Goal: Task Accomplishment & Management: Manage account settings

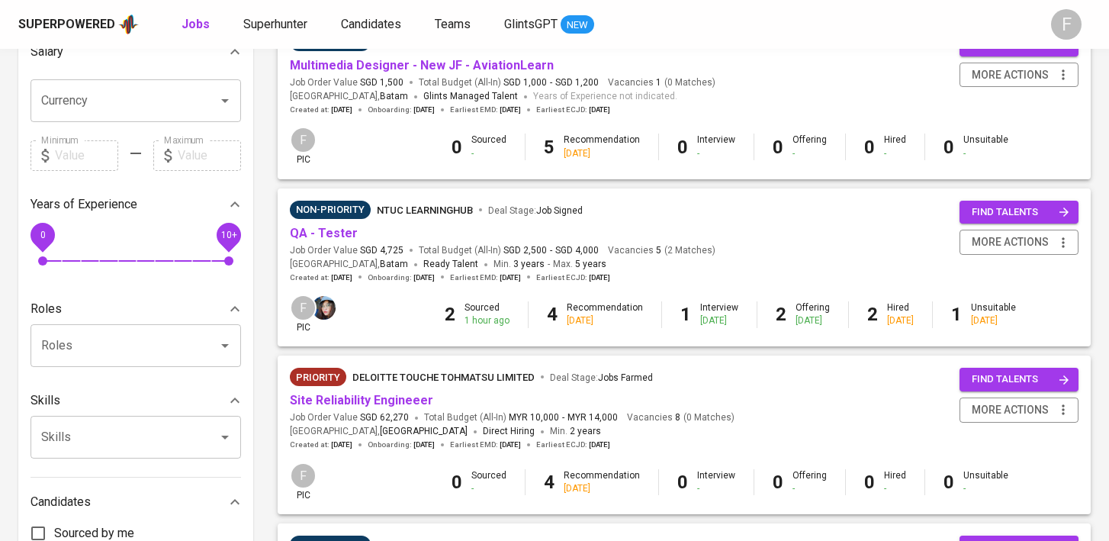
scroll to position [382, 0]
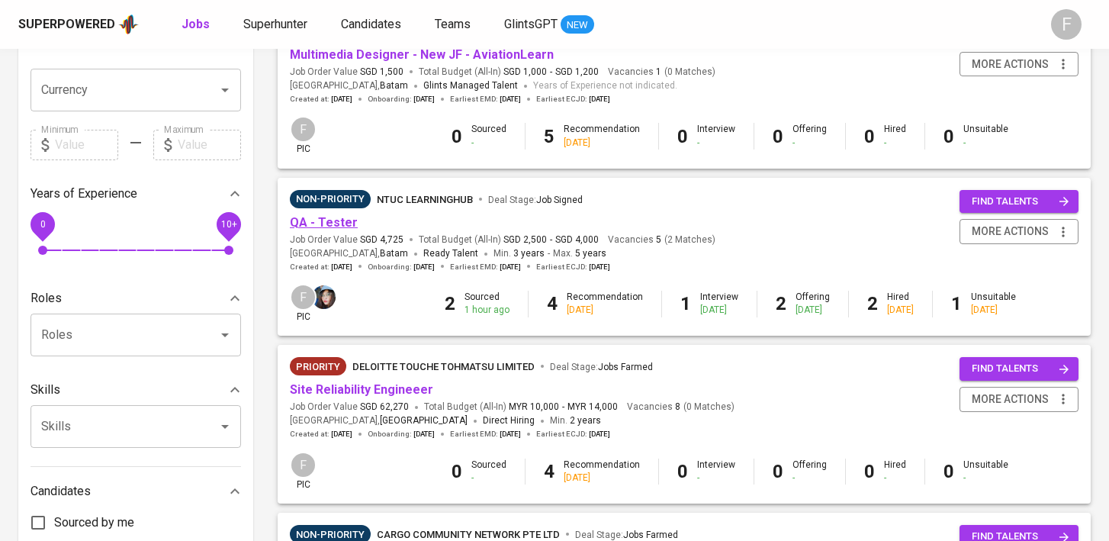
click at [340, 220] on link "QA - Tester" at bounding box center [324, 222] width 68 height 14
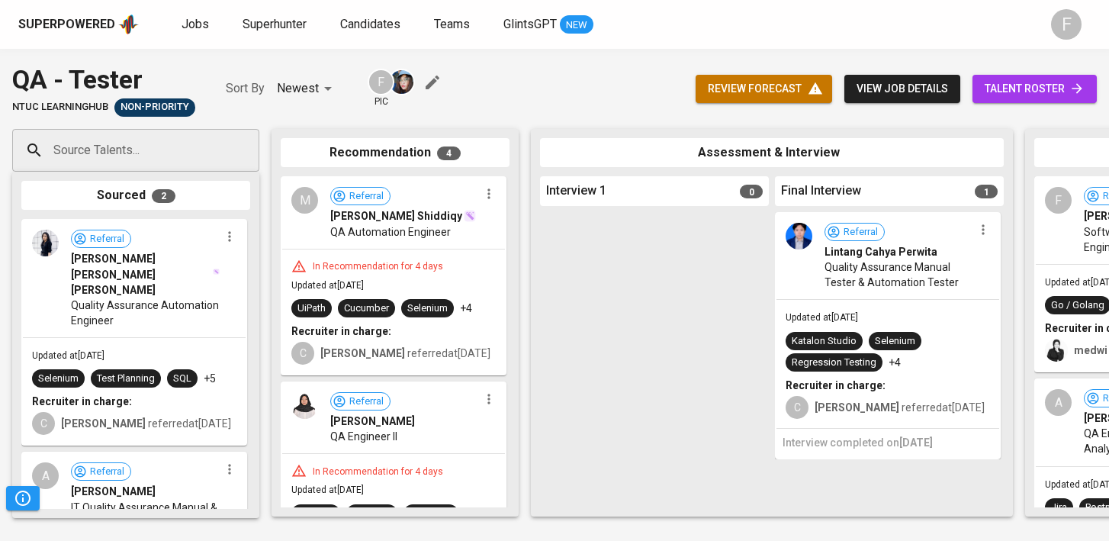
click at [1017, 91] on span "talent roster" at bounding box center [1035, 88] width 100 height 19
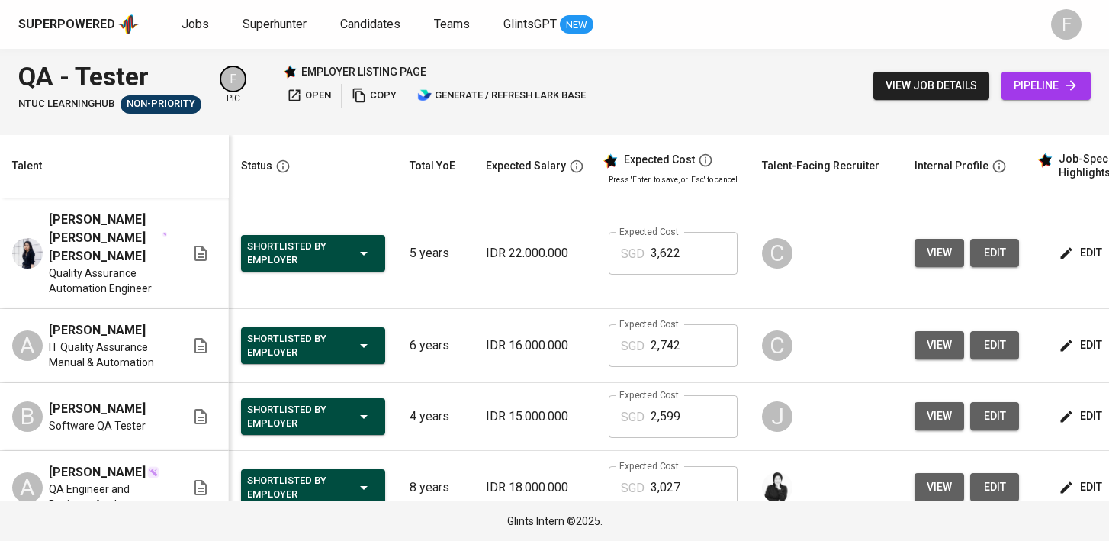
scroll to position [0, 197]
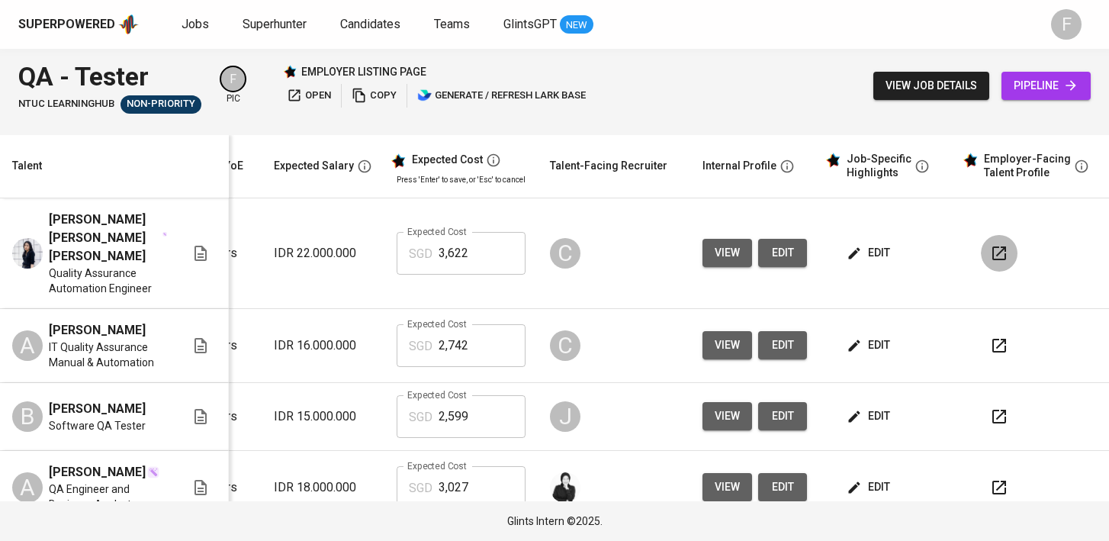
click at [993, 251] on icon "button" at bounding box center [1000, 253] width 14 height 14
click at [1002, 239] on button "button" at bounding box center [999, 253] width 37 height 37
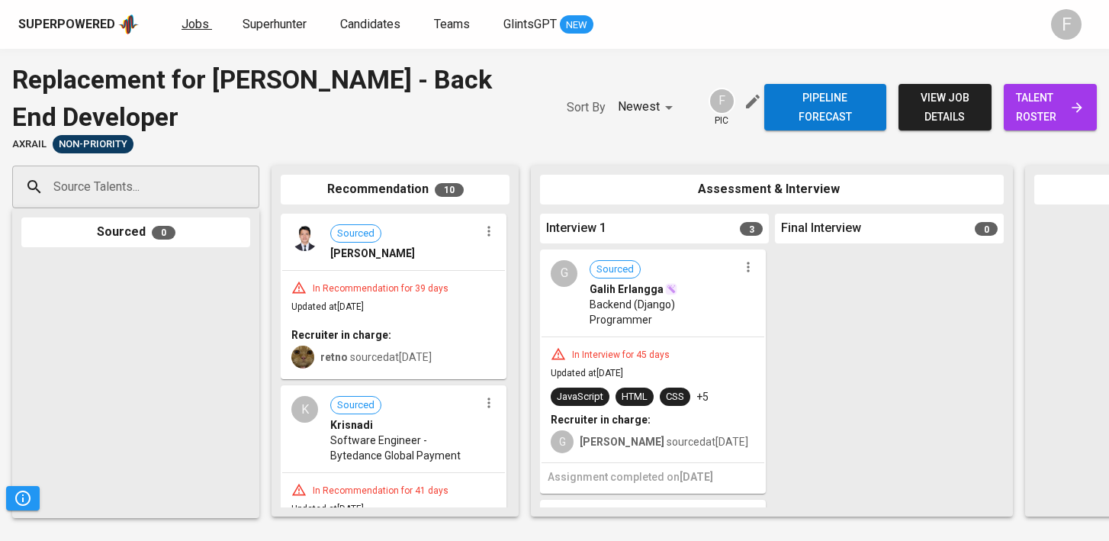
click at [192, 23] on span "Jobs" at bounding box center [195, 24] width 27 height 14
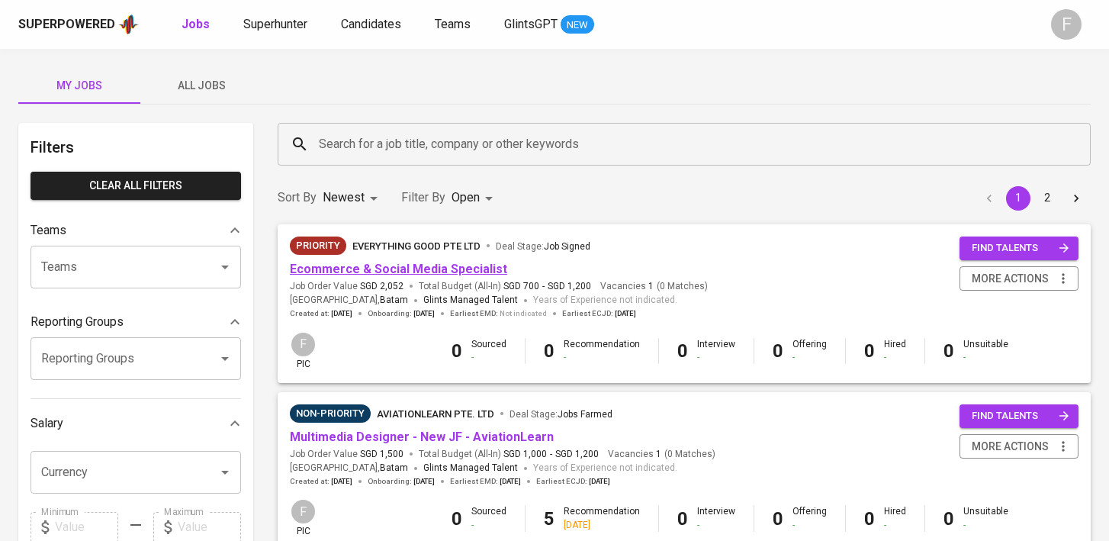
click at [400, 264] on link "Ecommerce & Social Media Specialist" at bounding box center [398, 269] width 217 height 14
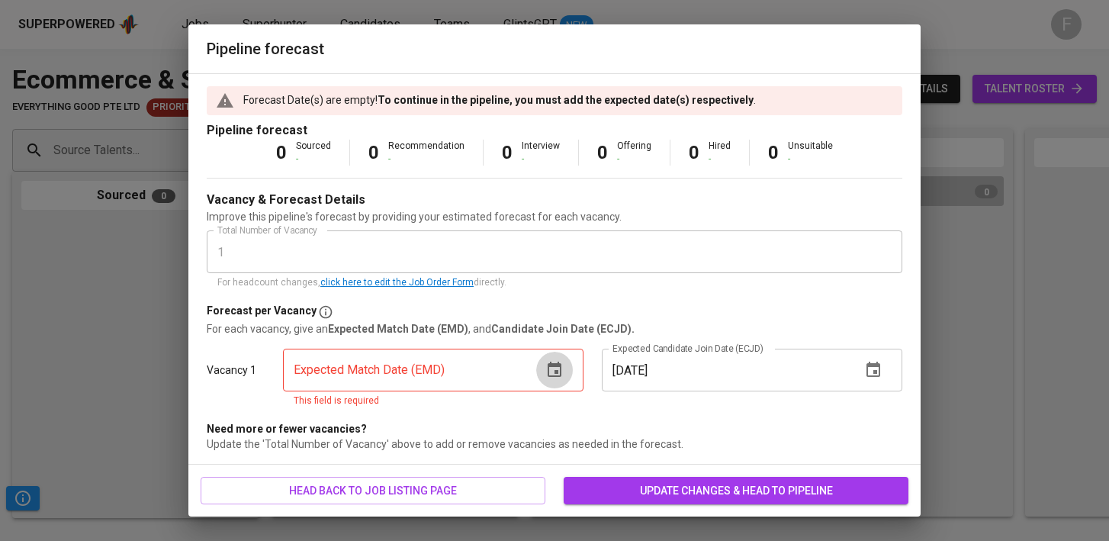
click at [561, 372] on icon "button" at bounding box center [555, 369] width 14 height 15
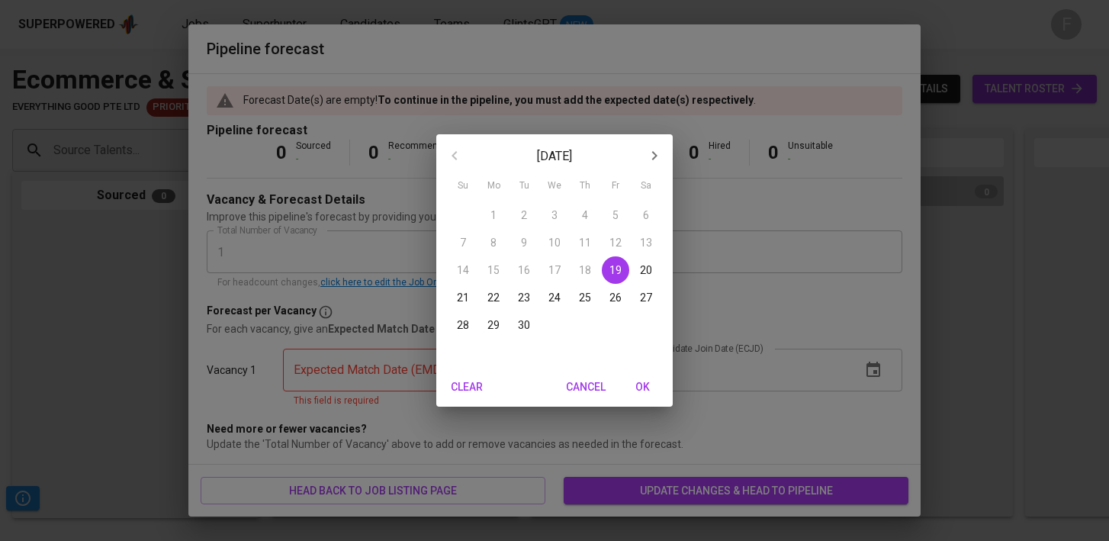
click at [530, 322] on span "30" at bounding box center [523, 324] width 27 height 15
type input "[DATE]"
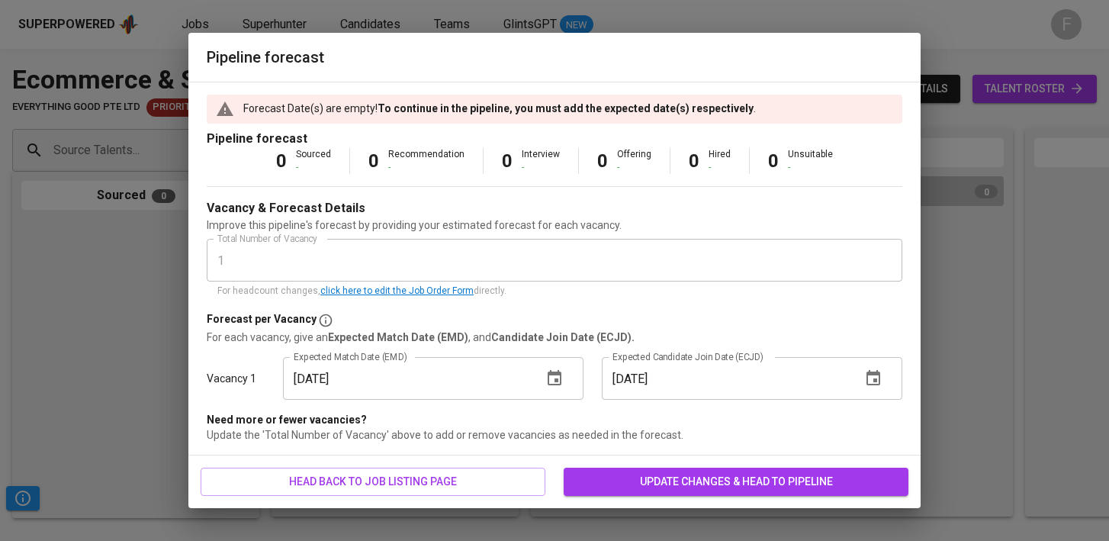
click at [868, 373] on icon "button" at bounding box center [874, 377] width 14 height 15
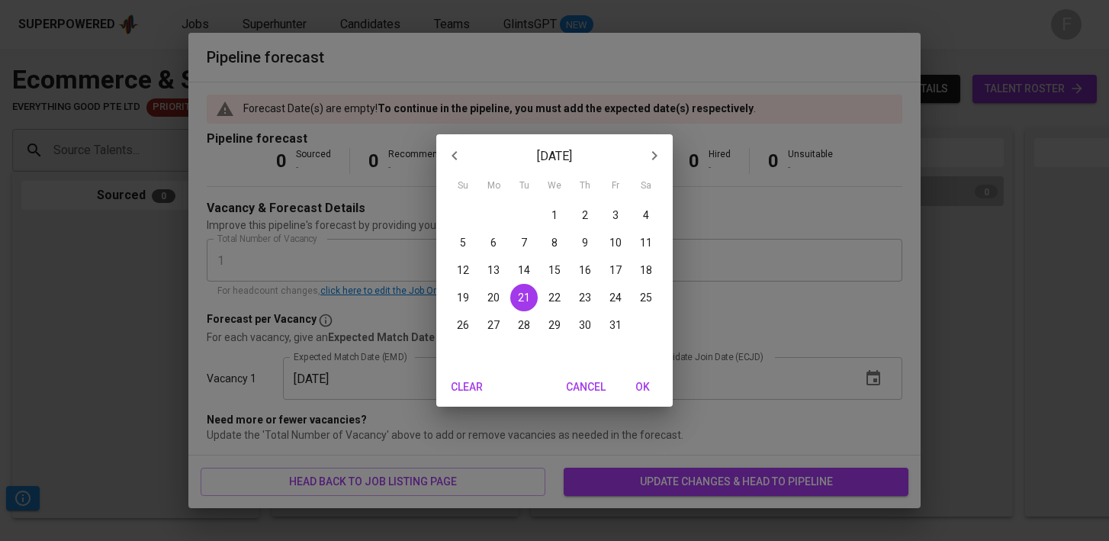
click at [652, 153] on icon "button" at bounding box center [655, 156] width 18 height 18
click at [451, 158] on icon "button" at bounding box center [455, 156] width 18 height 18
click at [616, 326] on p "31" at bounding box center [616, 324] width 12 height 15
type input "[DATE]"
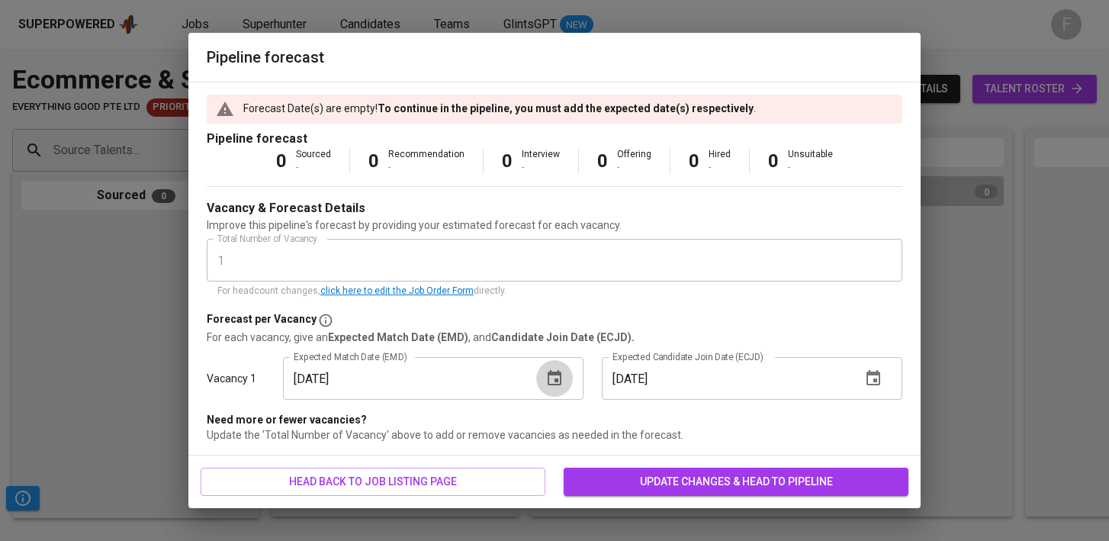
click at [549, 372] on icon "button" at bounding box center [555, 378] width 18 height 18
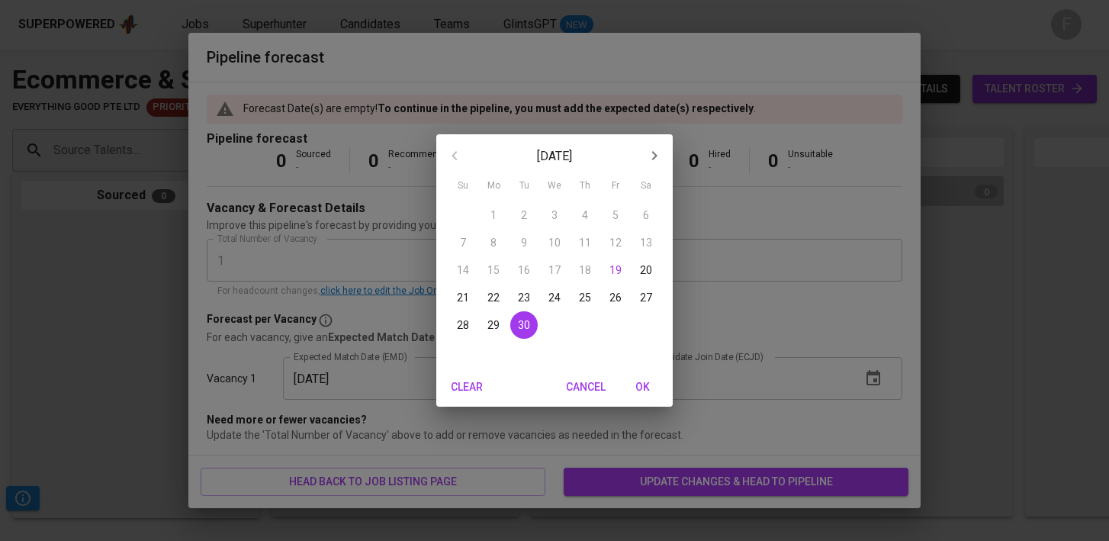
click at [653, 156] on icon "button" at bounding box center [655, 156] width 18 height 18
click at [616, 320] on p "31" at bounding box center [616, 324] width 12 height 15
type input "10/31/2025"
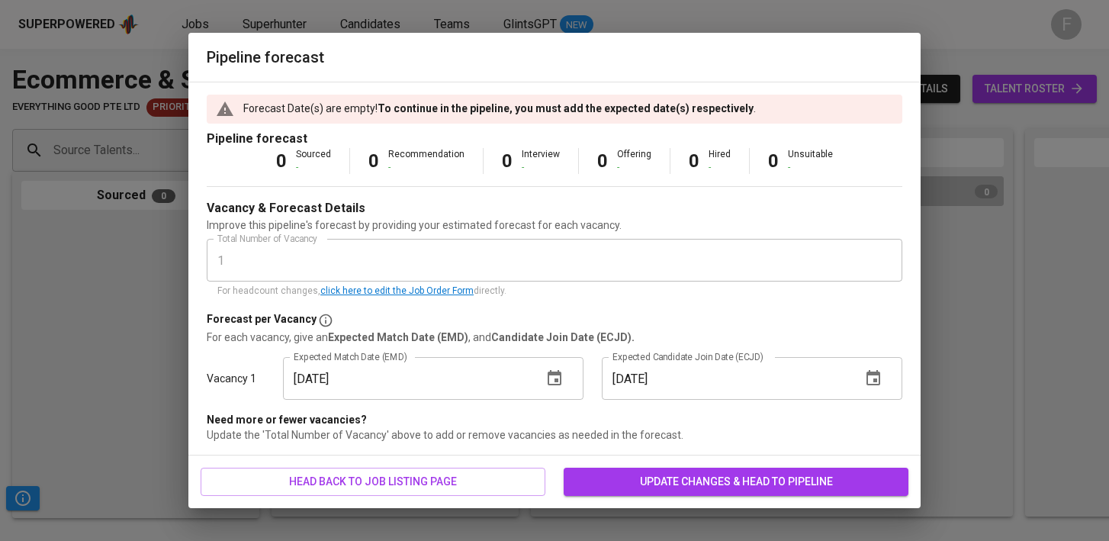
click at [887, 383] on button "button" at bounding box center [873, 378] width 37 height 37
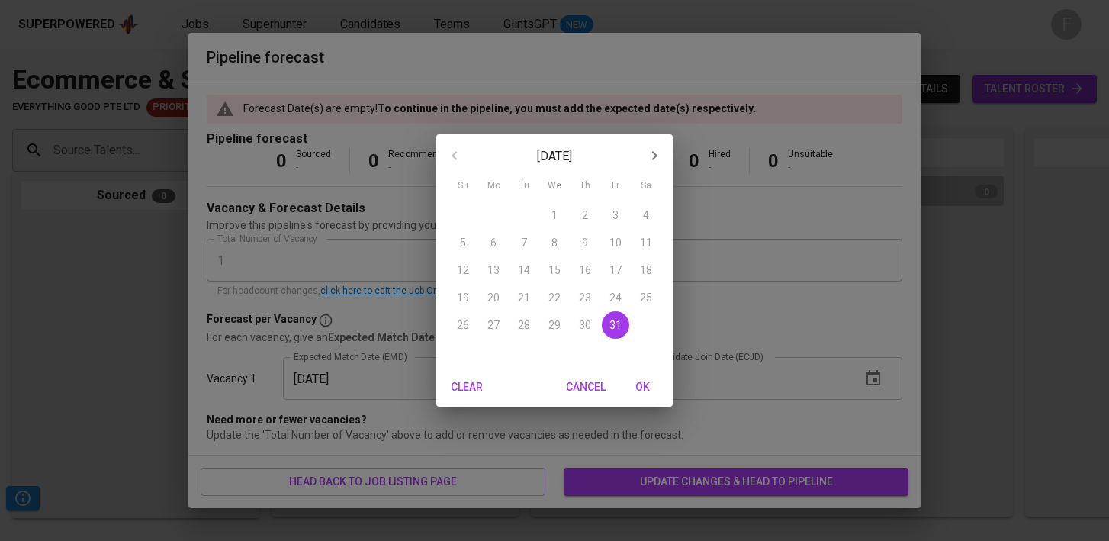
click at [652, 162] on icon "button" at bounding box center [655, 156] width 18 height 18
click at [459, 356] on p "30" at bounding box center [463, 352] width 12 height 15
type input "11/30/2025"
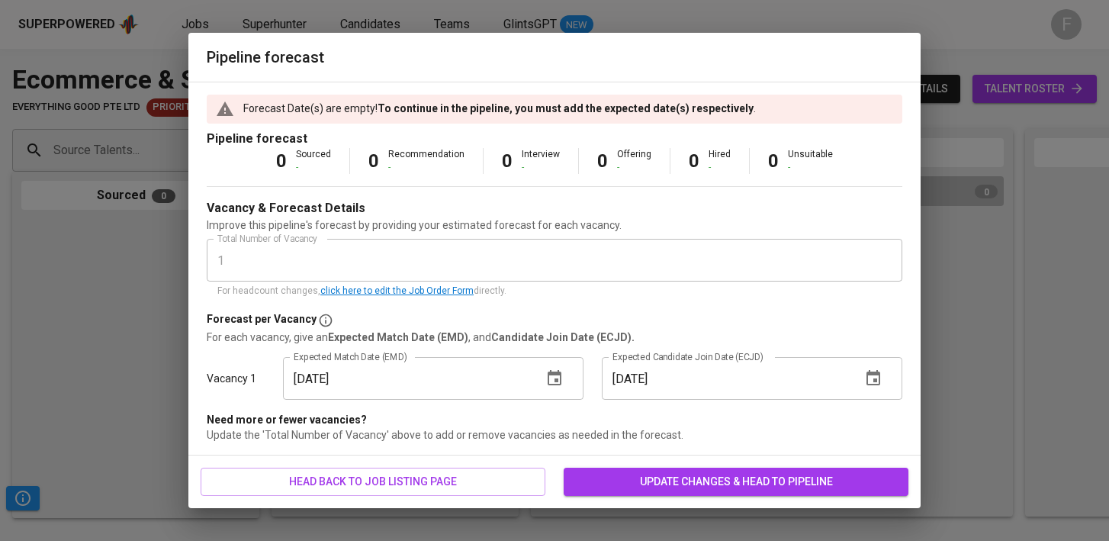
click at [694, 491] on button "update changes & head to pipeline" at bounding box center [736, 482] width 345 height 28
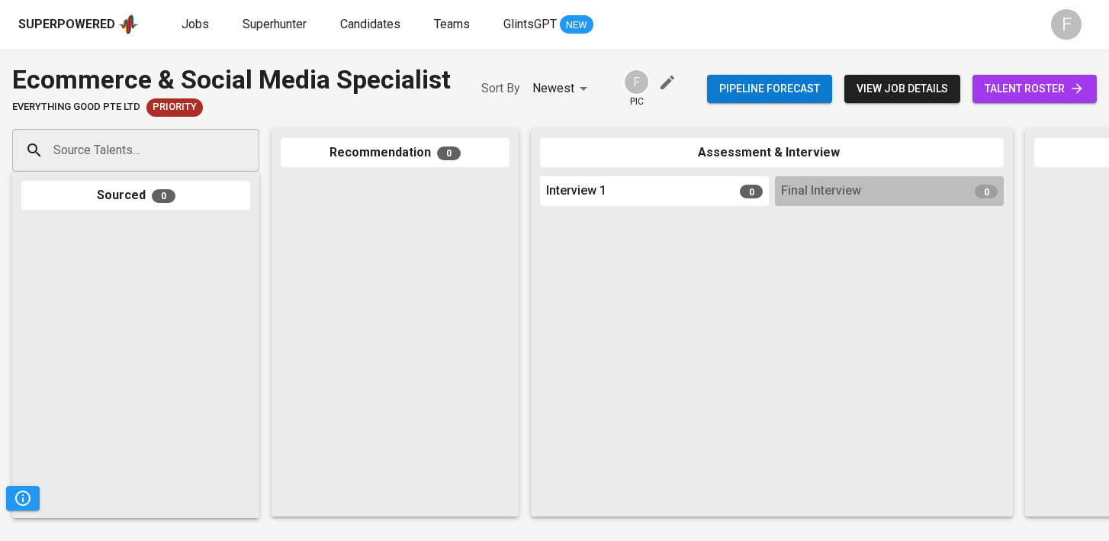
click at [1043, 85] on span "talent roster" at bounding box center [1035, 88] width 100 height 19
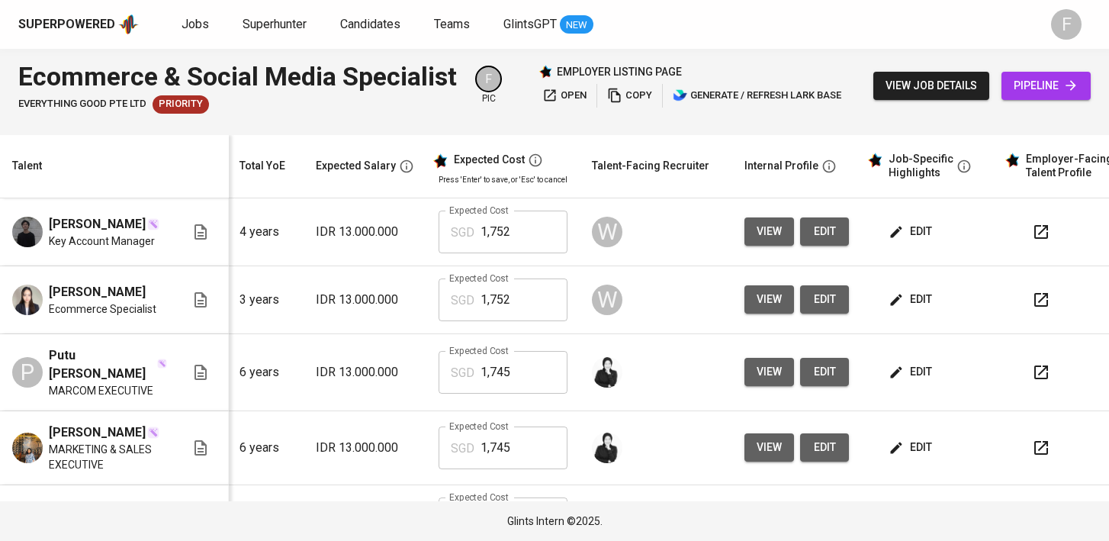
scroll to position [0, 197]
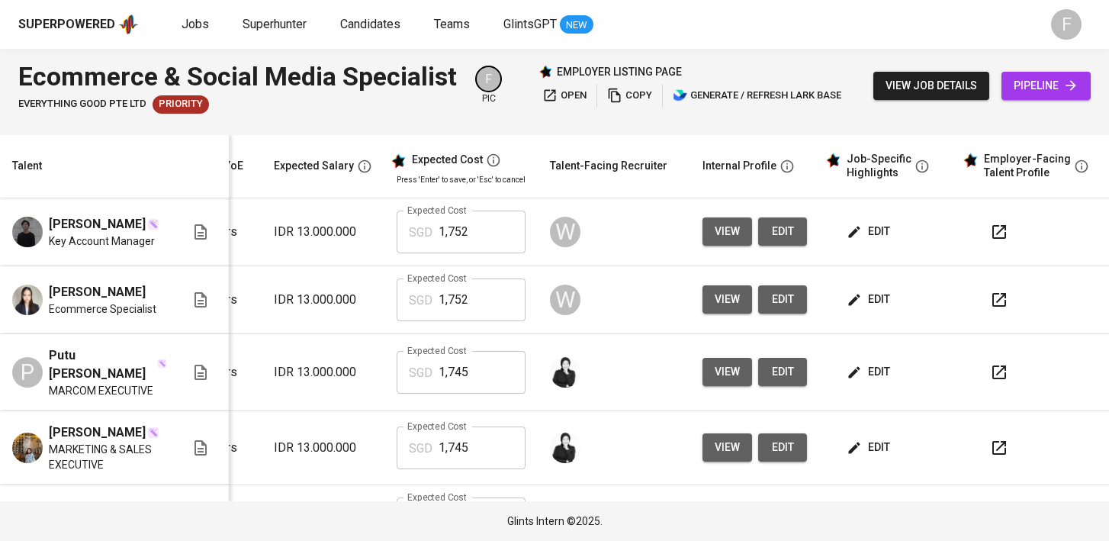
click at [990, 238] on icon "button" at bounding box center [999, 232] width 18 height 18
click at [995, 309] on icon "button" at bounding box center [999, 300] width 18 height 18
click at [879, 308] on button "edit" at bounding box center [870, 299] width 53 height 28
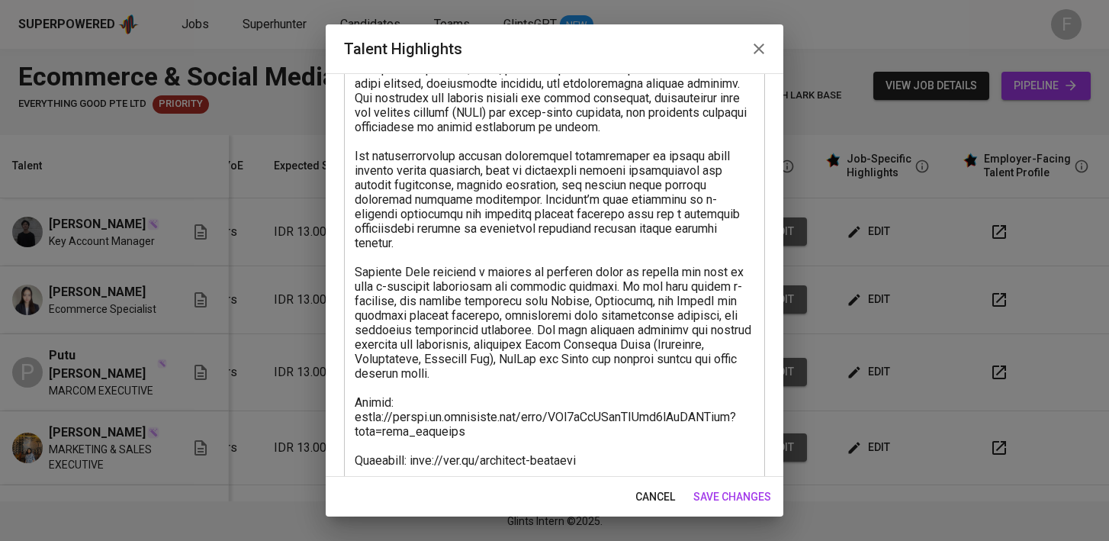
scroll to position [550, 0]
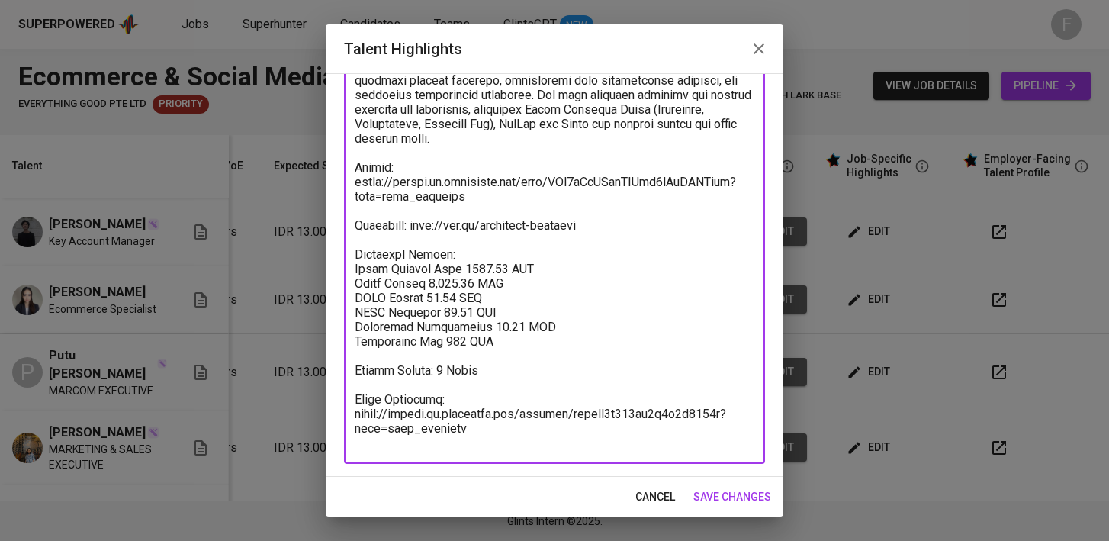
drag, startPoint x: 488, startPoint y: 443, endPoint x: 353, endPoint y: 398, distance: 142.1
click at [353, 398] on div "x Talent Highlights" at bounding box center [554, 36] width 421 height 855
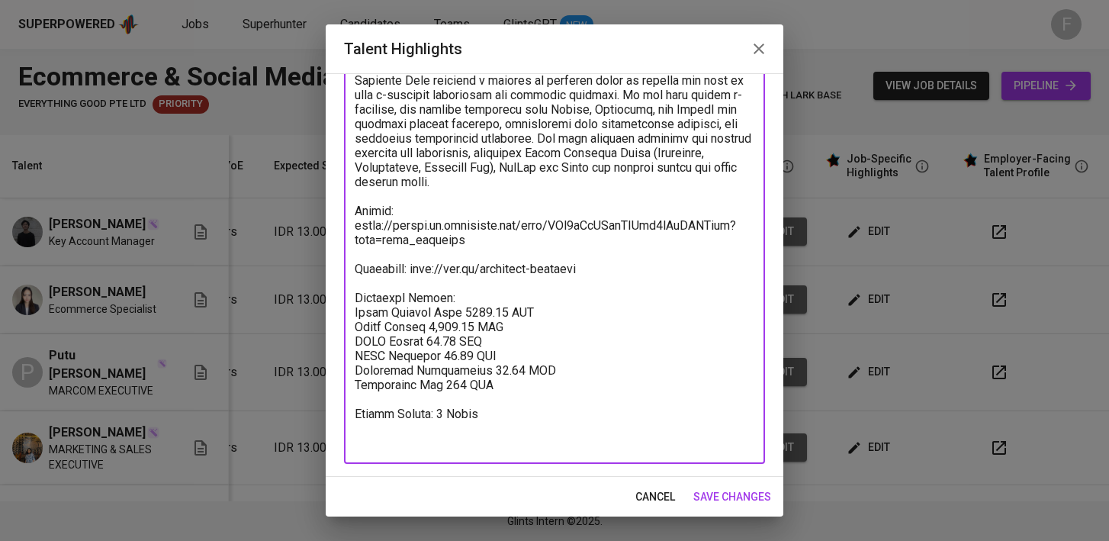
scroll to position [492, 0]
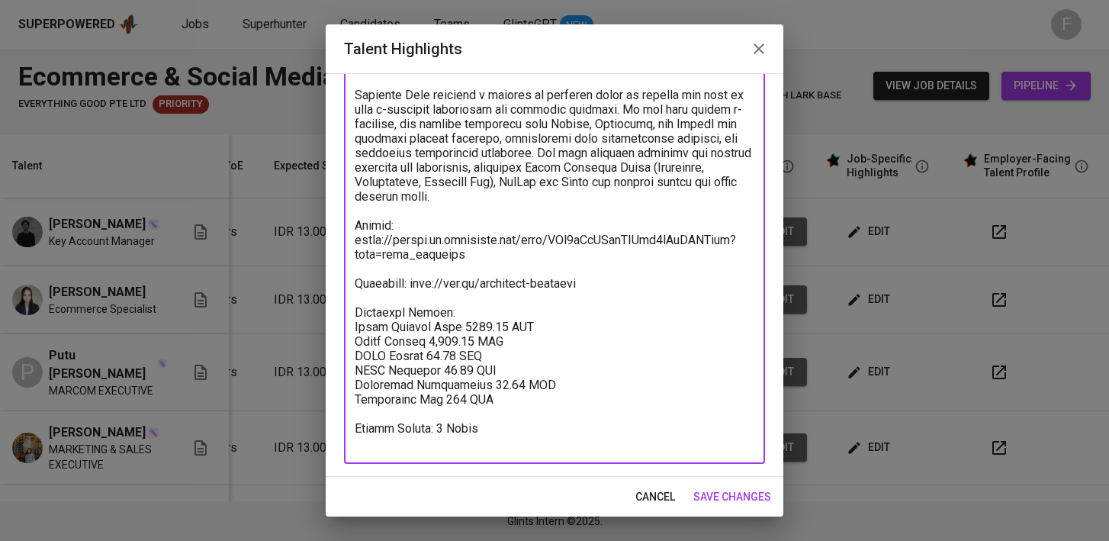
type textarea "Richelle is a highly skilled professional with substantial experience in both e…"
click at [723, 498] on span "save changes" at bounding box center [733, 497] width 78 height 19
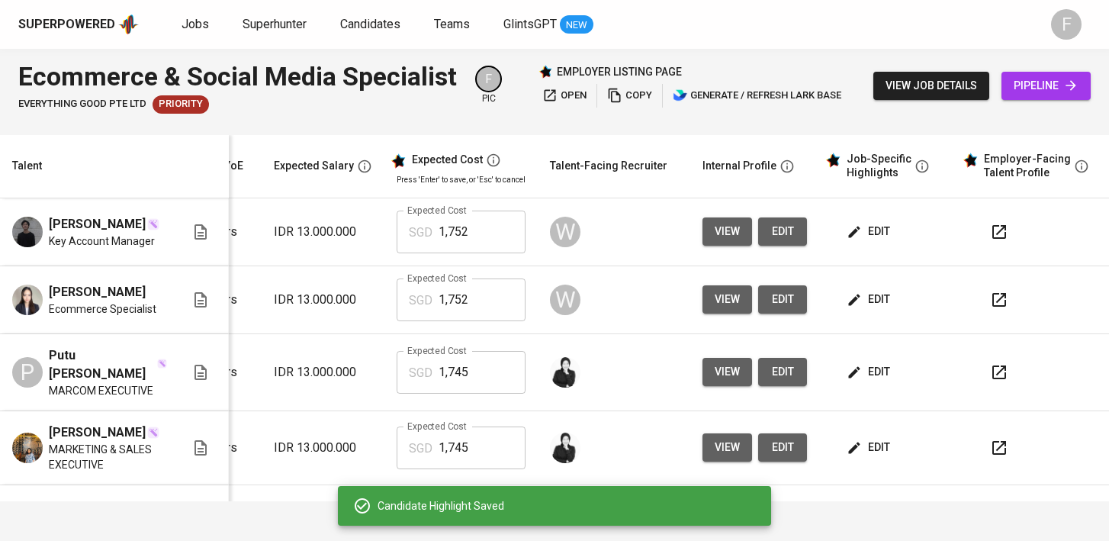
scroll to position [0, 0]
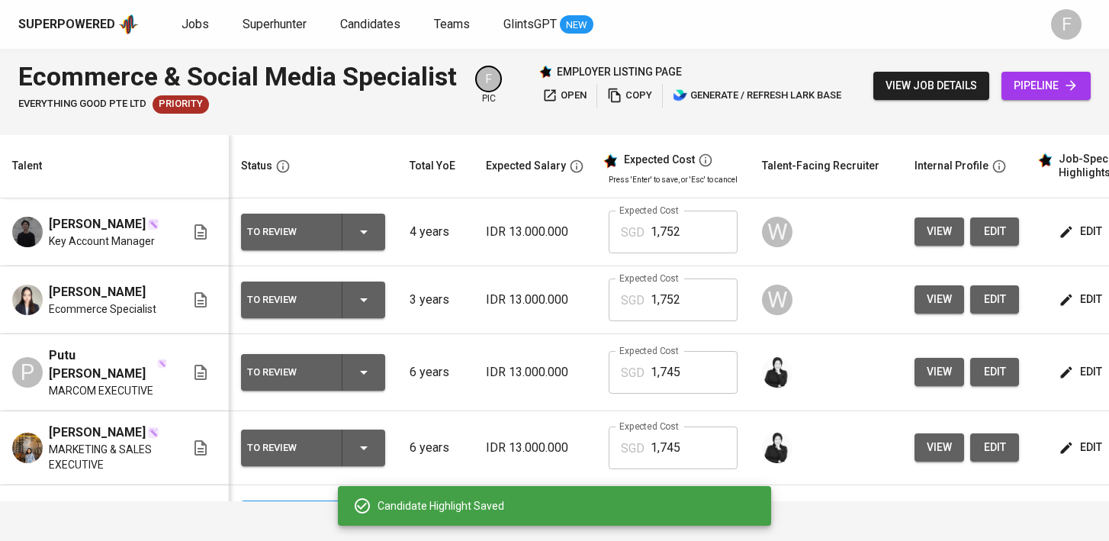
click at [373, 310] on div "To Review" at bounding box center [313, 300] width 132 height 37
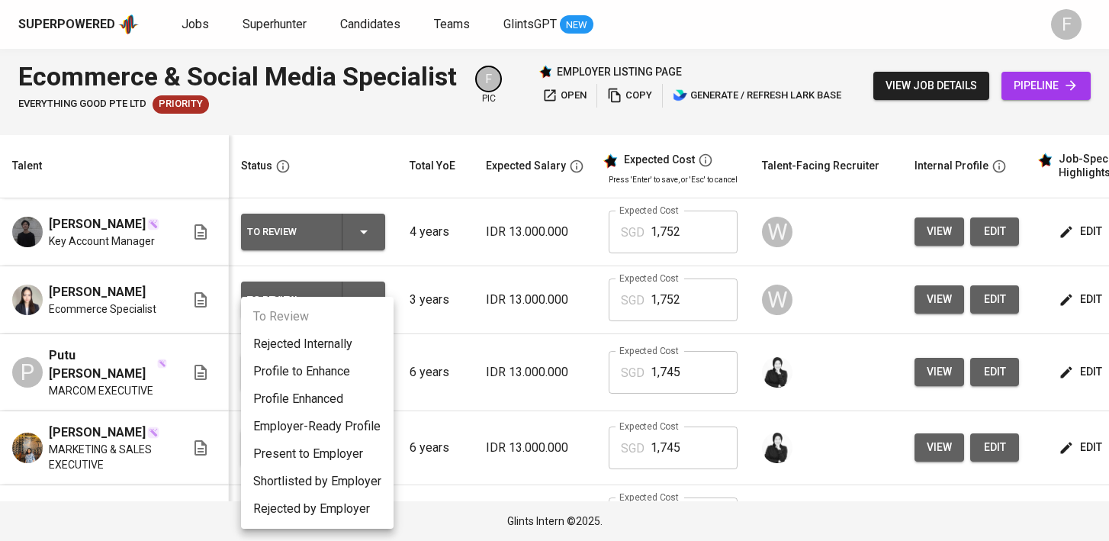
click at [323, 463] on li "Present to Employer" at bounding box center [317, 453] width 153 height 27
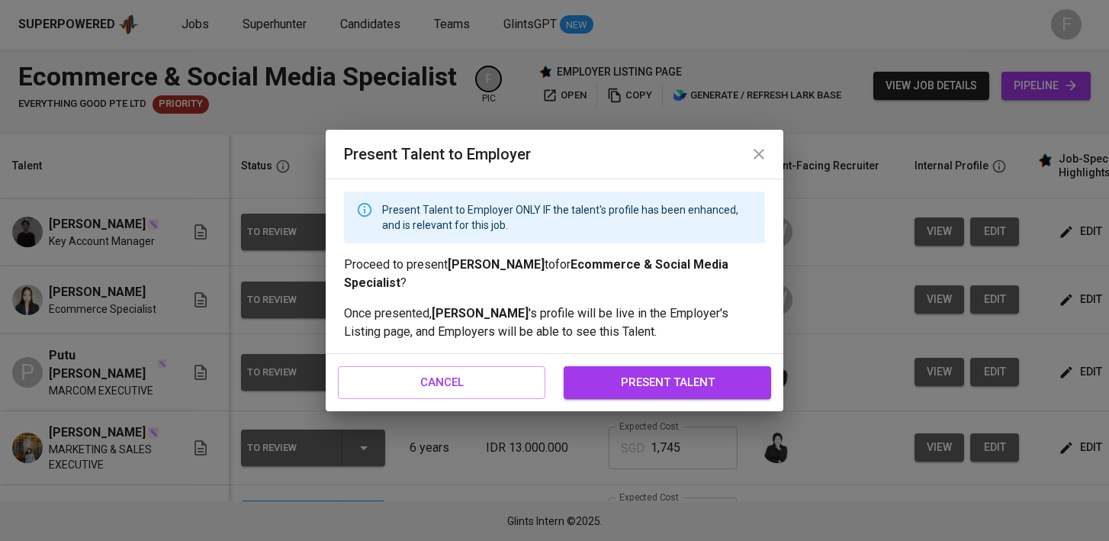
click at [655, 382] on span "present talent" at bounding box center [668, 382] width 174 height 20
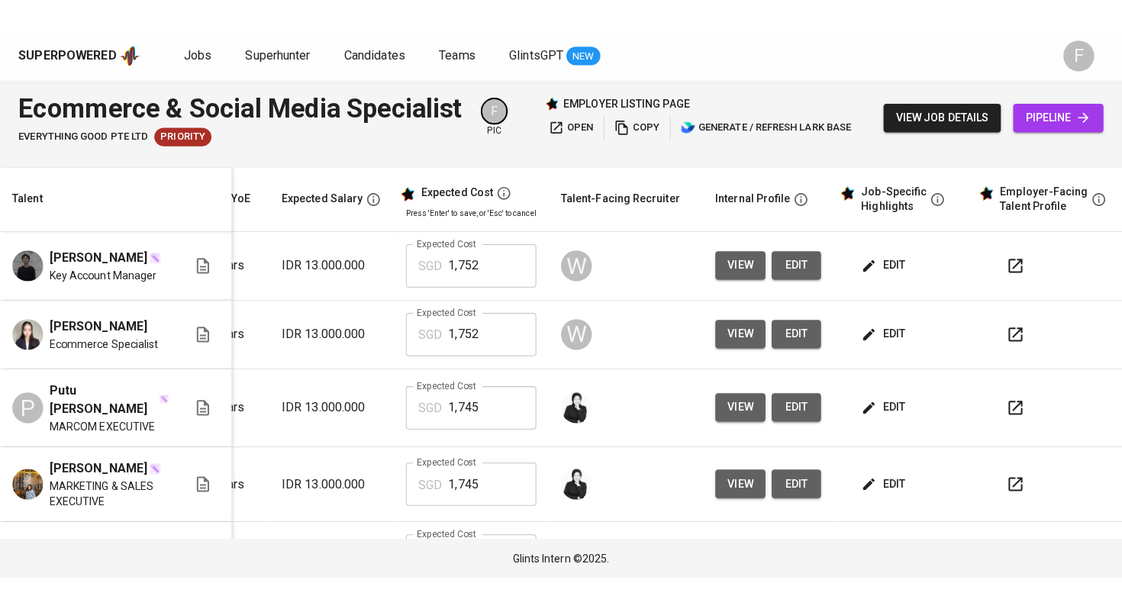
scroll to position [0, 220]
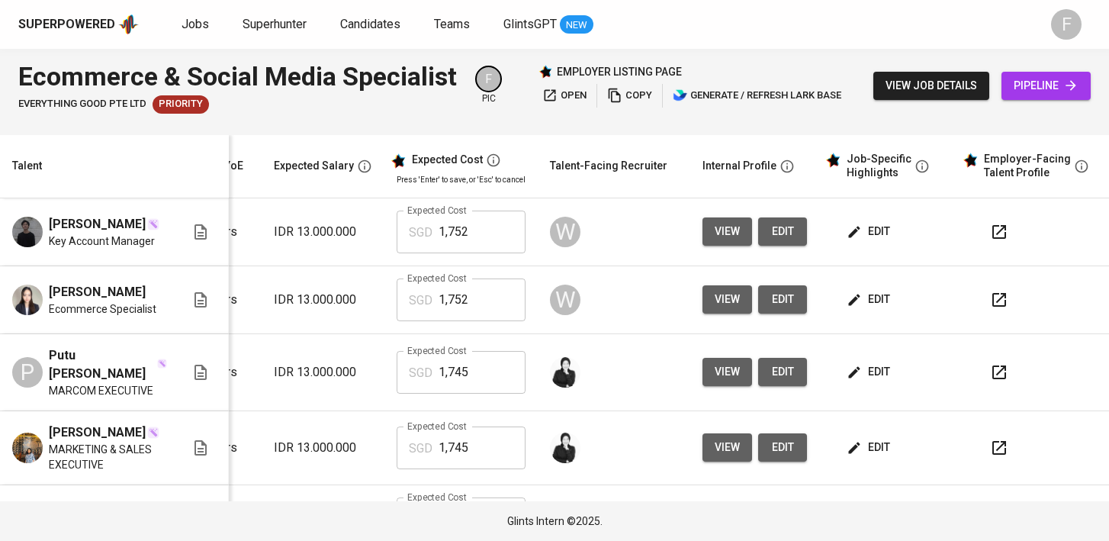
click at [990, 379] on icon "button" at bounding box center [999, 372] width 18 height 18
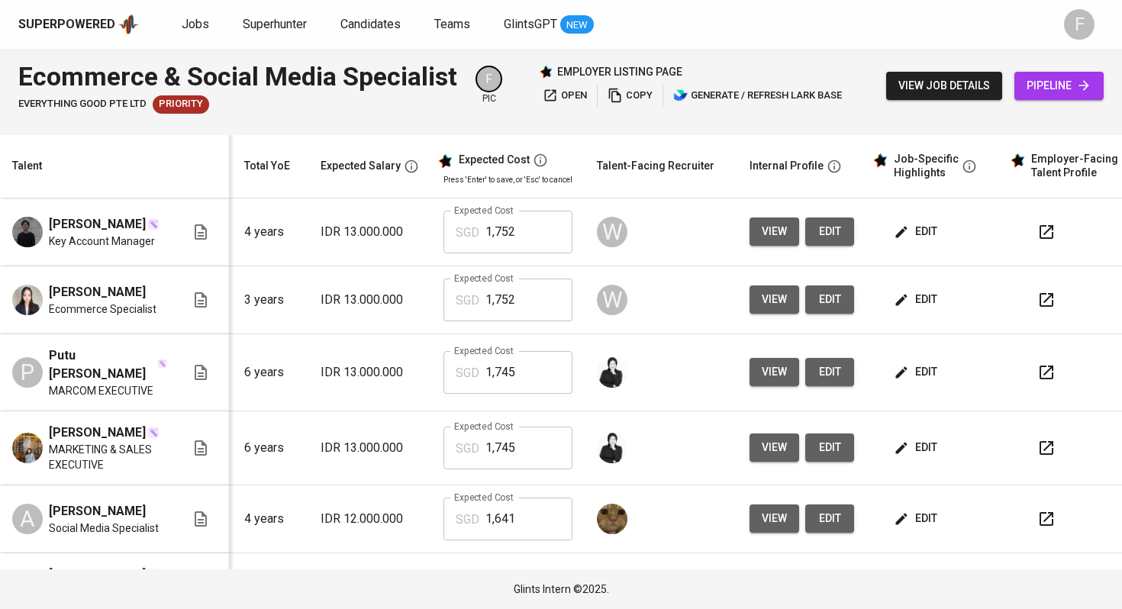
scroll to position [0, 172]
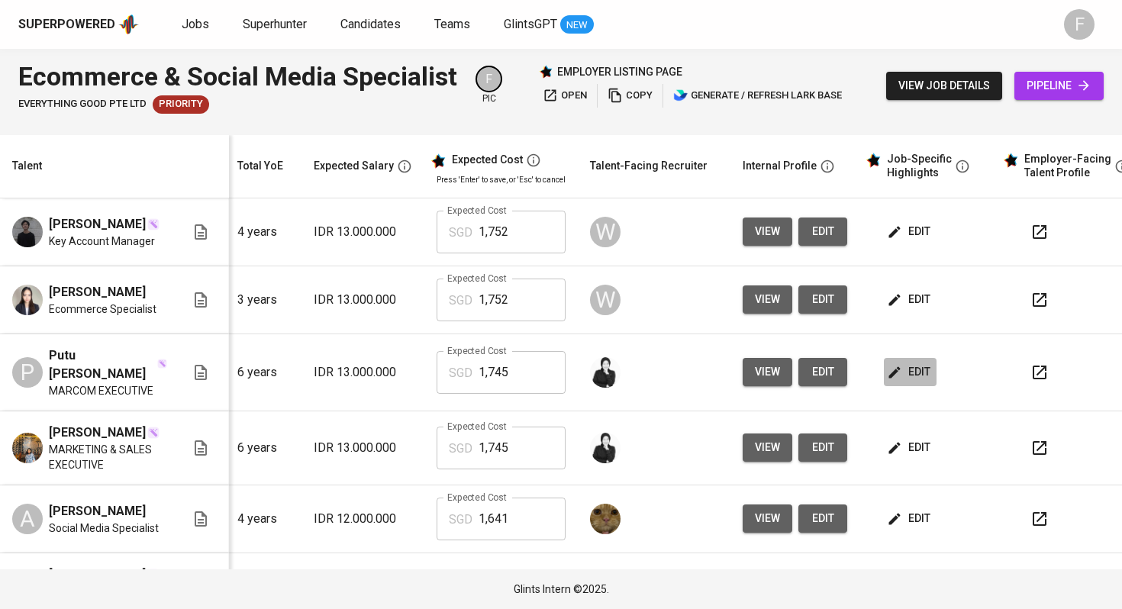
click at [913, 377] on span "edit" at bounding box center [910, 371] width 40 height 19
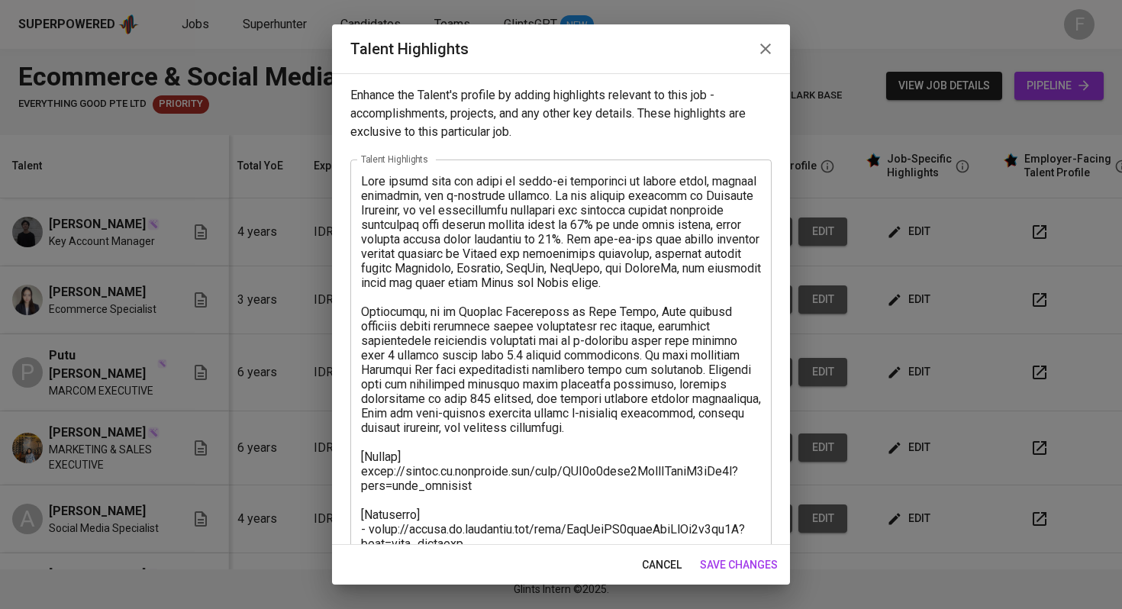
scroll to position [279, 0]
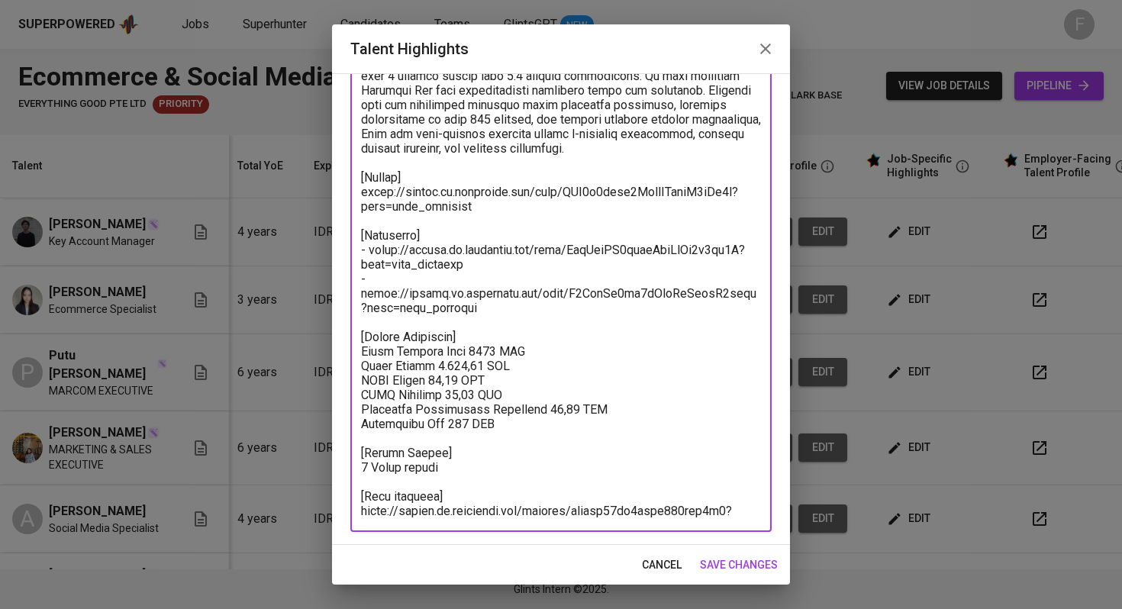
drag, startPoint x: 485, startPoint y: 510, endPoint x: 357, endPoint y: 469, distance: 133.9
click at [357, 469] on div "x Talent Highlights" at bounding box center [560, 206] width 421 height 652
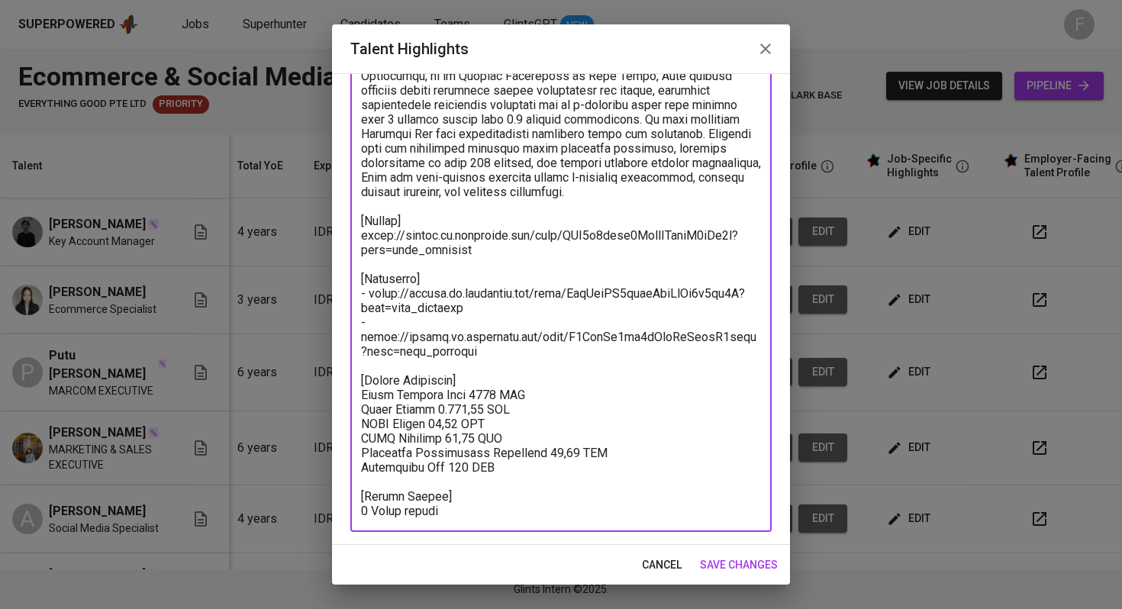
scroll to position [221, 0]
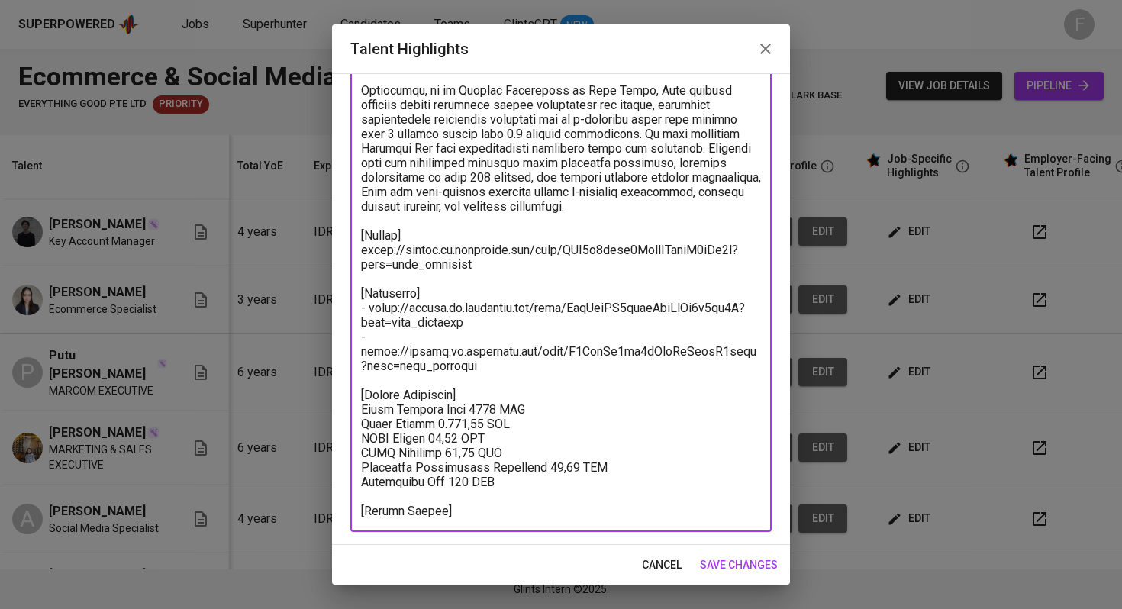
click at [463, 395] on textarea at bounding box center [561, 235] width 400 height 565
click at [441, 409] on textarea at bounding box center [561, 235] width 400 height 565
click at [448, 425] on textarea at bounding box center [561, 235] width 400 height 565
click at [469, 439] on textarea at bounding box center [561, 235] width 400 height 565
click at [549, 456] on textarea at bounding box center [561, 235] width 400 height 565
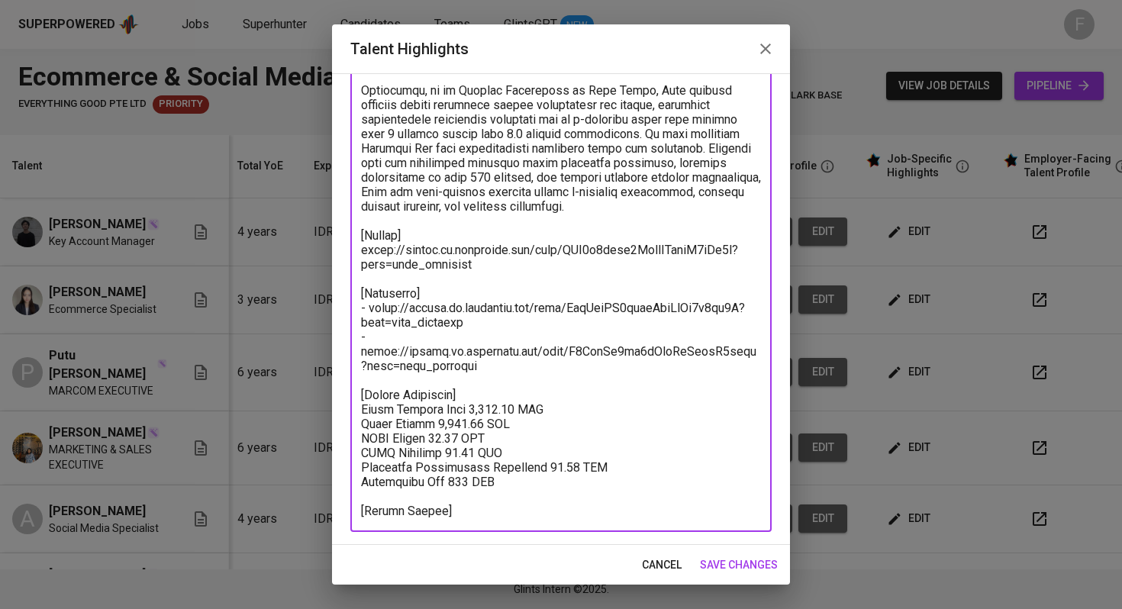
click at [481, 464] on textarea at bounding box center [561, 235] width 400 height 565
type textarea "Arya brings over six years of hands-on experience in social media, digital mark…"
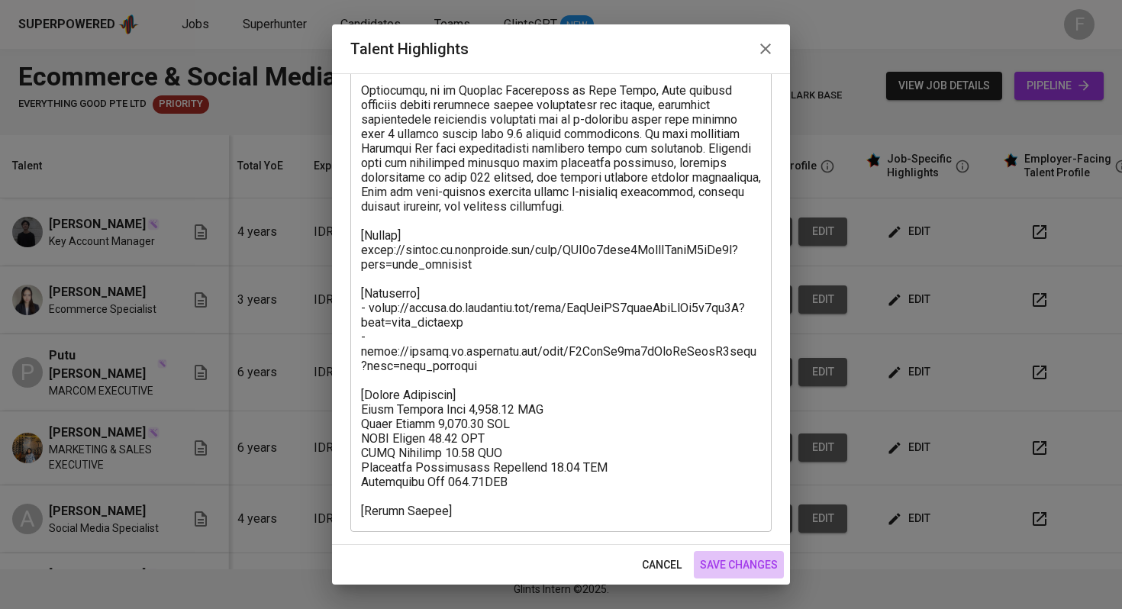
click at [724, 540] on span "save changes" at bounding box center [739, 564] width 78 height 19
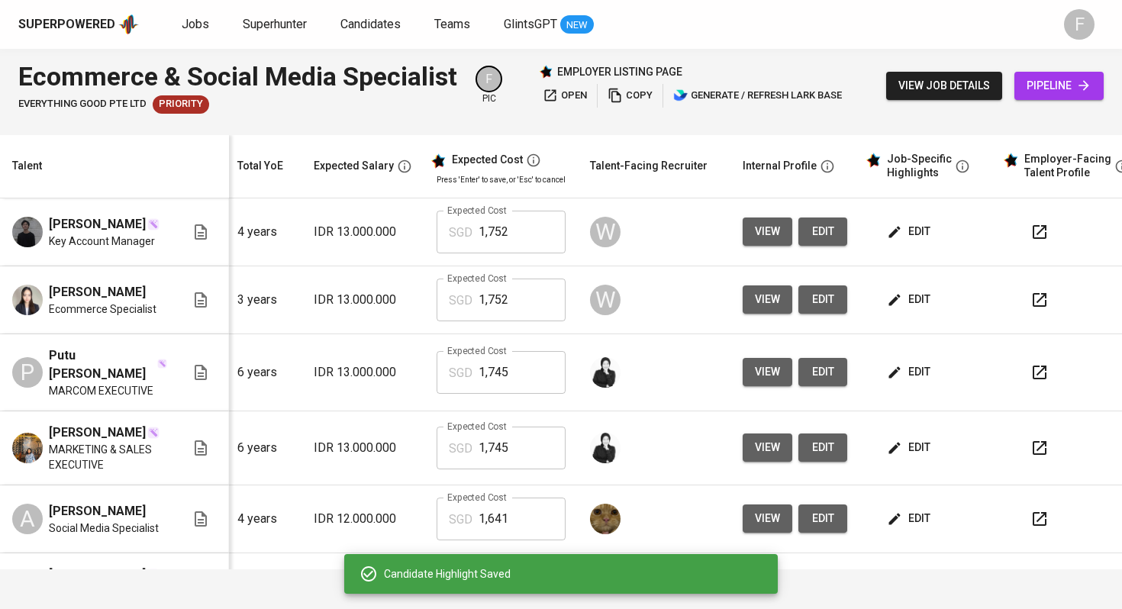
scroll to position [0, 0]
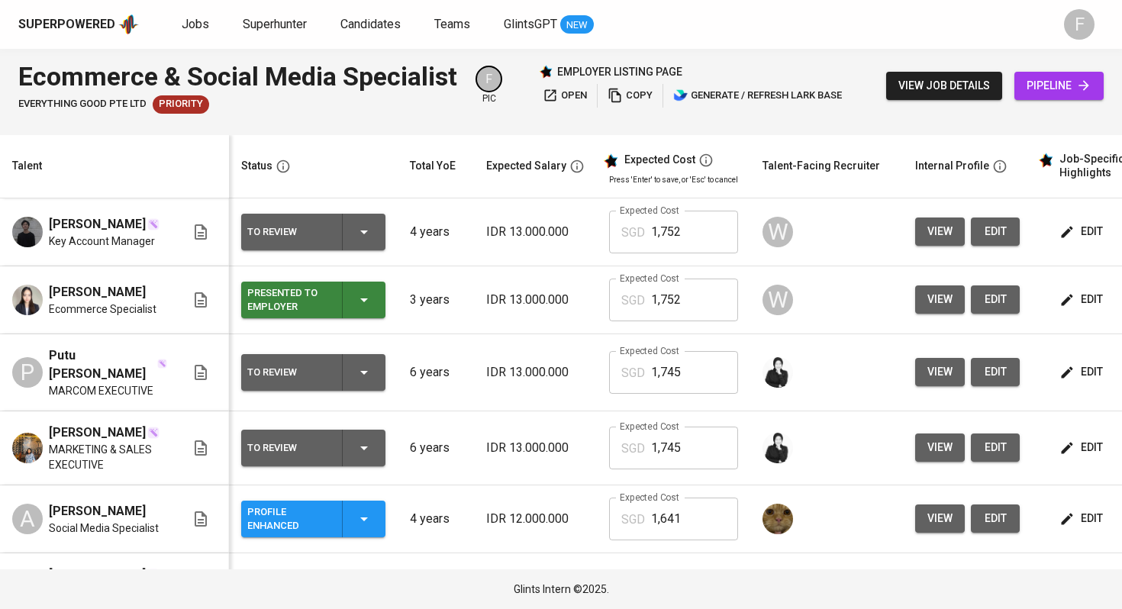
click at [372, 374] on icon "button" at bounding box center [364, 372] width 18 height 18
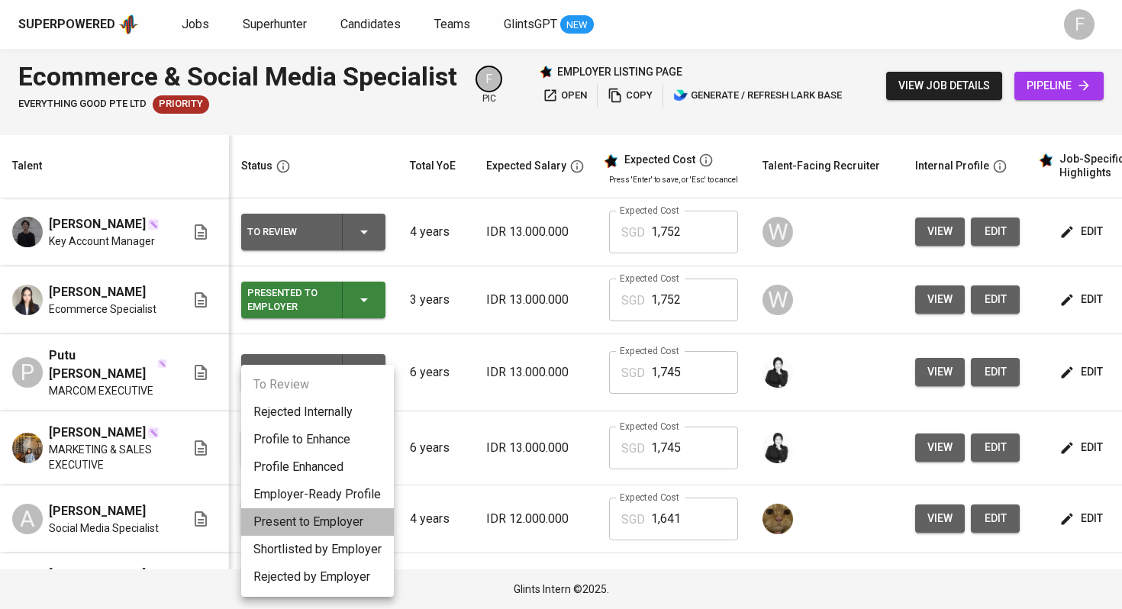
click at [329, 514] on li "Present to Employer" at bounding box center [317, 521] width 153 height 27
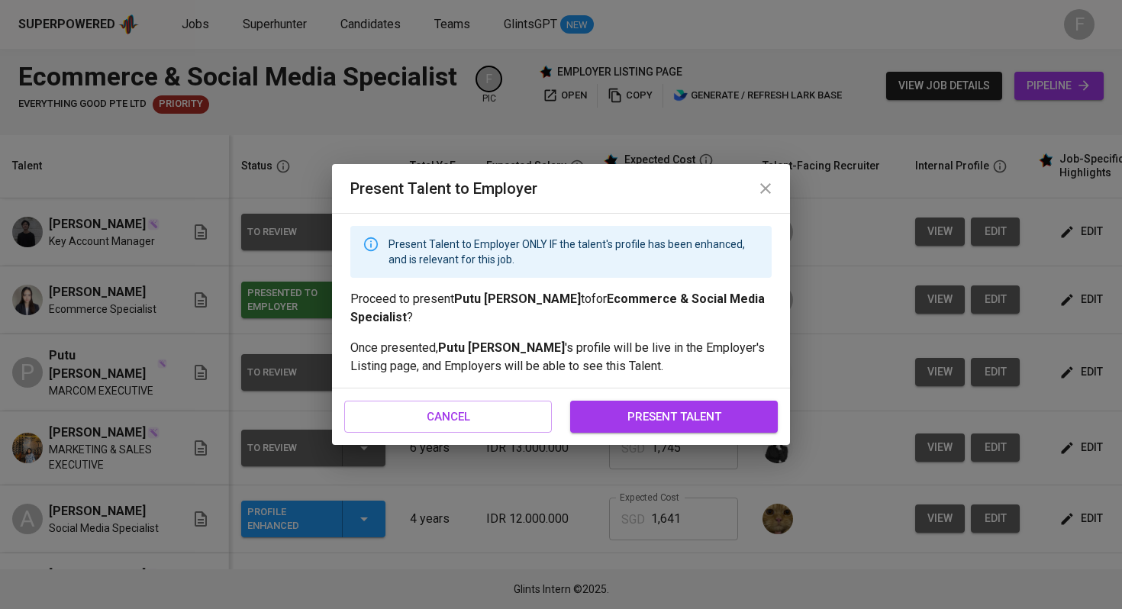
click at [645, 423] on span "present talent" at bounding box center [674, 417] width 174 height 20
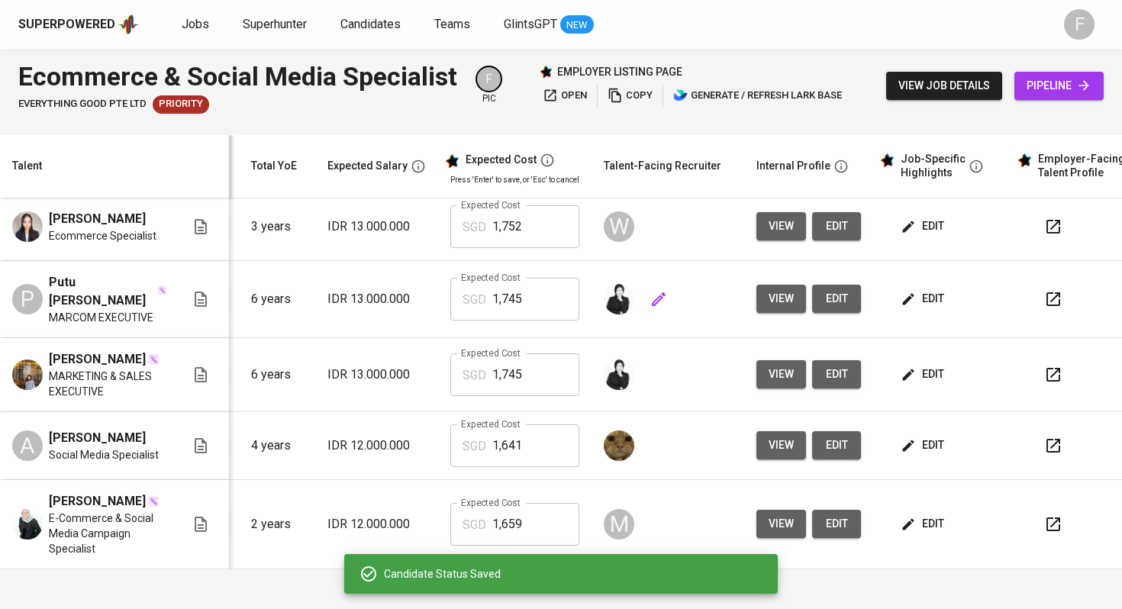
scroll to position [0, 195]
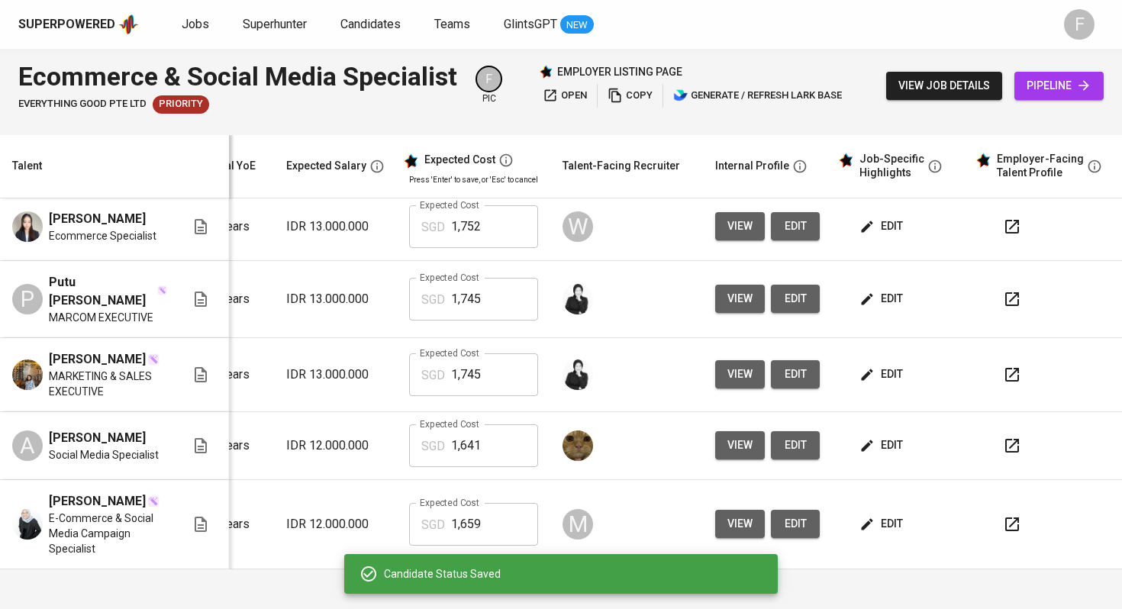
click at [1003, 369] on icon "button" at bounding box center [1012, 374] width 18 height 18
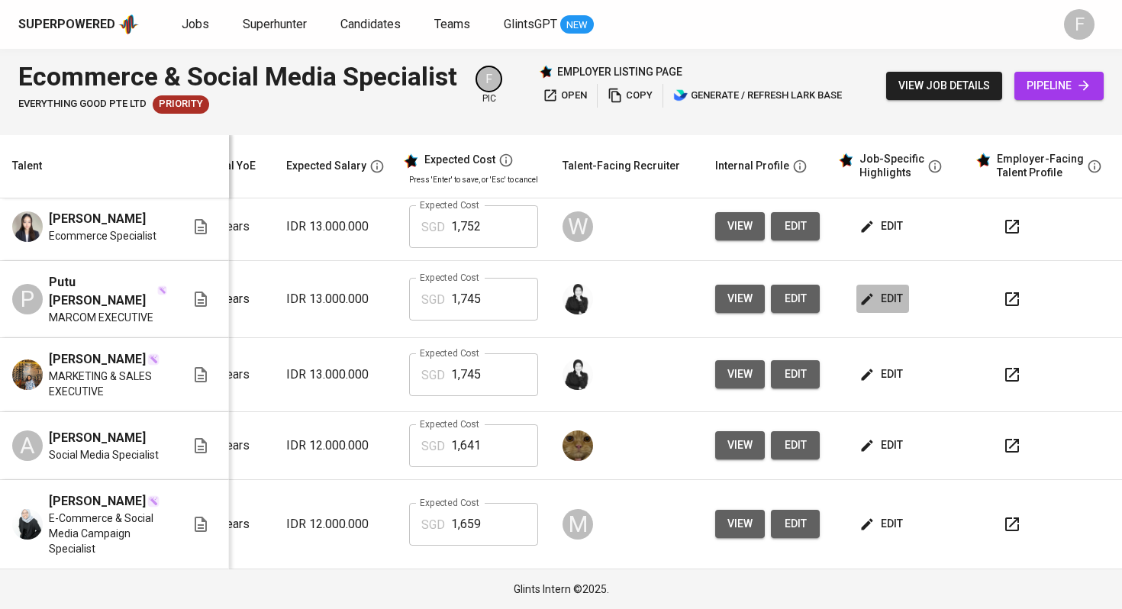
click at [890, 292] on button "edit" at bounding box center [882, 299] width 53 height 28
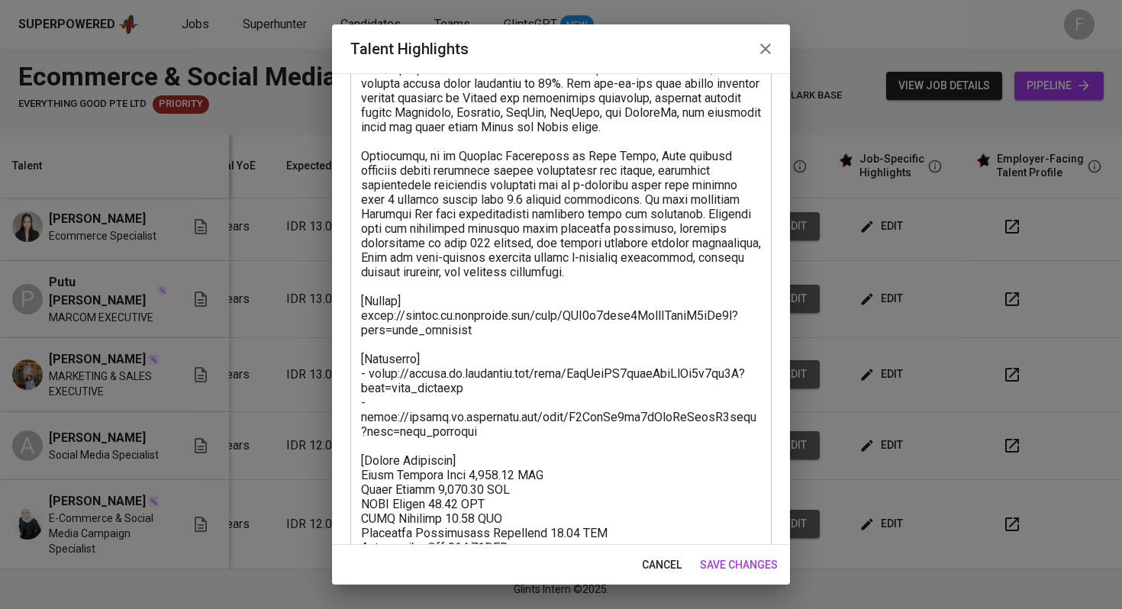
scroll to position [221, 0]
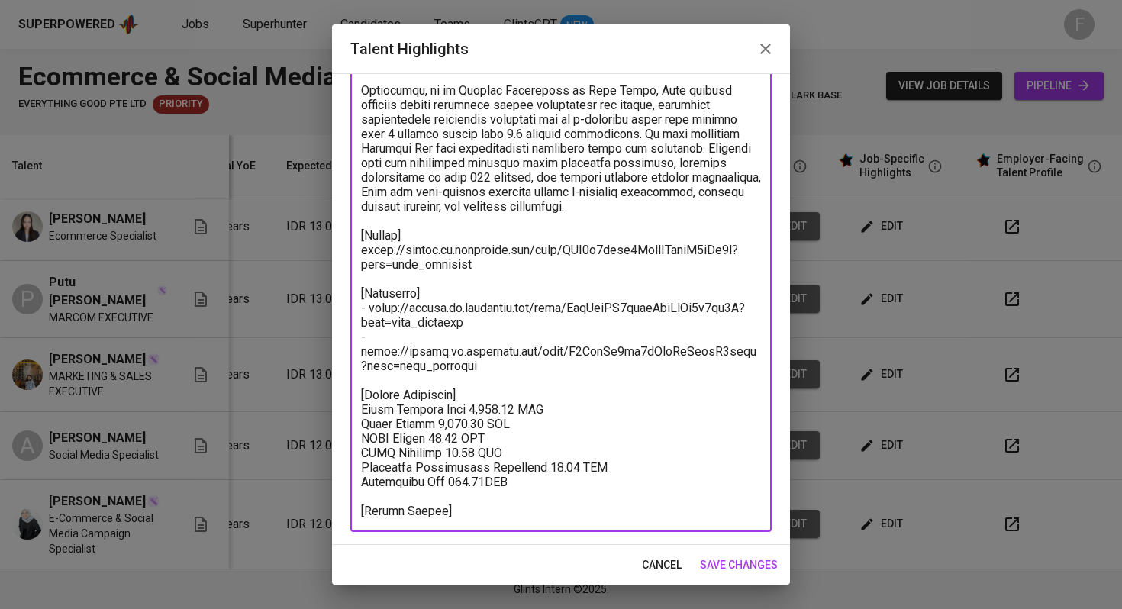
drag, startPoint x: 537, startPoint y: 469, endPoint x: 362, endPoint y: 379, distance: 196.9
click at [362, 379] on textarea at bounding box center [561, 235] width 400 height 565
click at [719, 540] on span "save changes" at bounding box center [739, 564] width 78 height 19
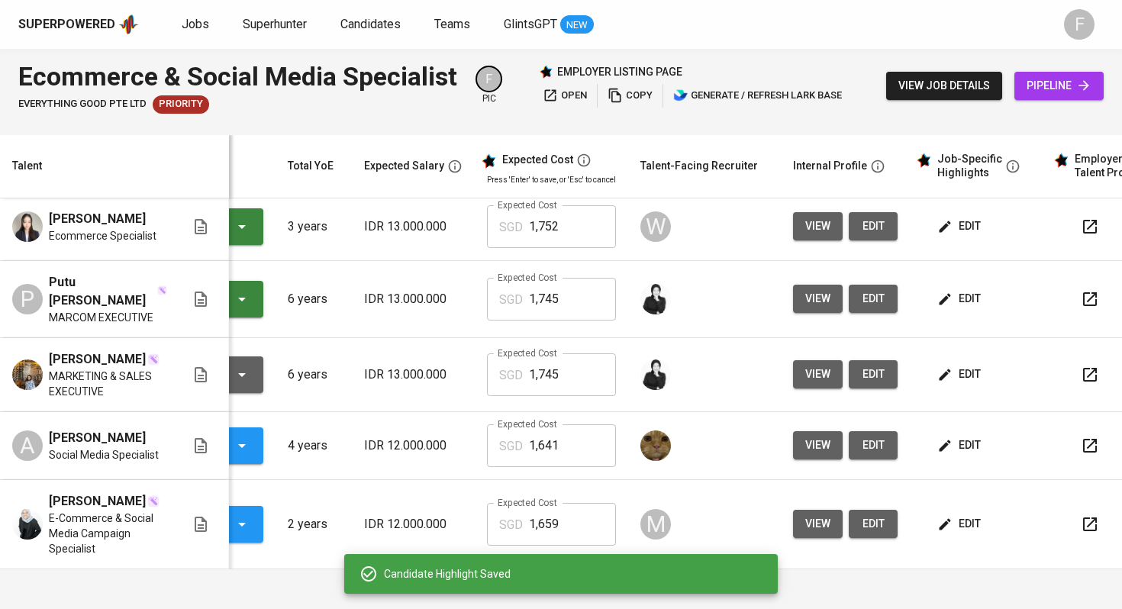
scroll to position [0, 122]
click at [955, 372] on span "edit" at bounding box center [960, 374] width 40 height 19
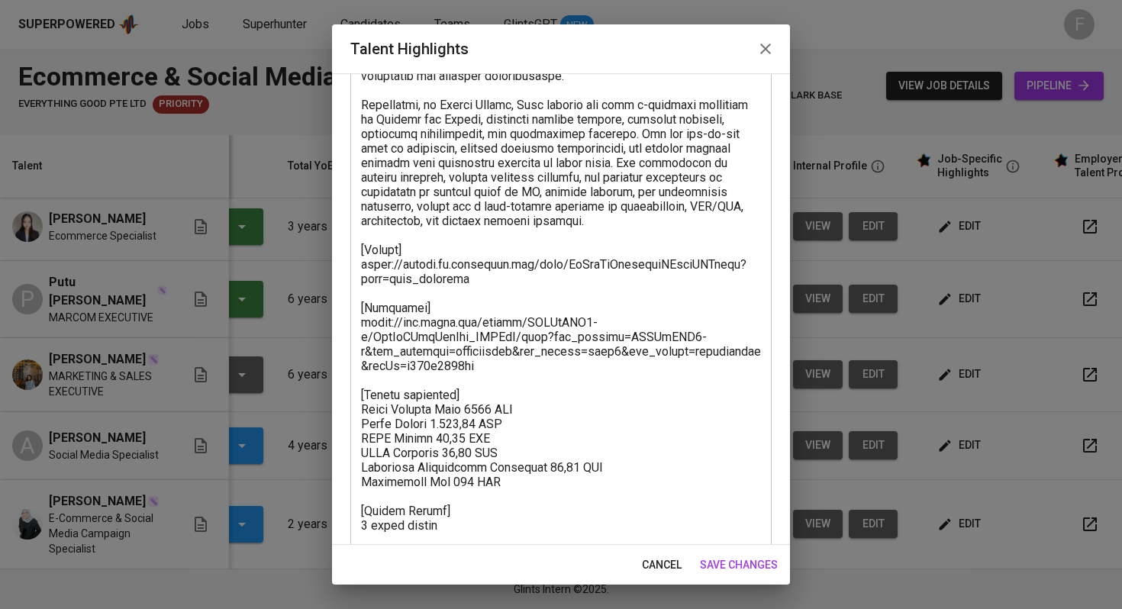
scroll to position [323, 0]
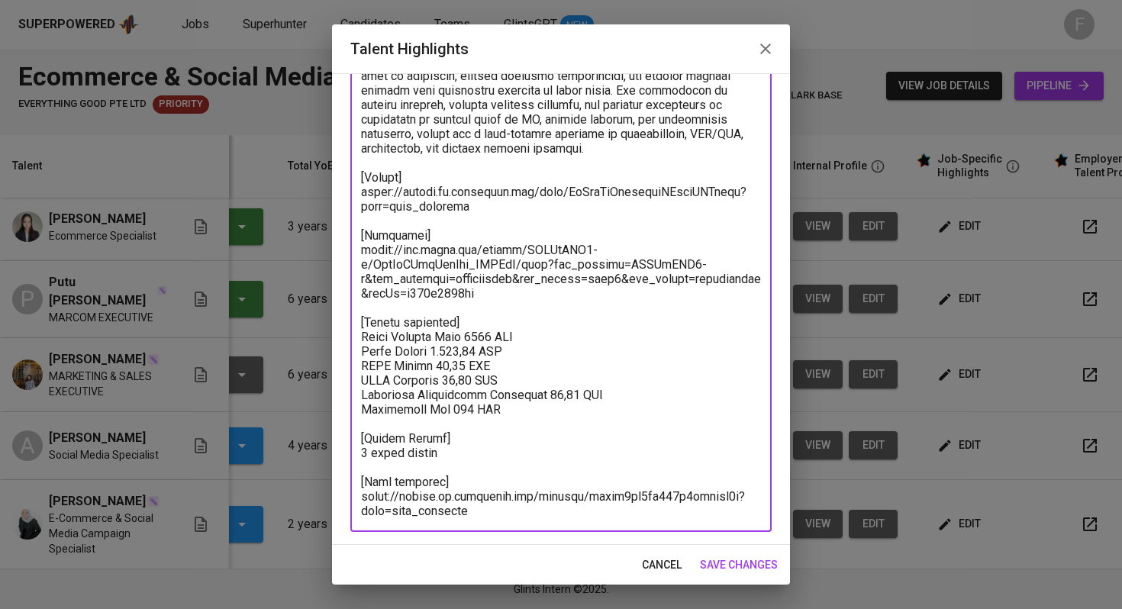
drag, startPoint x: 501, startPoint y: 502, endPoint x: 354, endPoint y: 475, distance: 149.8
click at [353, 475] on div "x Talent Highlights" at bounding box center [560, 184] width 421 height 695
drag, startPoint x: 490, startPoint y: 509, endPoint x: 348, endPoint y: 465, distance: 148.7
click at [348, 465] on div "Enhance the Talent's profile by adding highlights relevant to this job - accomp…" at bounding box center [561, 309] width 458 height 472
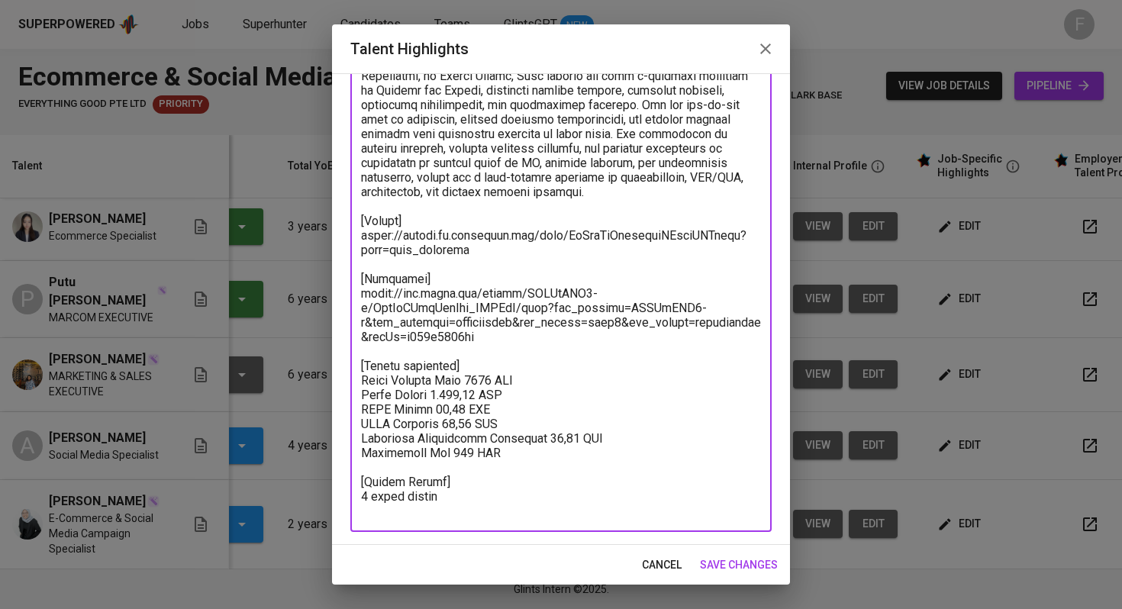
scroll to position [265, 0]
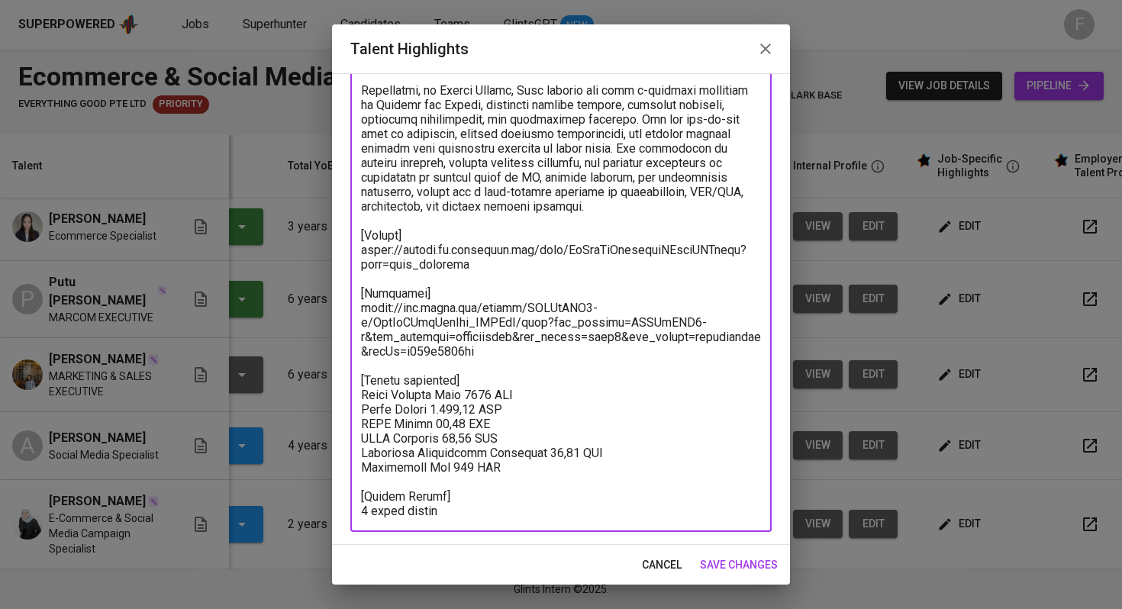
drag, startPoint x: 552, startPoint y: 467, endPoint x: 359, endPoint y: 391, distance: 207.6
click at [359, 391] on div "x Talent Highlights" at bounding box center [560, 213] width 421 height 637
paste textarea "[Salary Breakdown] Total Payroll Cost 1,745.00 SGD Basic Salary 1,180.19 SGD BP…"
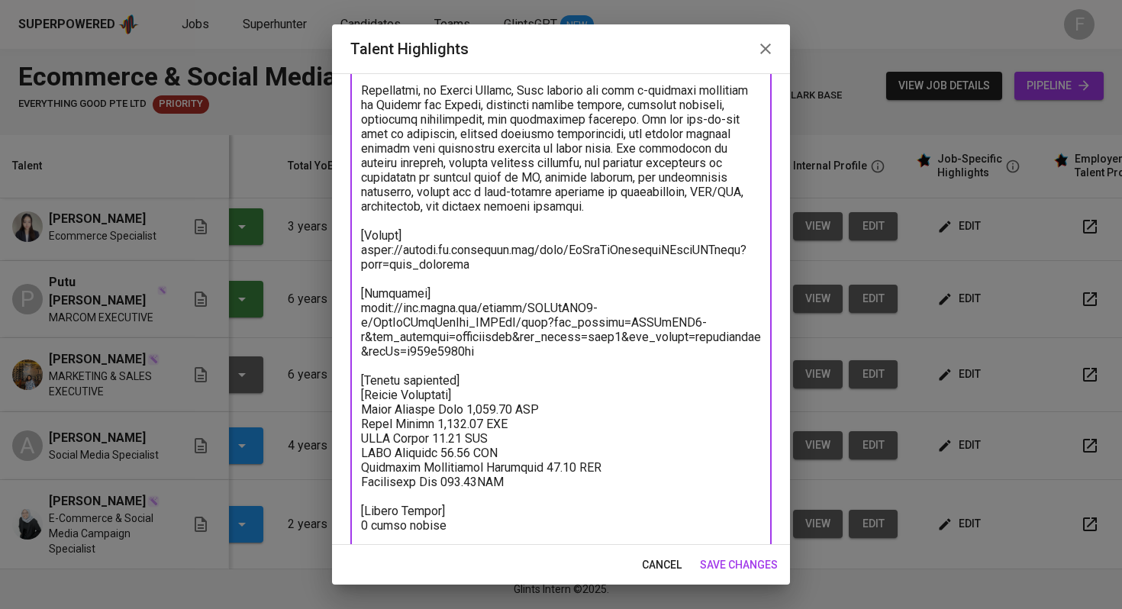
drag, startPoint x: 481, startPoint y: 390, endPoint x: 334, endPoint y: 391, distance: 146.5
click at [334, 391] on div "Enhance the Talent's profile by adding highlights relevant to this job - accomp…" at bounding box center [561, 309] width 458 height 472
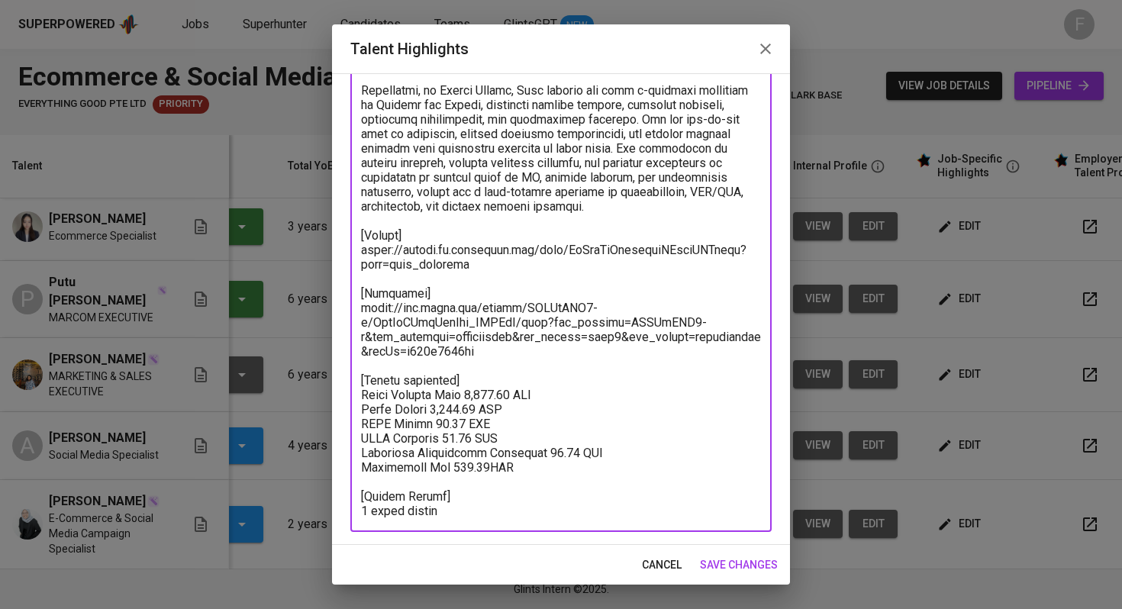
type textarea "Reza brings nearly seven years of hands-on experience in digital marketing and …"
click at [718, 540] on span "save changes" at bounding box center [739, 564] width 78 height 19
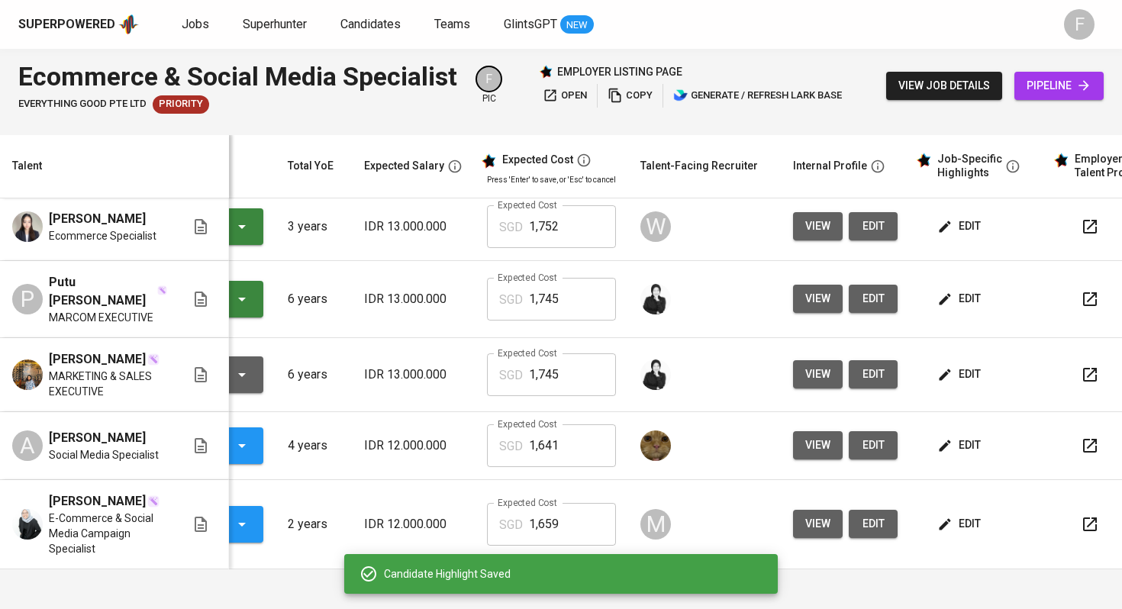
scroll to position [0, 0]
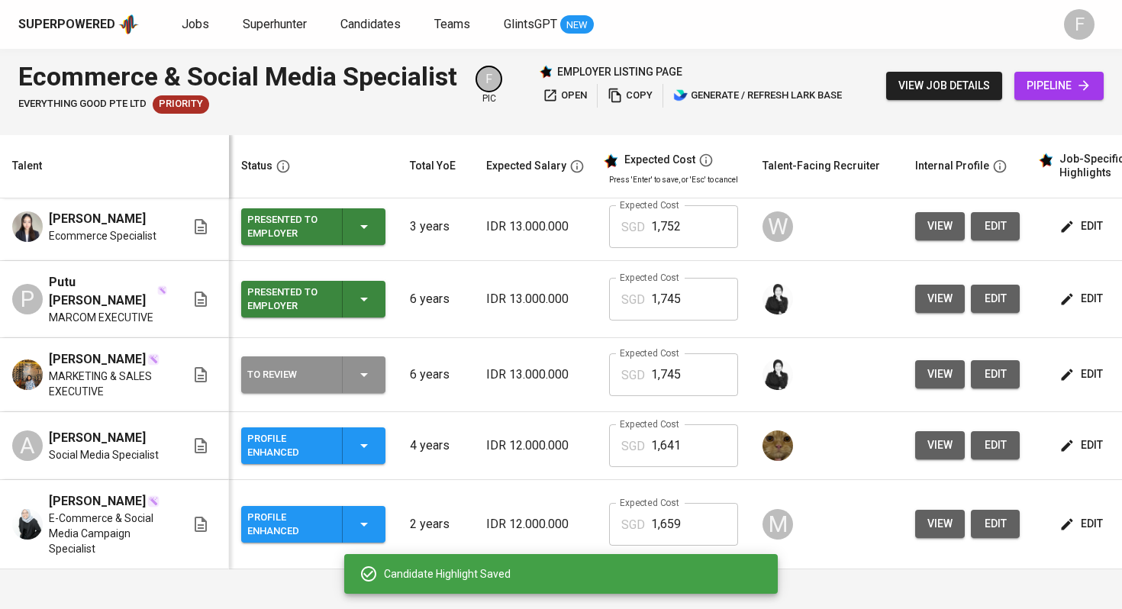
click at [365, 372] on icon "button" at bounding box center [364, 374] width 18 height 18
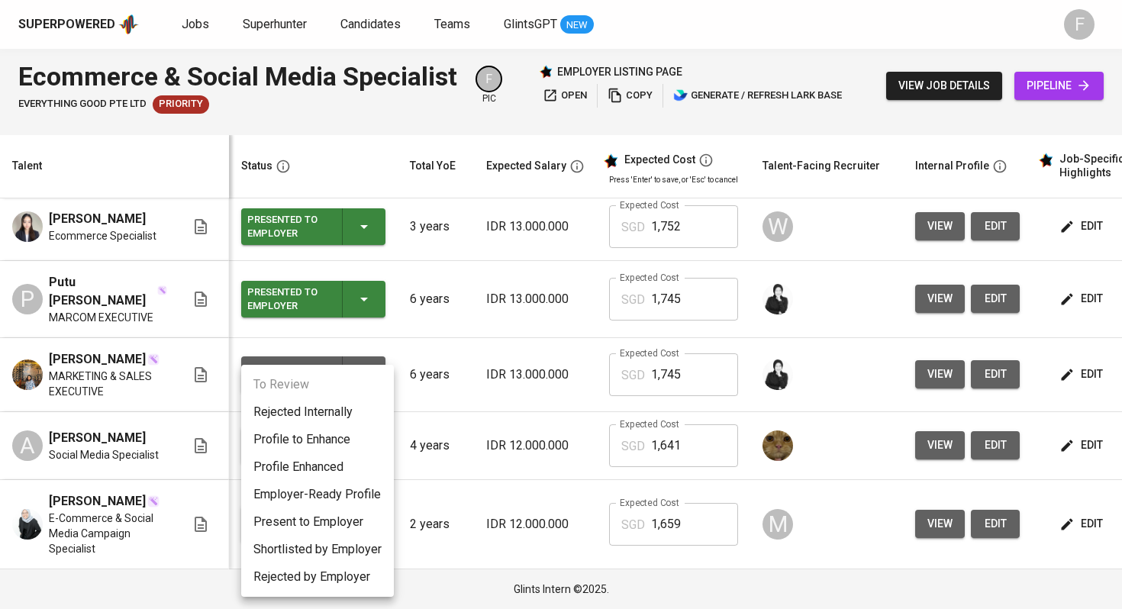
click at [301, 519] on li "Present to Employer" at bounding box center [317, 521] width 153 height 27
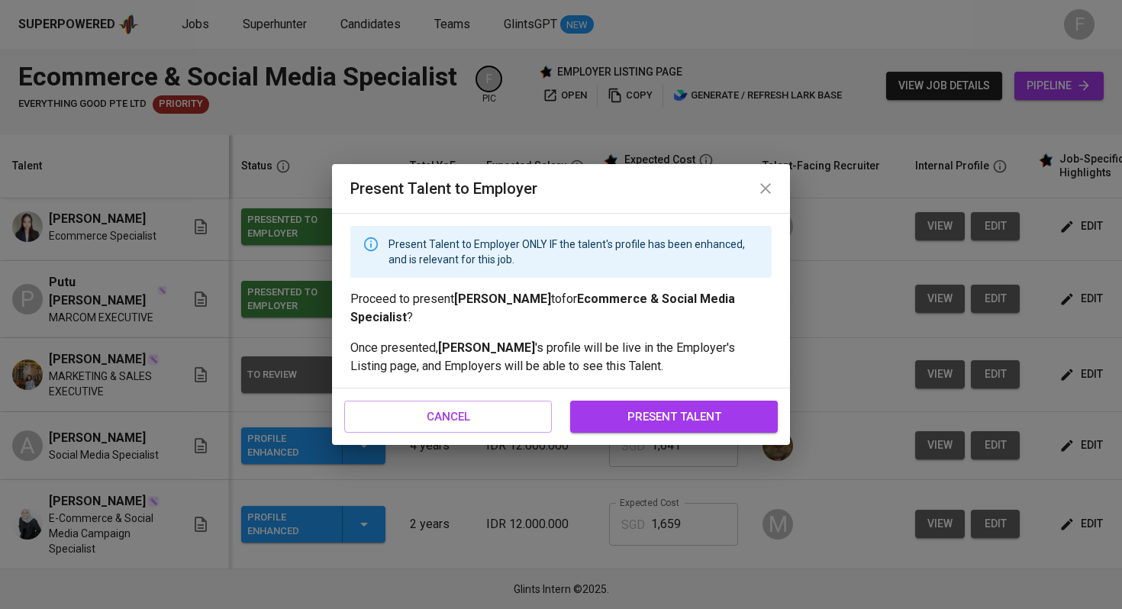
click at [660, 407] on span "present talent" at bounding box center [674, 417] width 174 height 20
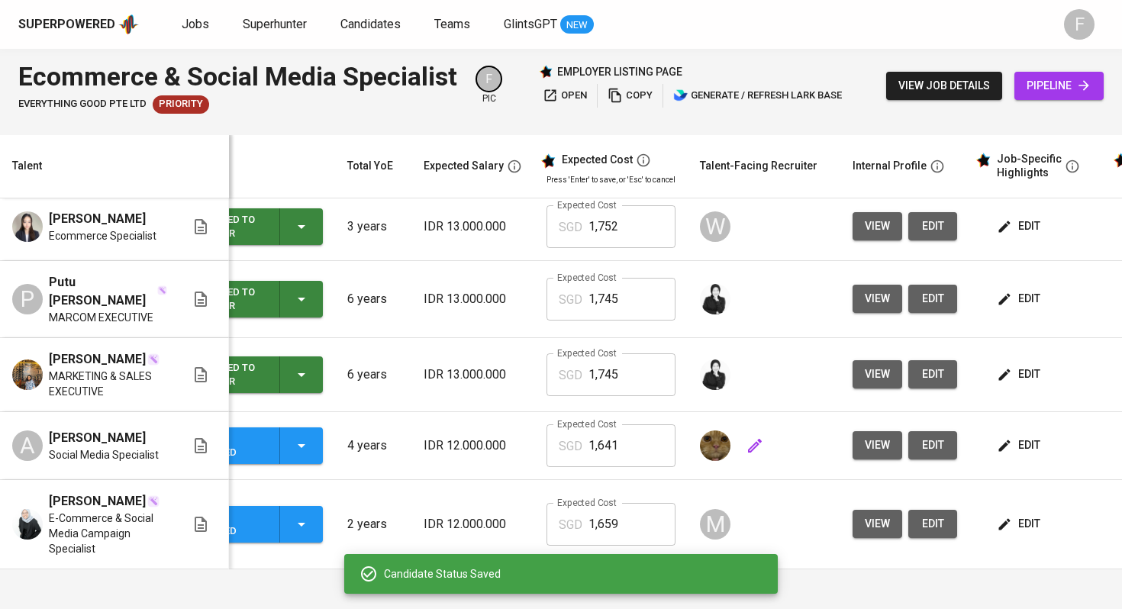
scroll to position [0, 195]
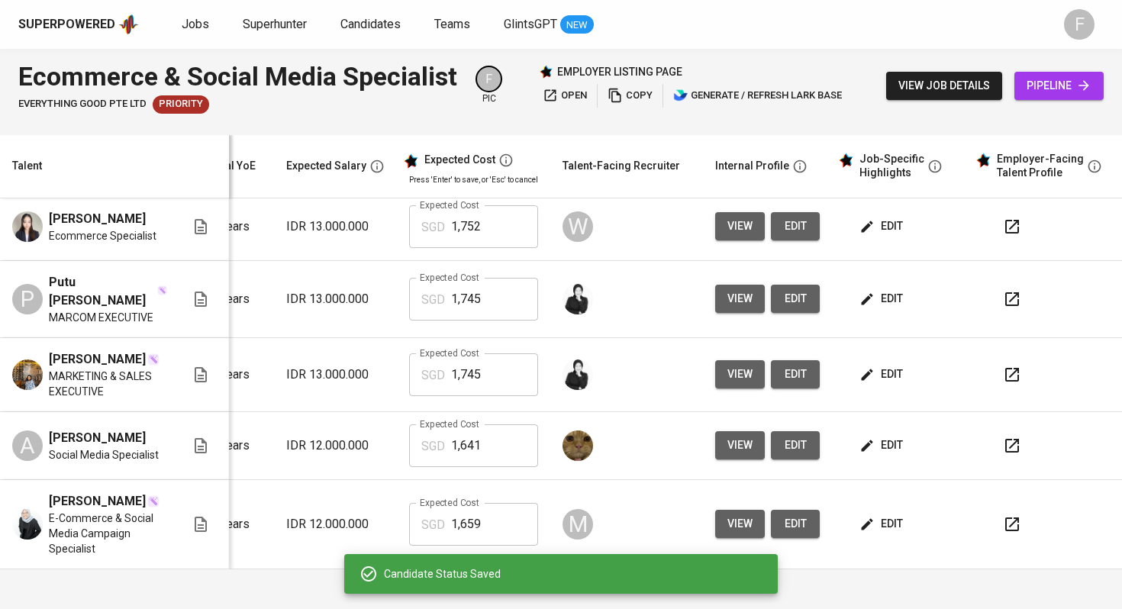
click at [1006, 444] on icon "button" at bounding box center [1012, 445] width 18 height 18
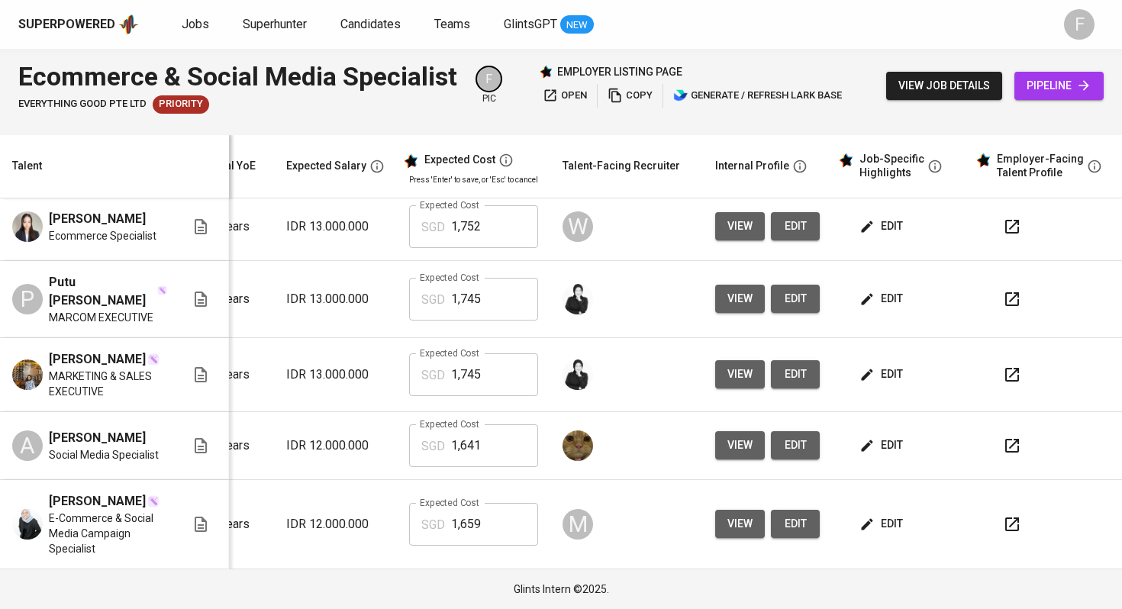
click at [887, 443] on span "edit" at bounding box center [882, 445] width 40 height 19
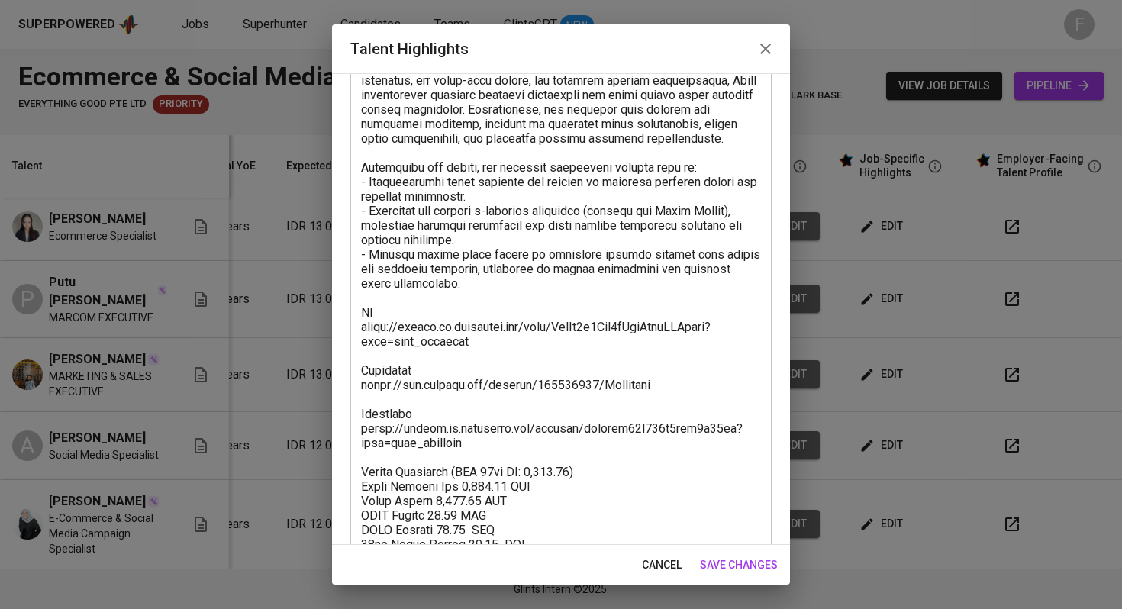
scroll to position [439, 0]
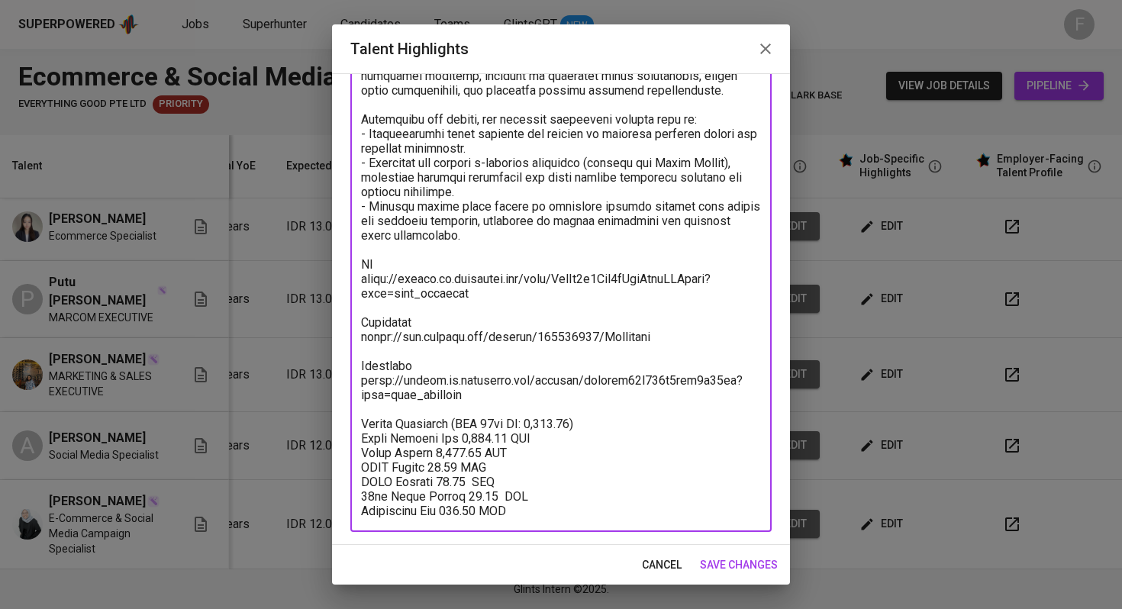
drag, startPoint x: 476, startPoint y: 398, endPoint x: 356, endPoint y: 357, distance: 127.4
click at [356, 357] on div "x Talent Highlights" at bounding box center [560, 126] width 421 height 811
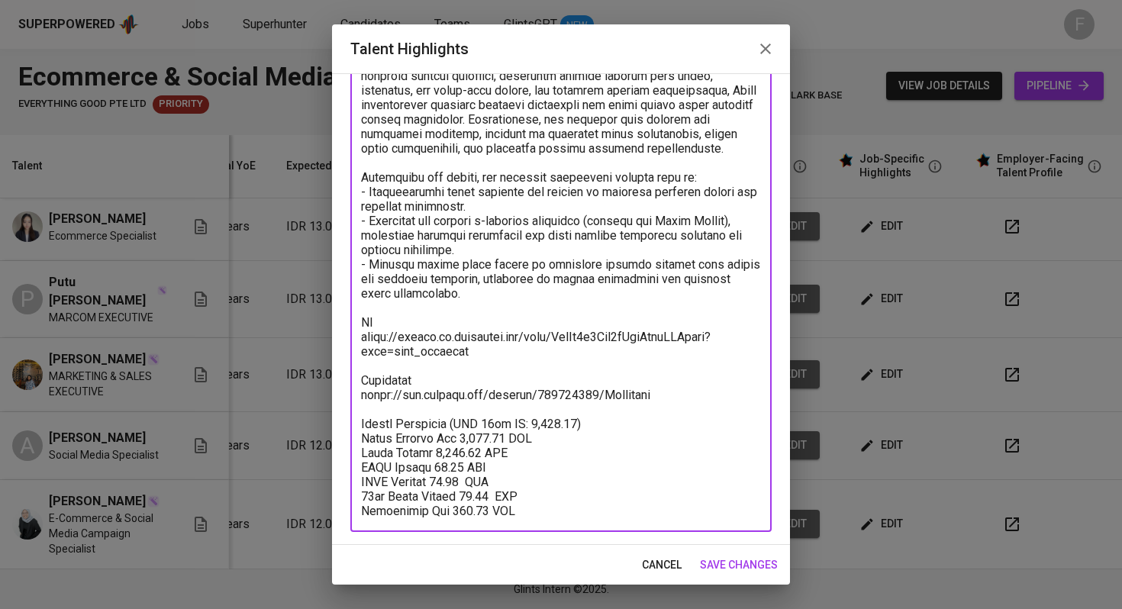
scroll to position [381, 0]
drag, startPoint x: 588, startPoint y: 424, endPoint x: 462, endPoint y: 420, distance: 126.0
click at [462, 420] on textarea at bounding box center [561, 155] width 400 height 725
type textarea "Diina has been building working in social media management, digital marketing, …"
click at [745, 540] on span "save changes" at bounding box center [739, 564] width 78 height 19
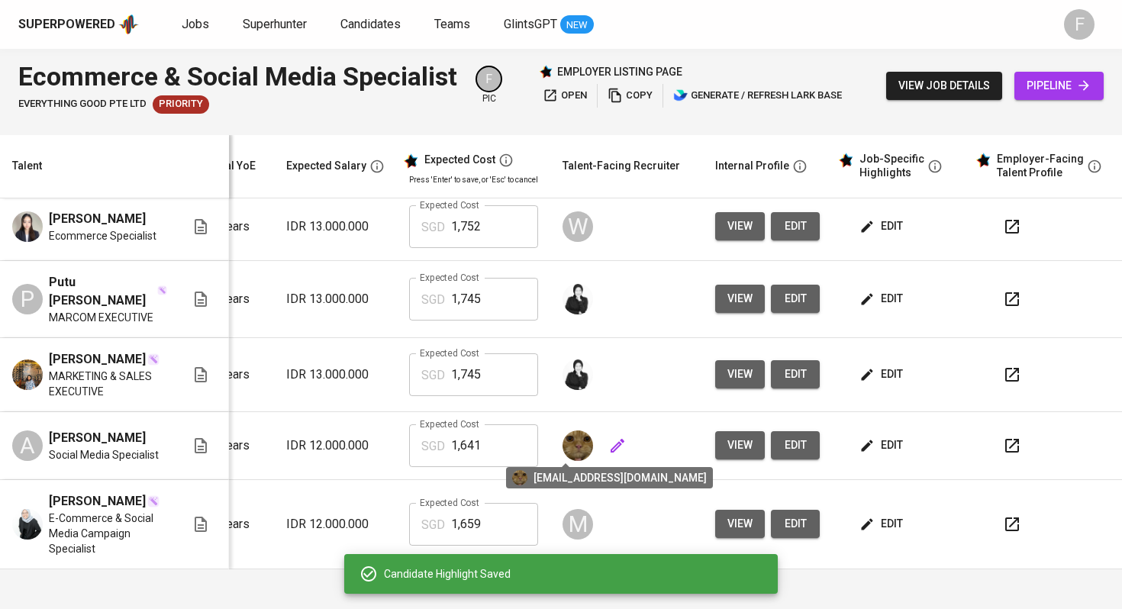
scroll to position [0, 0]
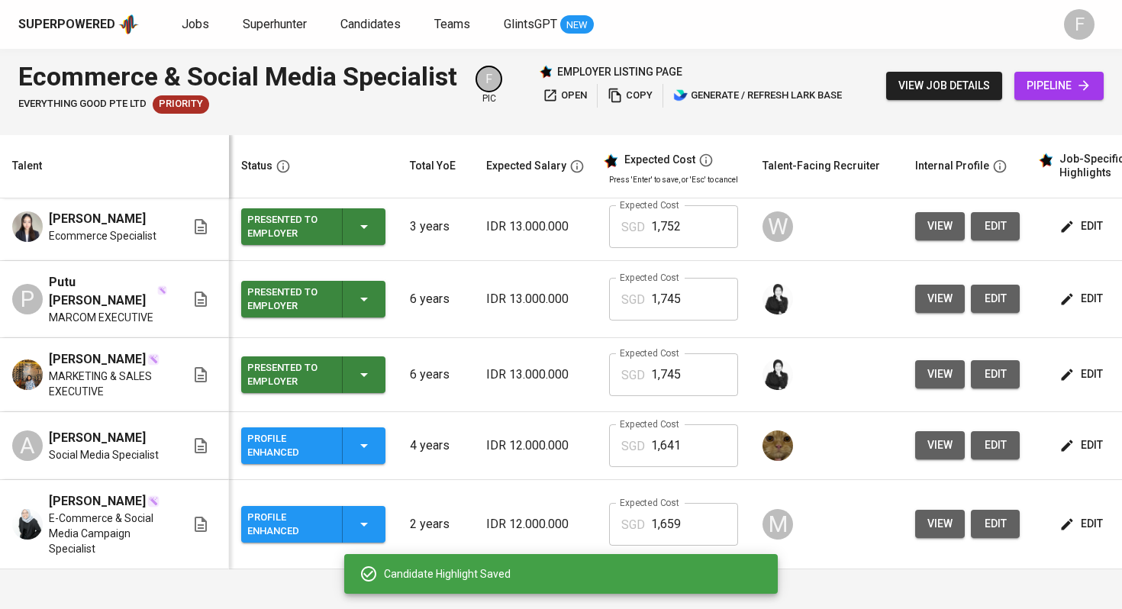
click at [368, 450] on icon "button" at bounding box center [364, 445] width 18 height 18
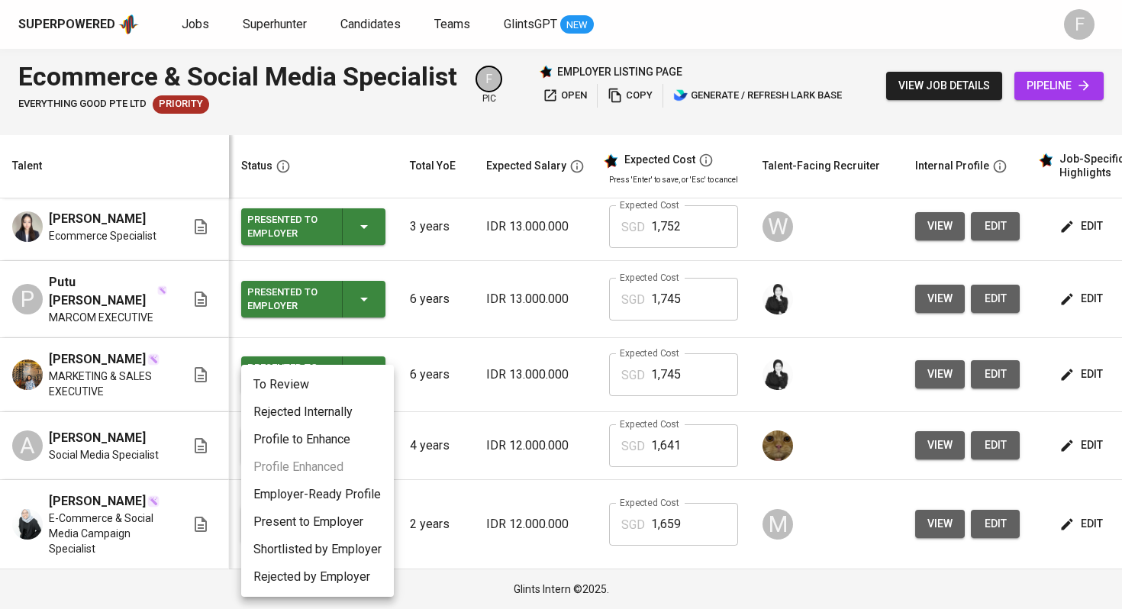
click at [311, 525] on li "Present to Employer" at bounding box center [317, 521] width 153 height 27
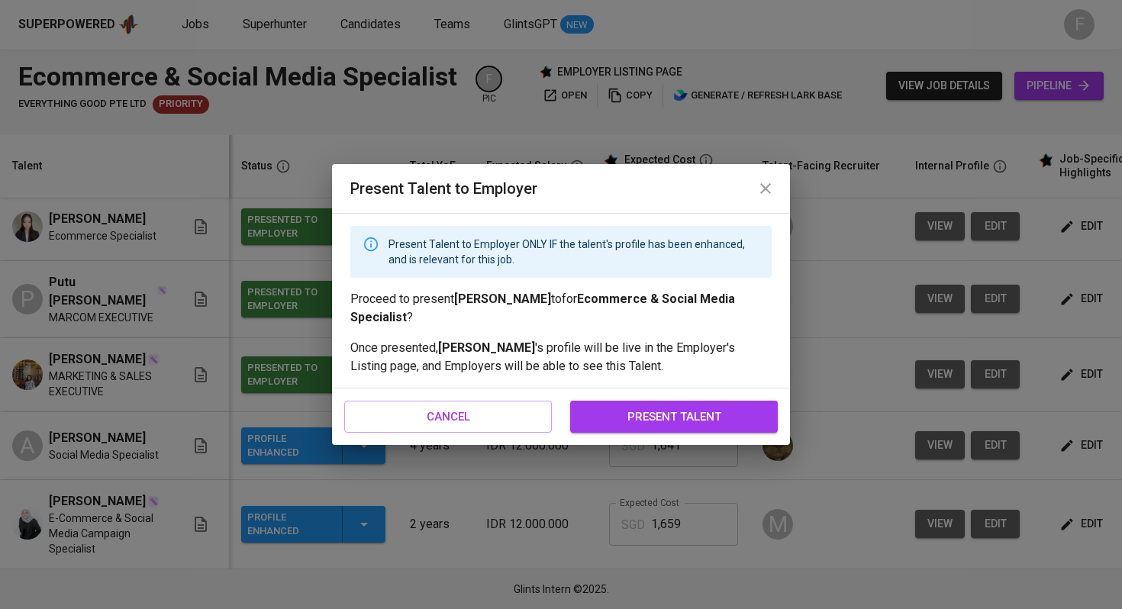
click at [655, 423] on span "present talent" at bounding box center [674, 417] width 174 height 20
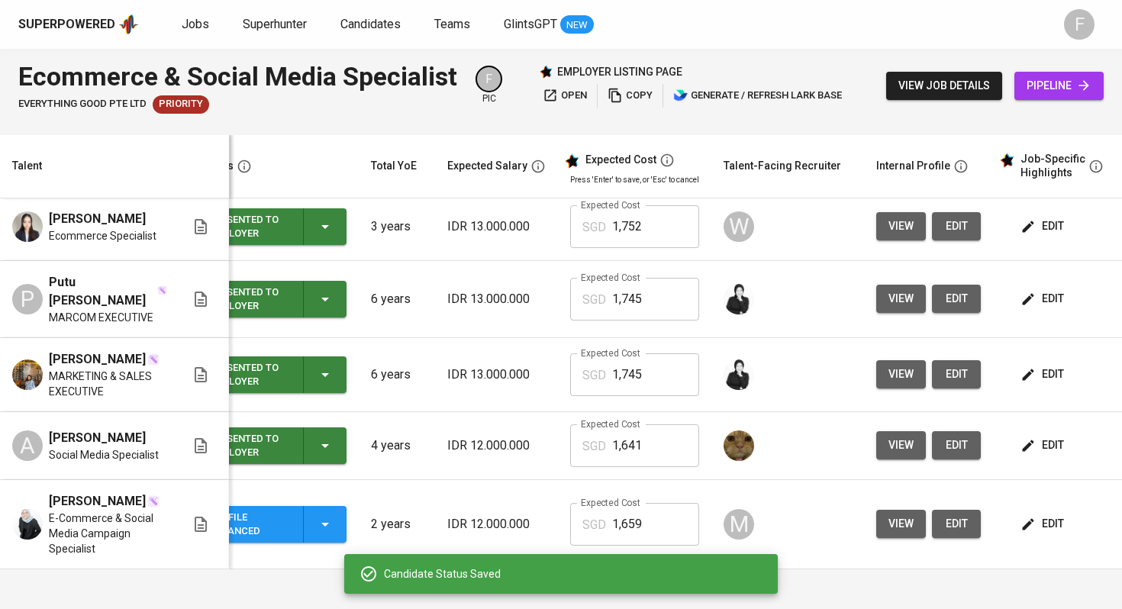
scroll to position [0, 195]
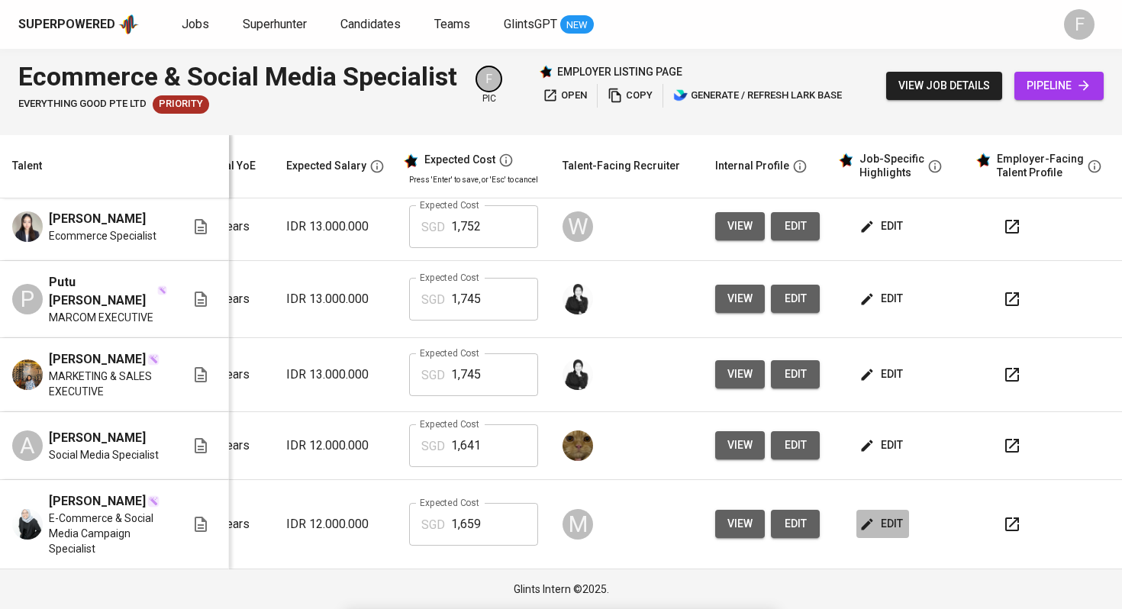
click at [875, 523] on span "edit" at bounding box center [882, 523] width 40 height 19
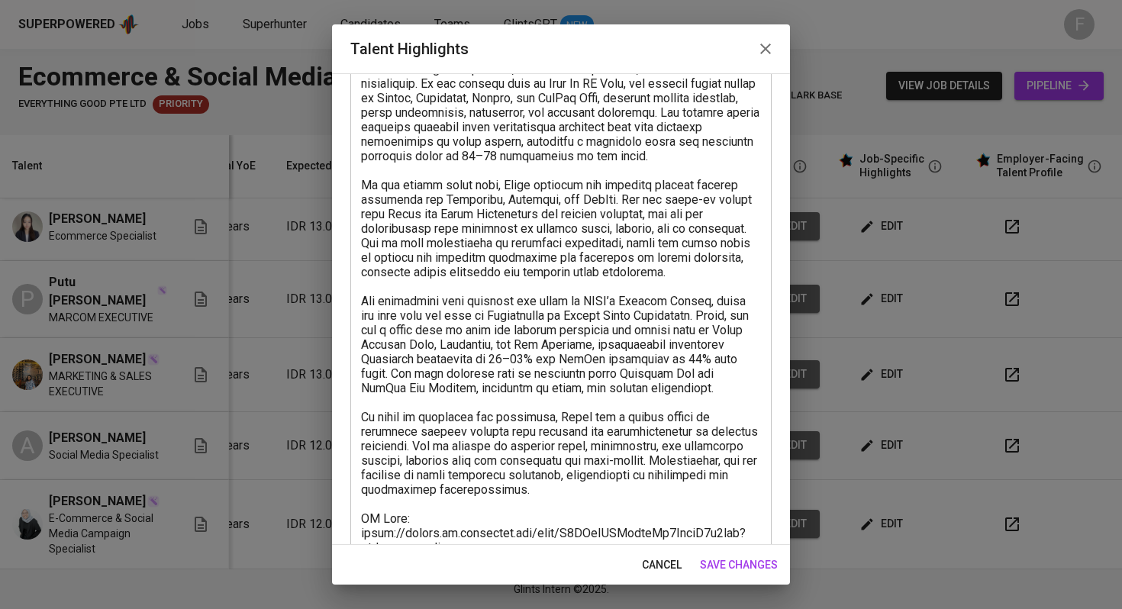
scroll to position [410, 0]
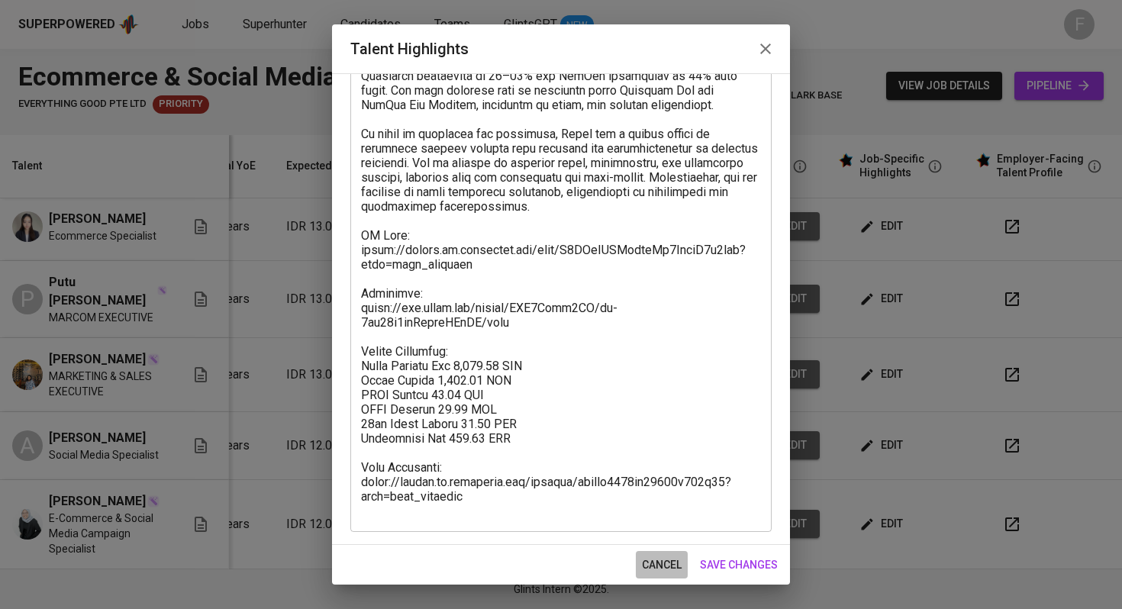
click at [664, 540] on span "cancel" at bounding box center [662, 564] width 40 height 19
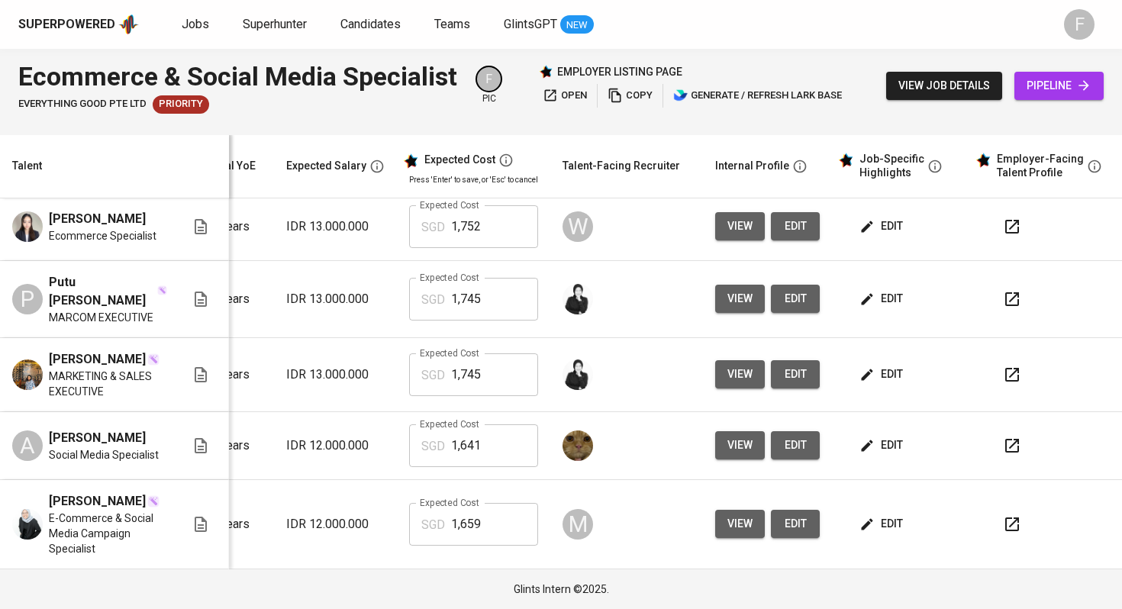
click at [993, 525] on button "button" at bounding box center [1011, 524] width 37 height 37
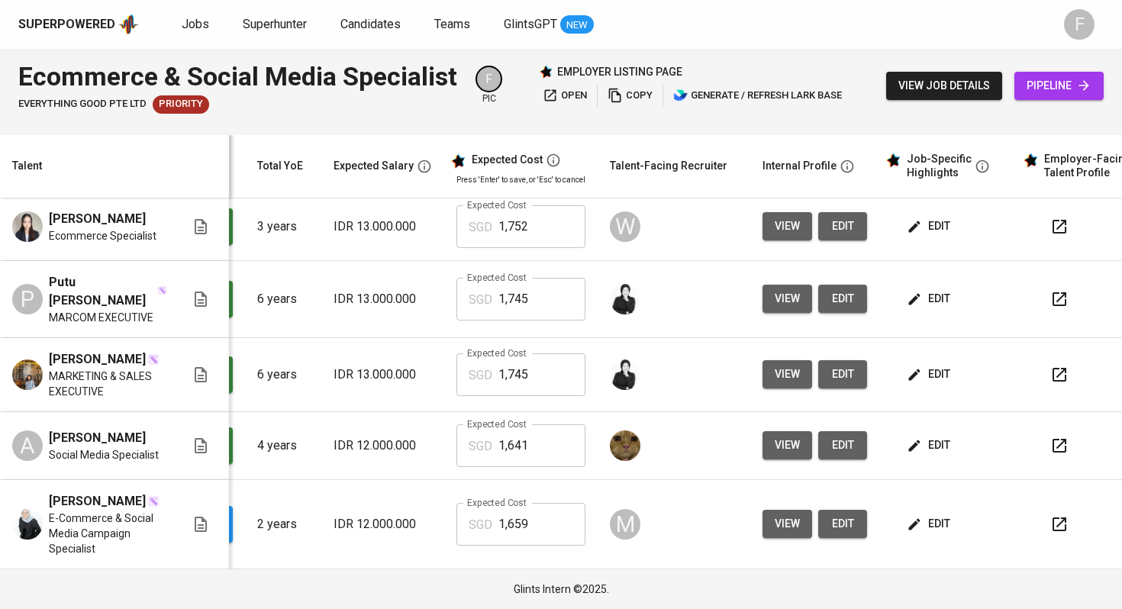
scroll to position [0, 192]
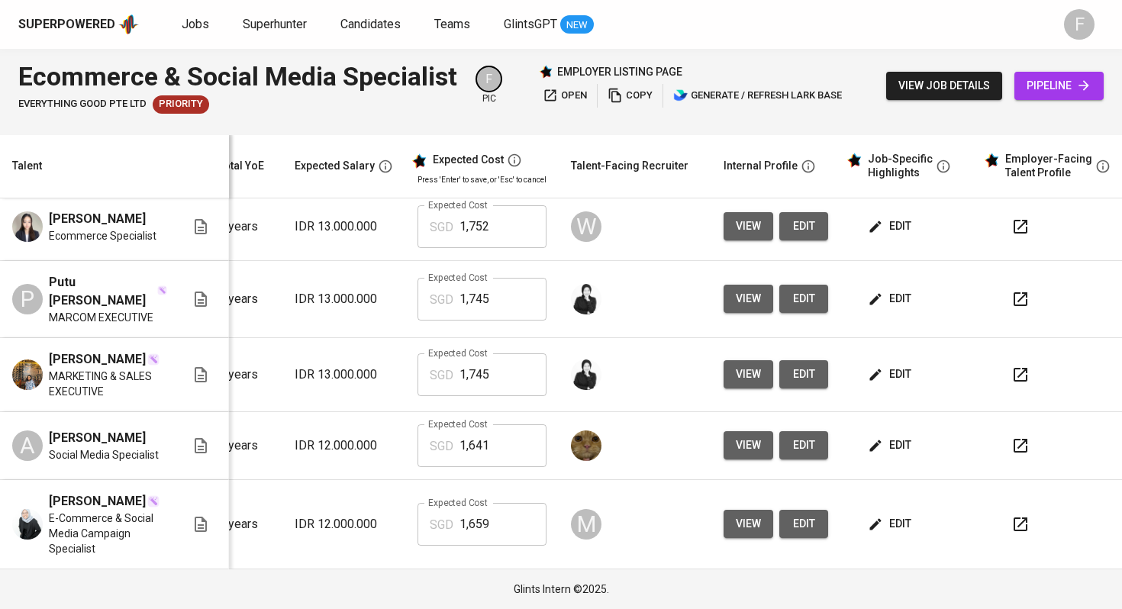
click at [882, 528] on span "edit" at bounding box center [891, 523] width 40 height 19
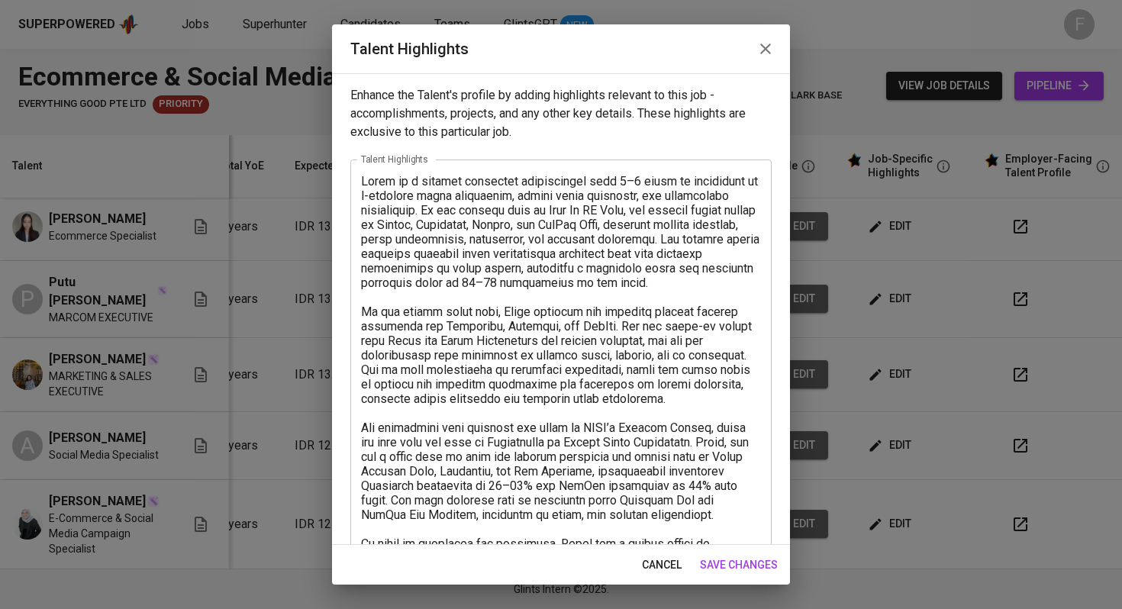
scroll to position [410, 0]
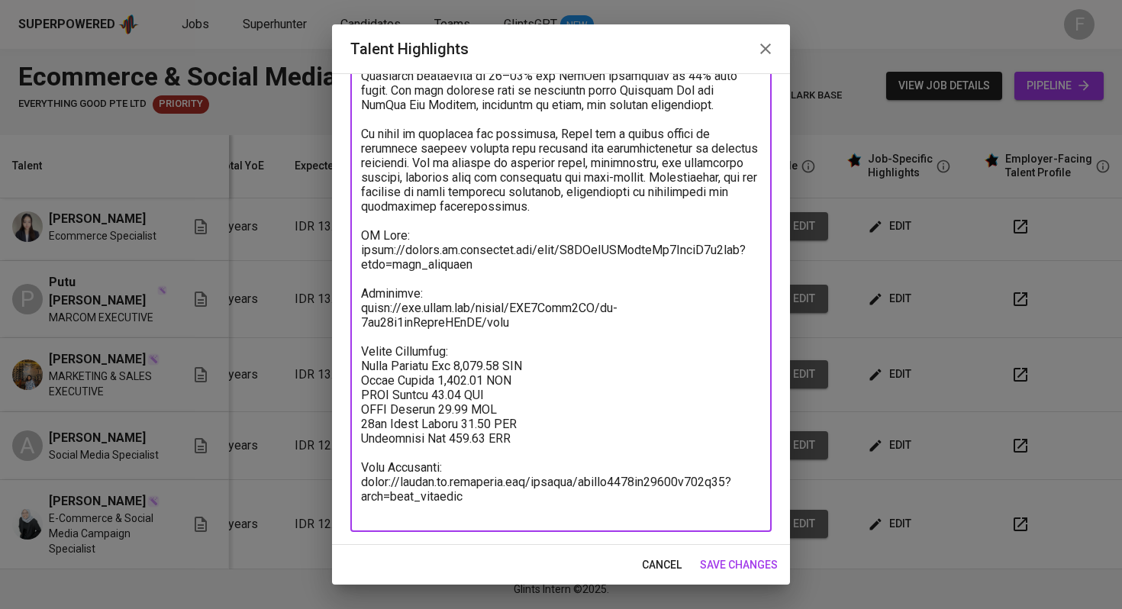
drag, startPoint x: 501, startPoint y: 499, endPoint x: 353, endPoint y: 456, distance: 154.3
click at [353, 456] on div "x Talent Highlights" at bounding box center [560, 141] width 421 height 782
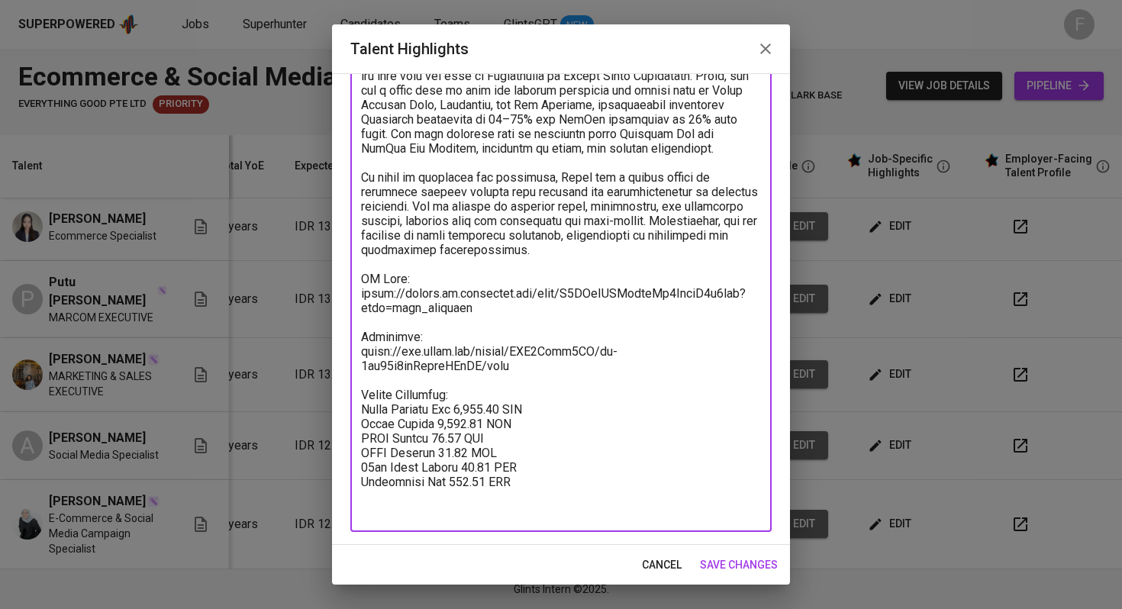
scroll to position [352, 0]
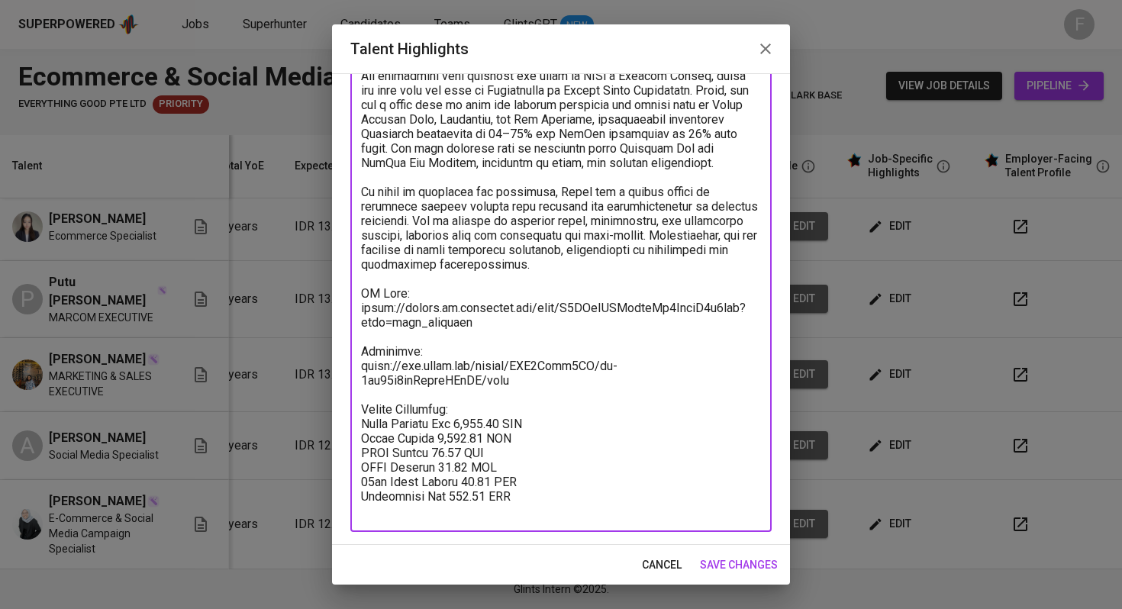
type textarea "Githa is a digital marketing professional with 3–4 years of experience in e-com…"
click at [711, 540] on span "save changes" at bounding box center [739, 564] width 78 height 19
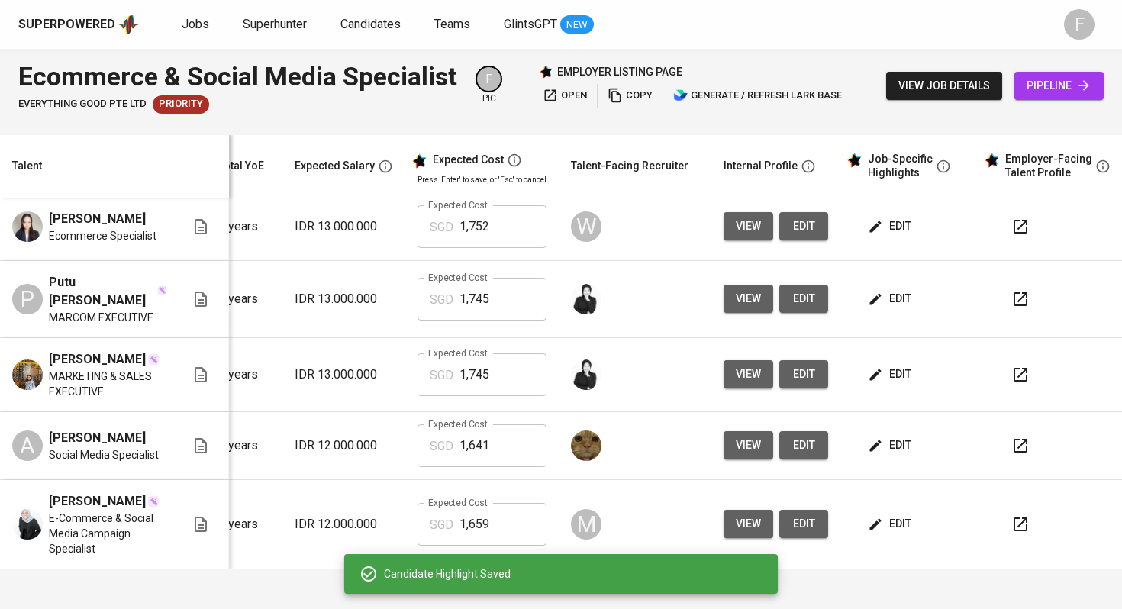
scroll to position [0, 0]
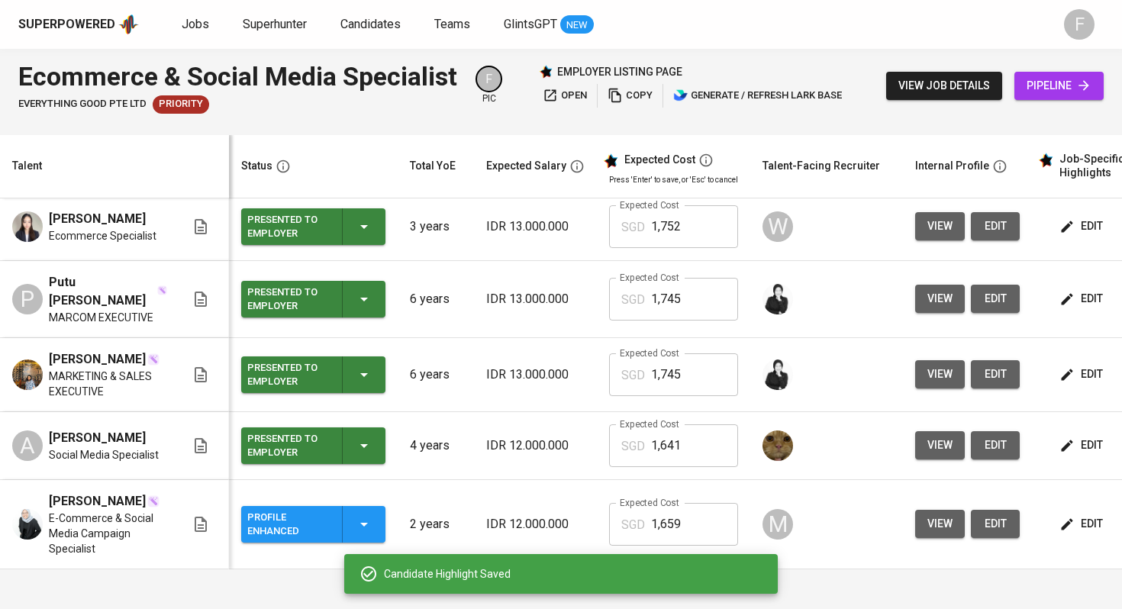
click at [367, 523] on icon "button" at bounding box center [364, 524] width 18 height 18
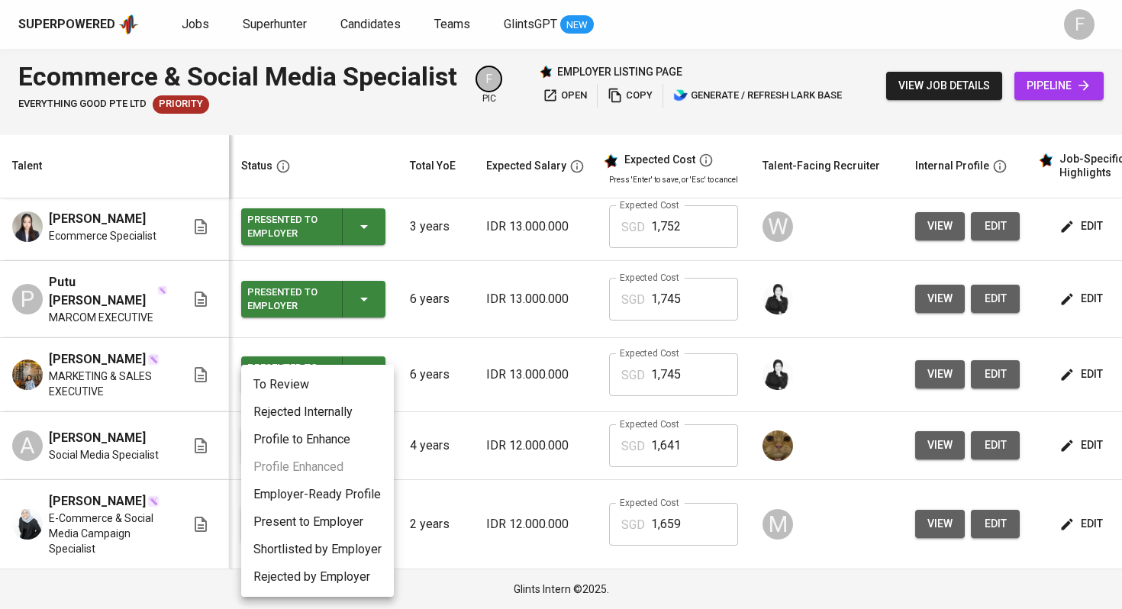
click at [339, 523] on li "Present to Employer" at bounding box center [317, 521] width 153 height 27
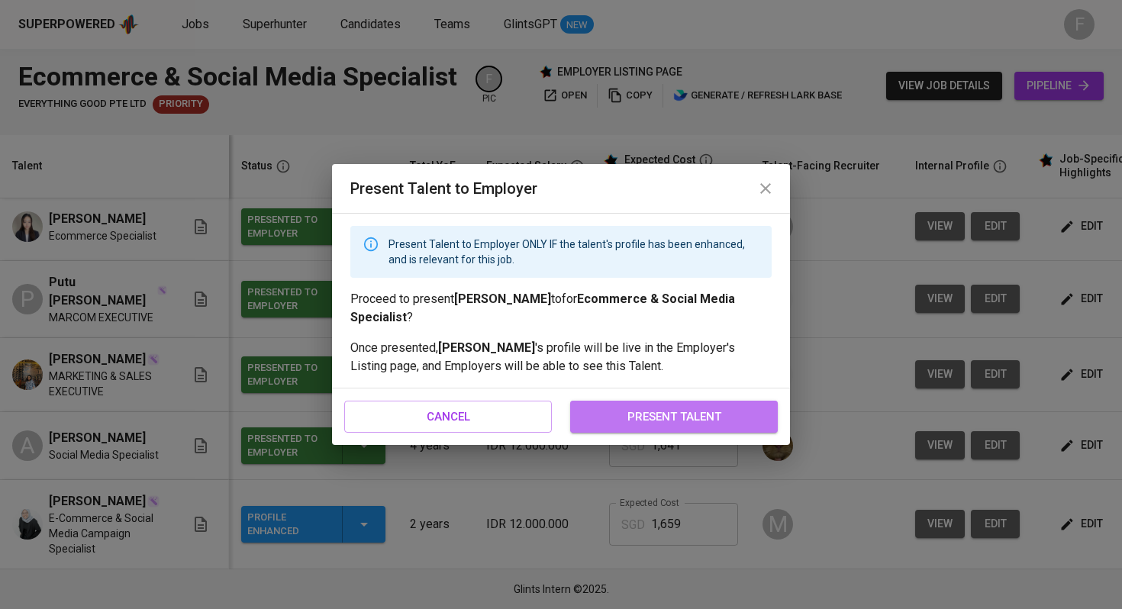
click at [649, 418] on span "present talent" at bounding box center [674, 417] width 174 height 20
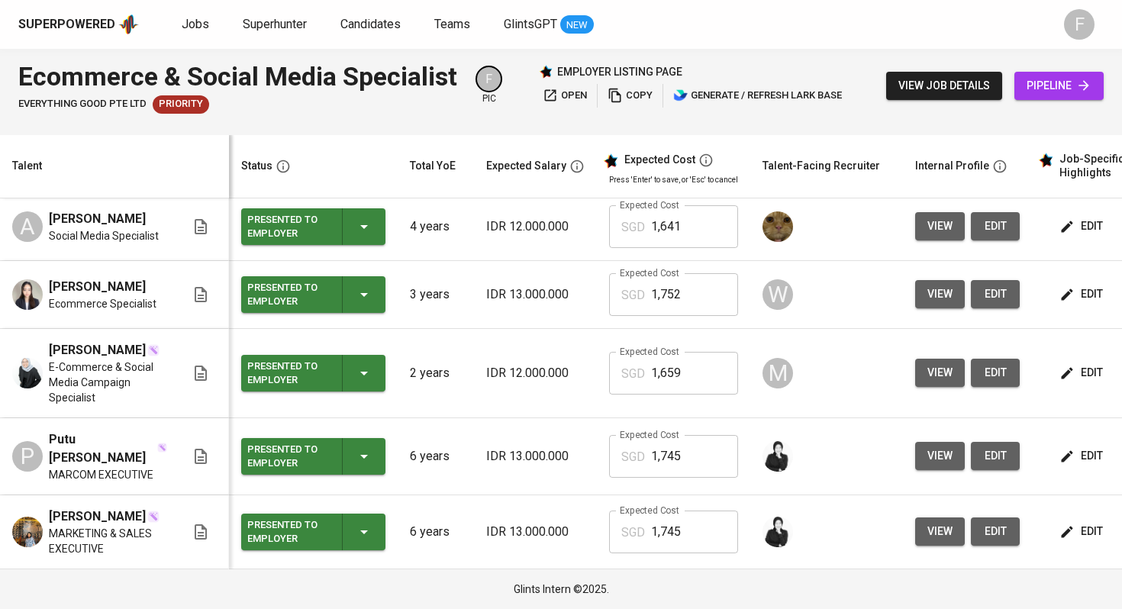
scroll to position [0, 185]
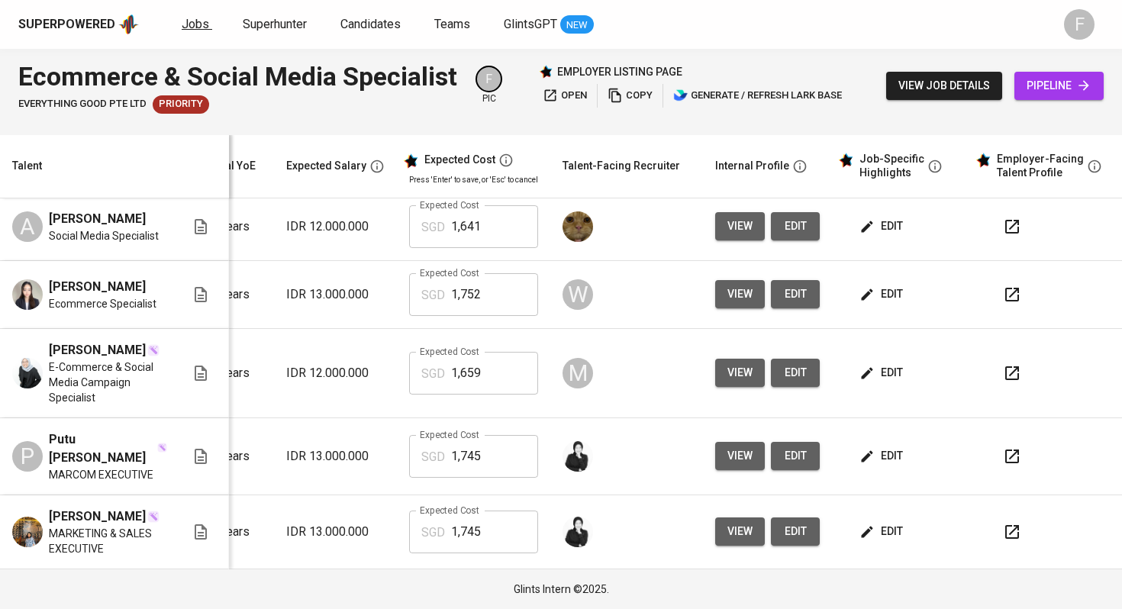
click at [201, 30] on span "Jobs" at bounding box center [195, 24] width 27 height 14
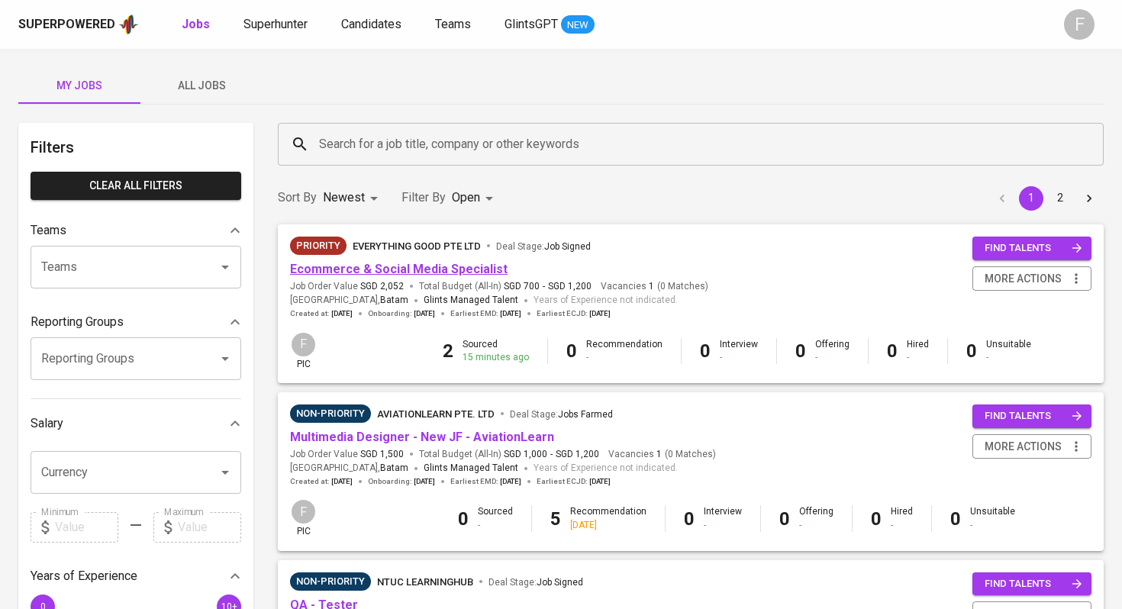
click at [405, 265] on link "Ecommerce & Social Media Specialist" at bounding box center [398, 269] width 217 height 14
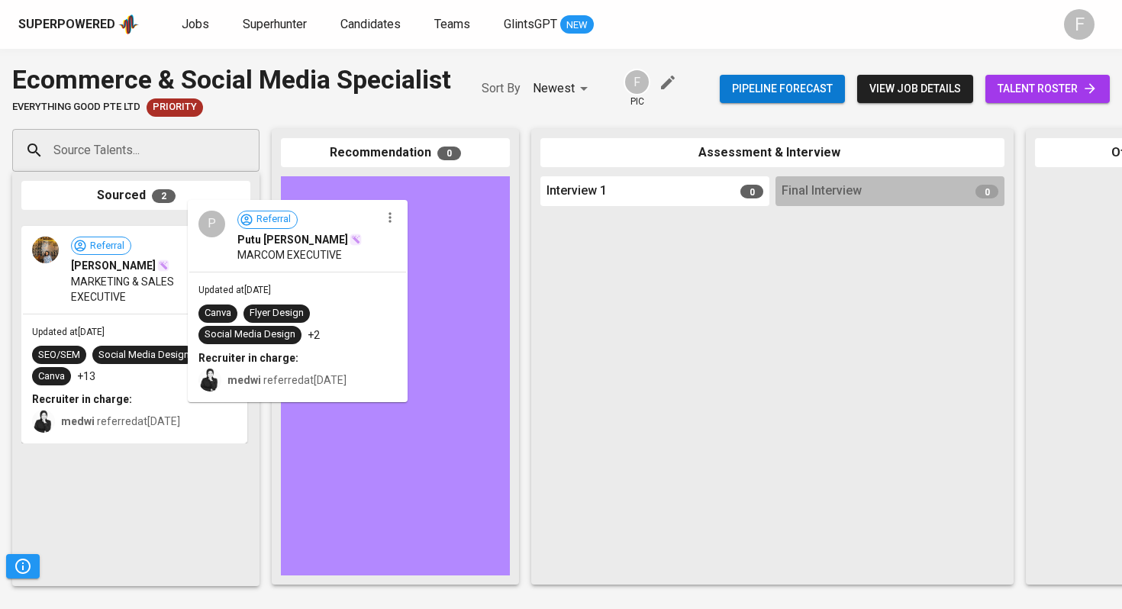
drag, startPoint x: 193, startPoint y: 354, endPoint x: 376, endPoint y: 332, distance: 184.5
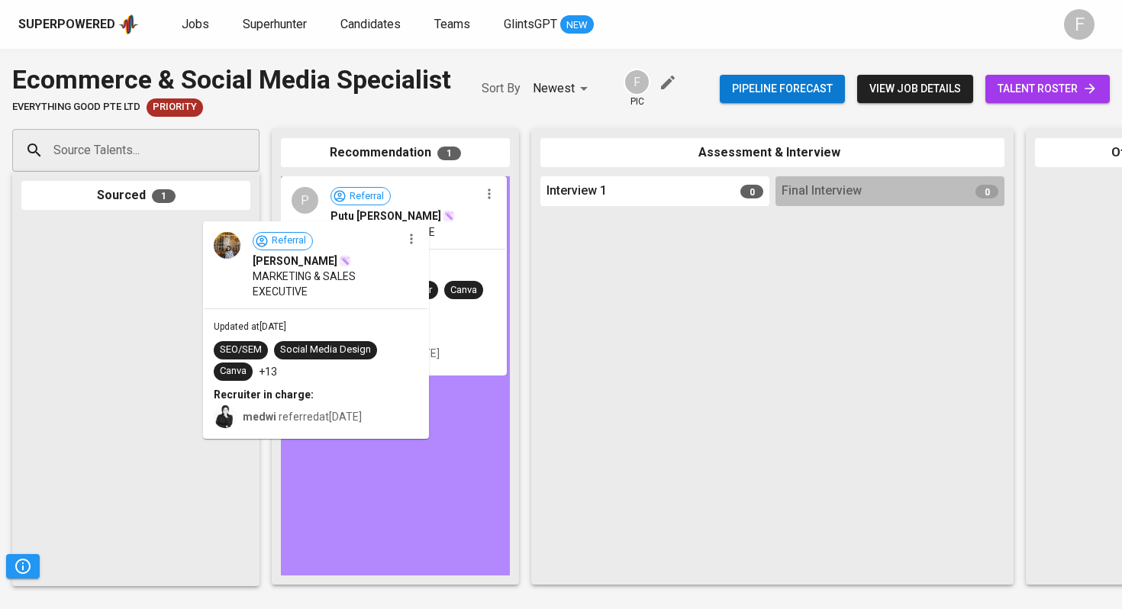
drag, startPoint x: 191, startPoint y: 340, endPoint x: 404, endPoint y: 341, distance: 213.7
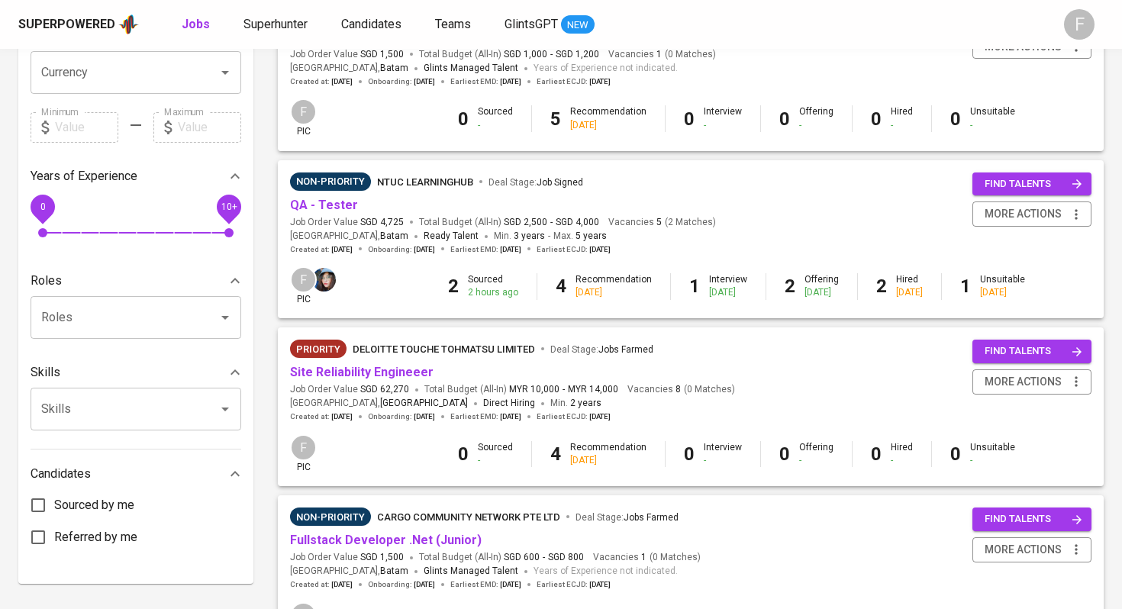
scroll to position [365, 0]
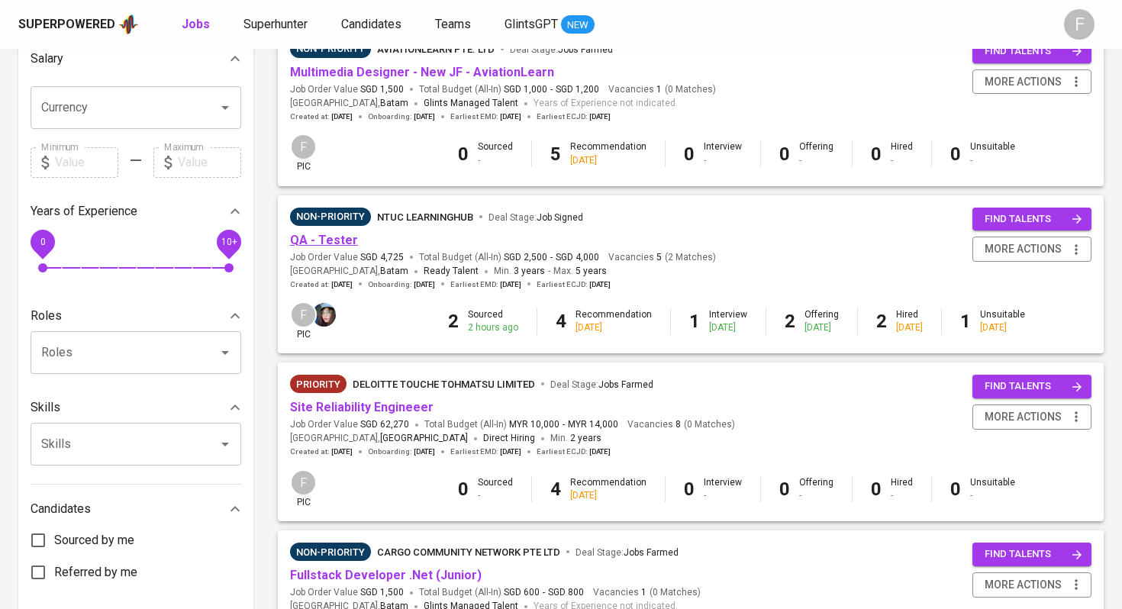
click at [338, 240] on link "QA - Tester" at bounding box center [324, 240] width 68 height 14
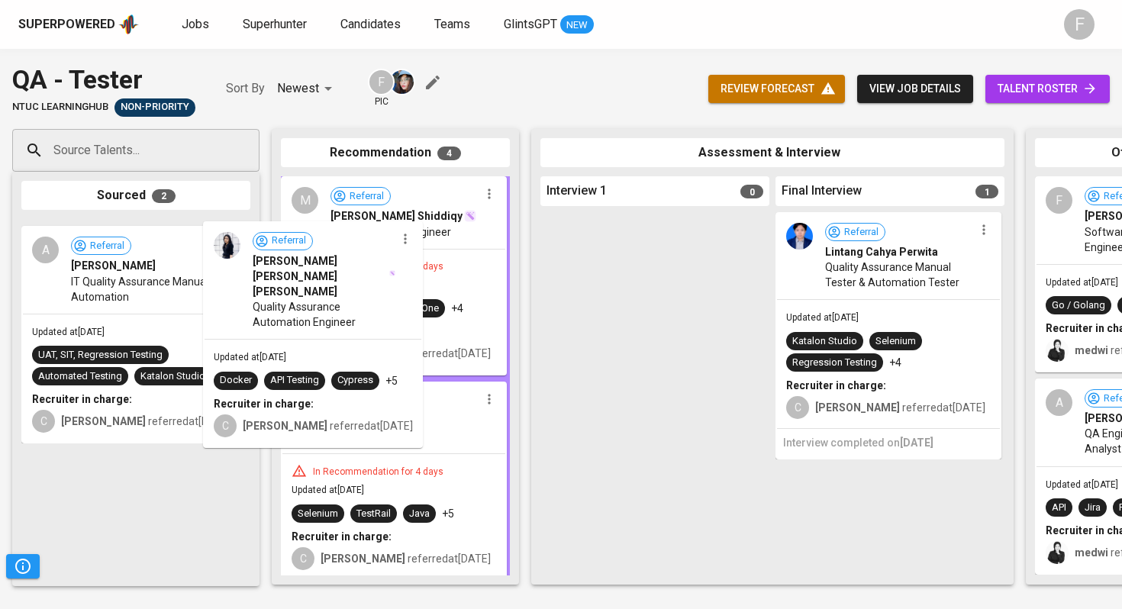
drag, startPoint x: 134, startPoint y: 326, endPoint x: 325, endPoint y: 327, distance: 191.5
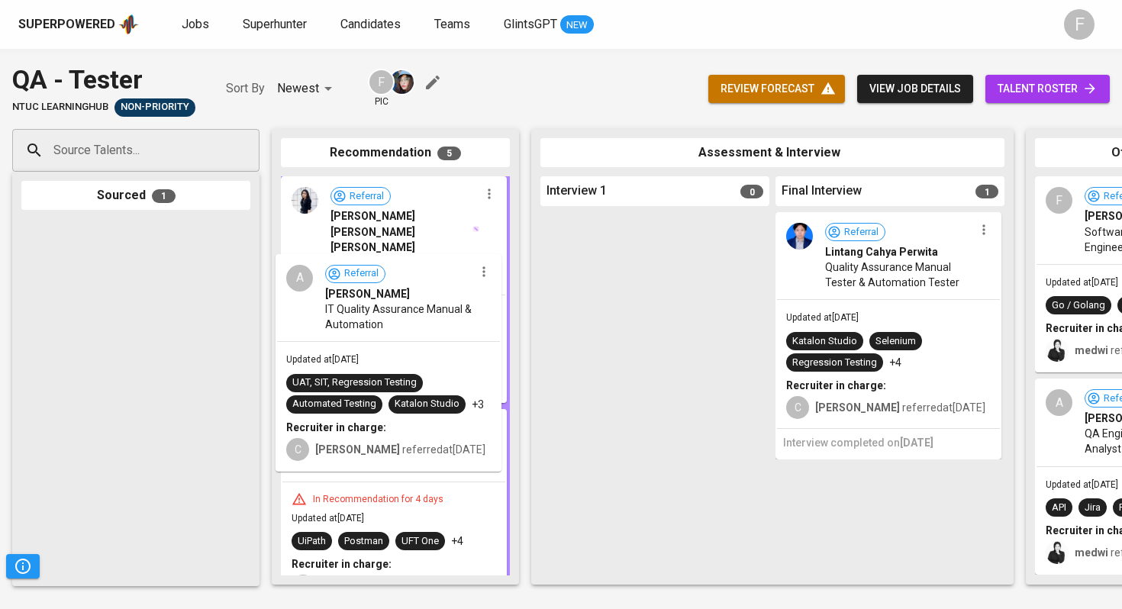
drag, startPoint x: 121, startPoint y: 340, endPoint x: 378, endPoint y: 375, distance: 260.2
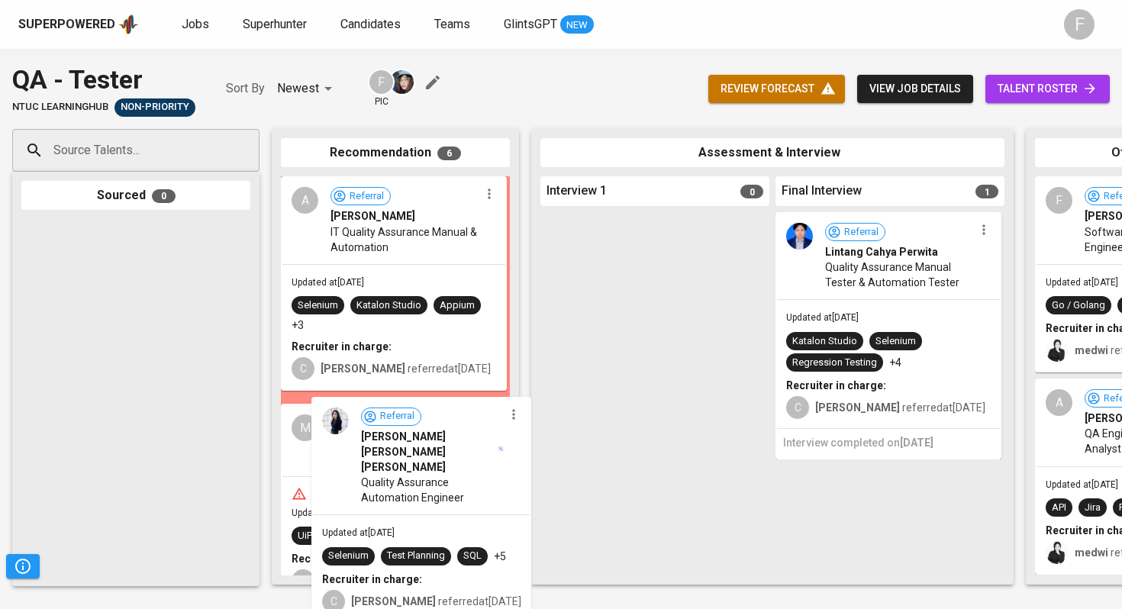
scroll to position [3, 0]
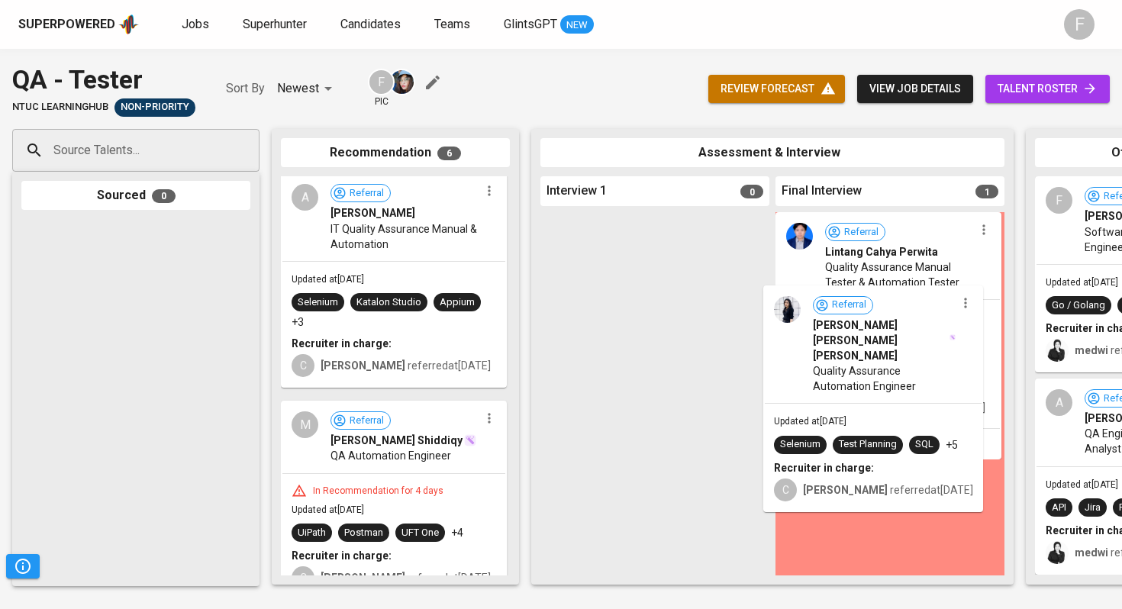
drag, startPoint x: 398, startPoint y: 454, endPoint x: 887, endPoint y: 343, distance: 502.4
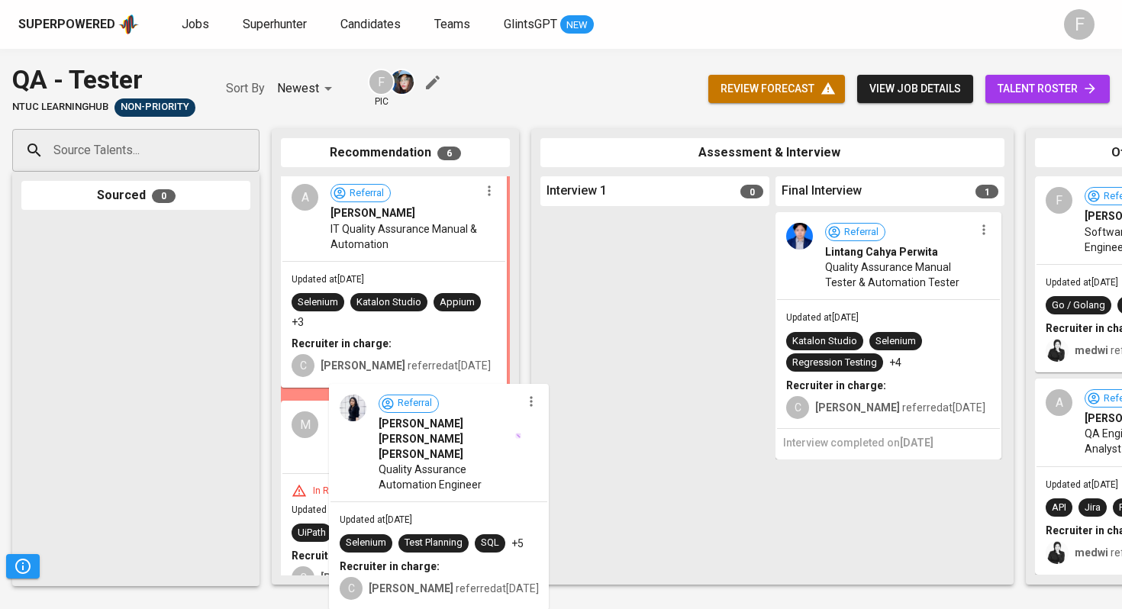
scroll to position [4, 0]
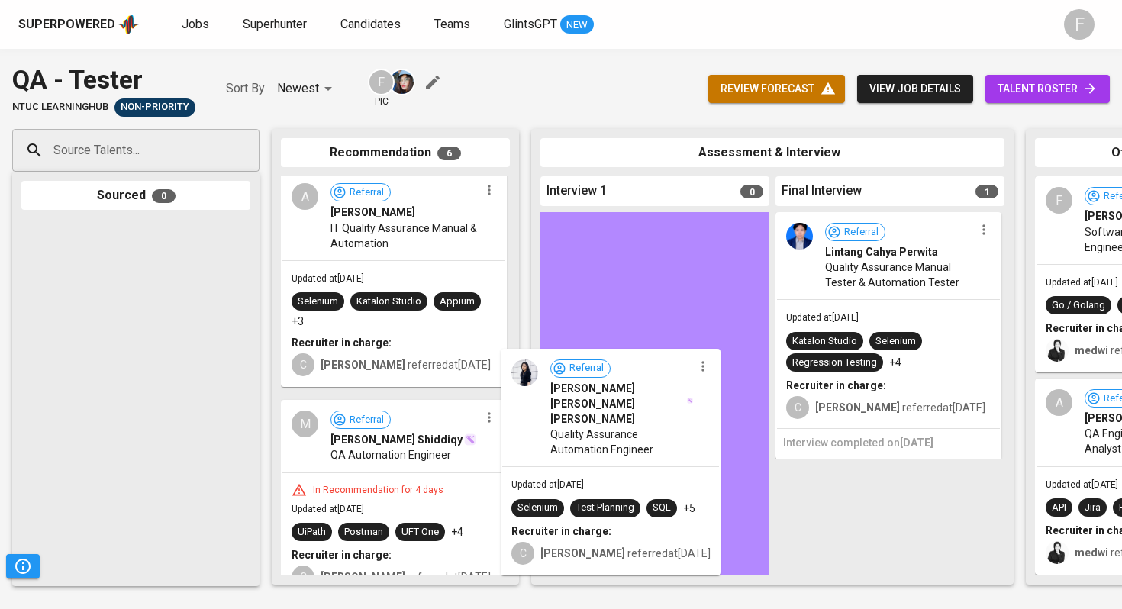
drag, startPoint x: 437, startPoint y: 433, endPoint x: 665, endPoint y: 387, distance: 232.7
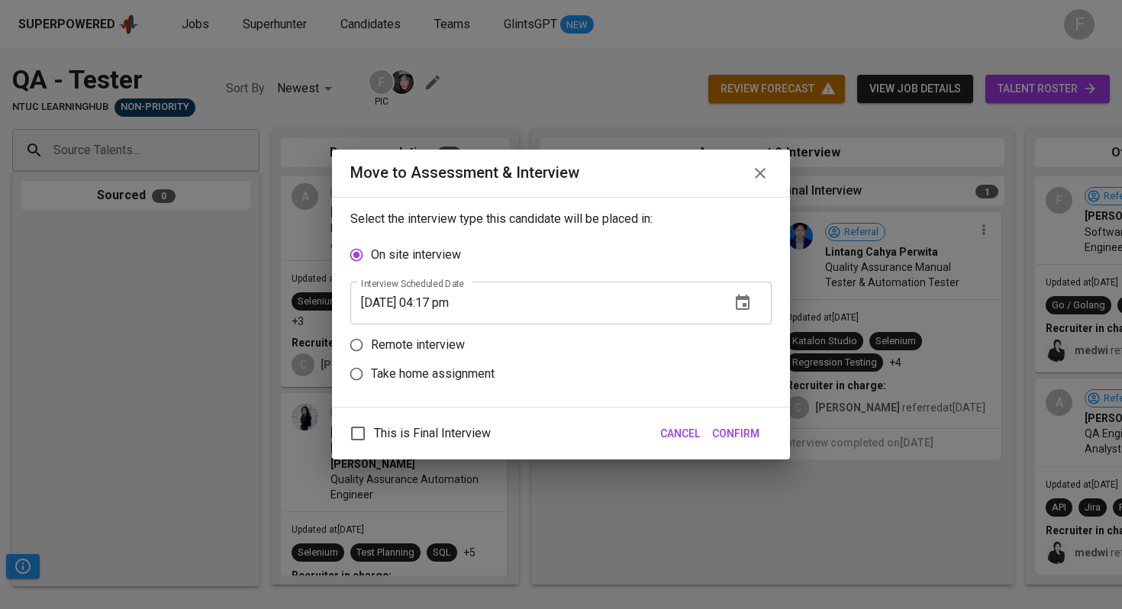
click at [401, 343] on p "Remote interview" at bounding box center [418, 345] width 94 height 18
click at [371, 343] on input "Remote interview" at bounding box center [356, 344] width 29 height 29
radio input "true"
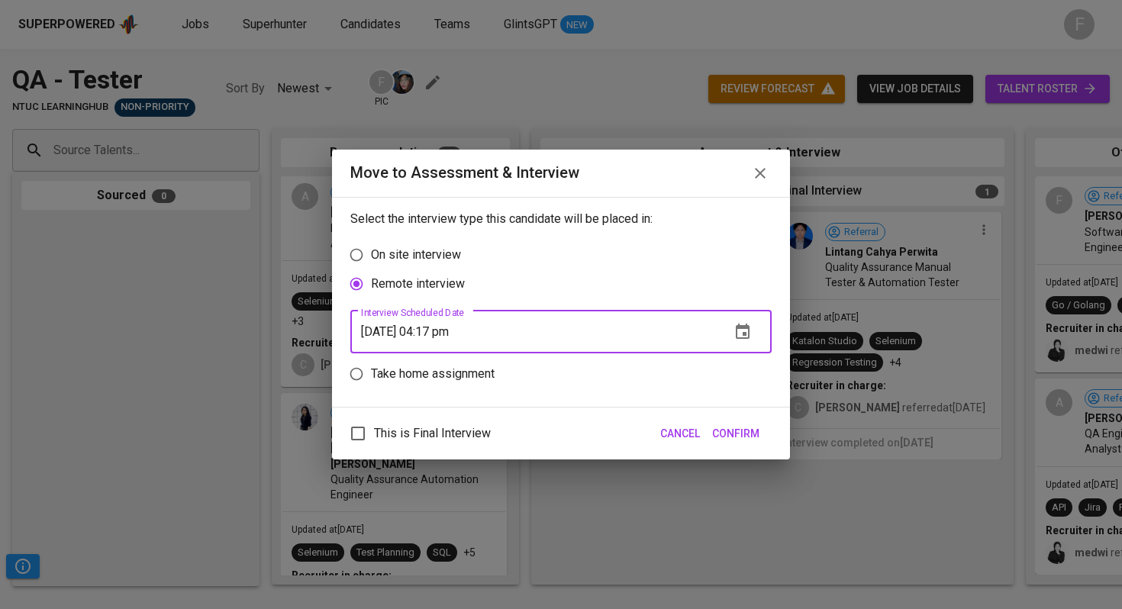
click at [441, 334] on input "09/19/2025 04:17 pm" at bounding box center [534, 332] width 368 height 43
type input "09/19/2025 03:18 pm"
click at [451, 440] on span "This is Final Interview" at bounding box center [432, 433] width 117 height 18
click at [374, 440] on input "This is Final Interview" at bounding box center [358, 433] width 32 height 32
checkbox input "true"
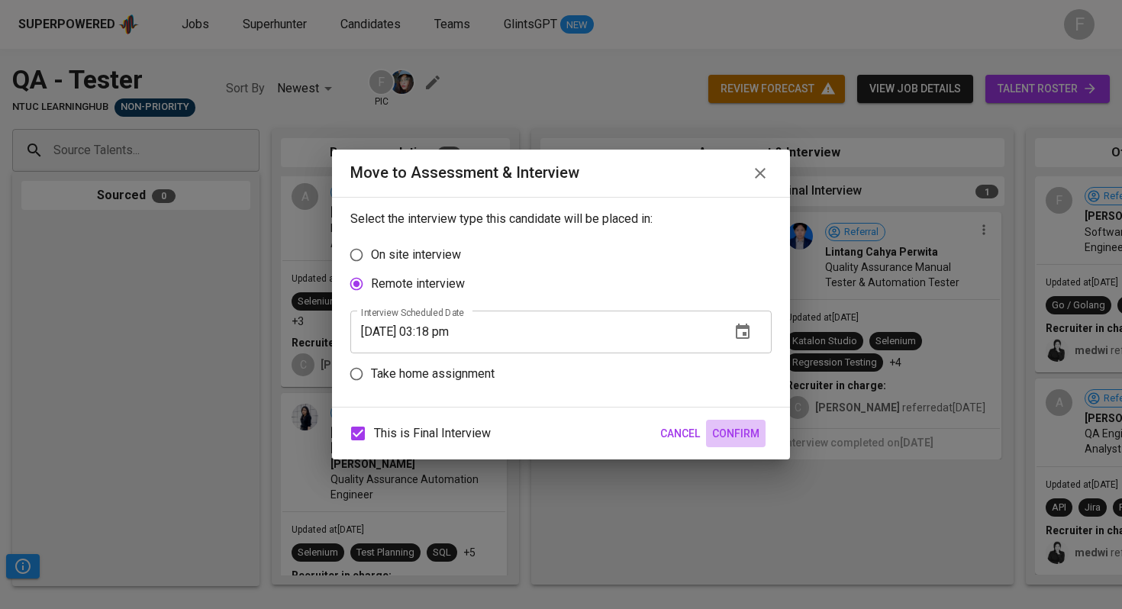
click at [748, 436] on span "Confirm" at bounding box center [735, 433] width 47 height 19
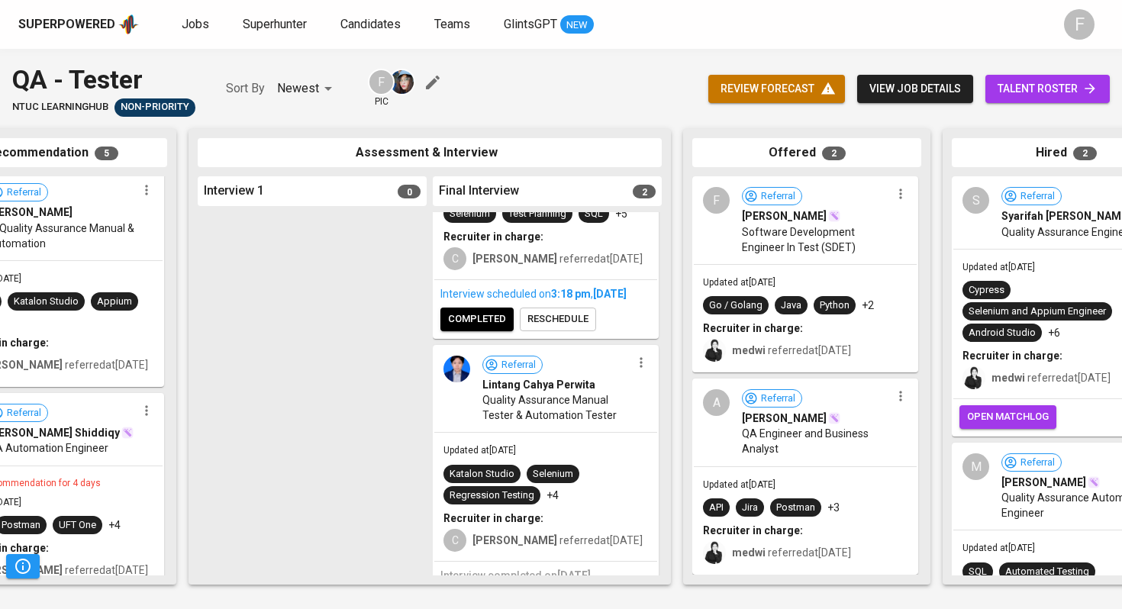
scroll to position [0, 0]
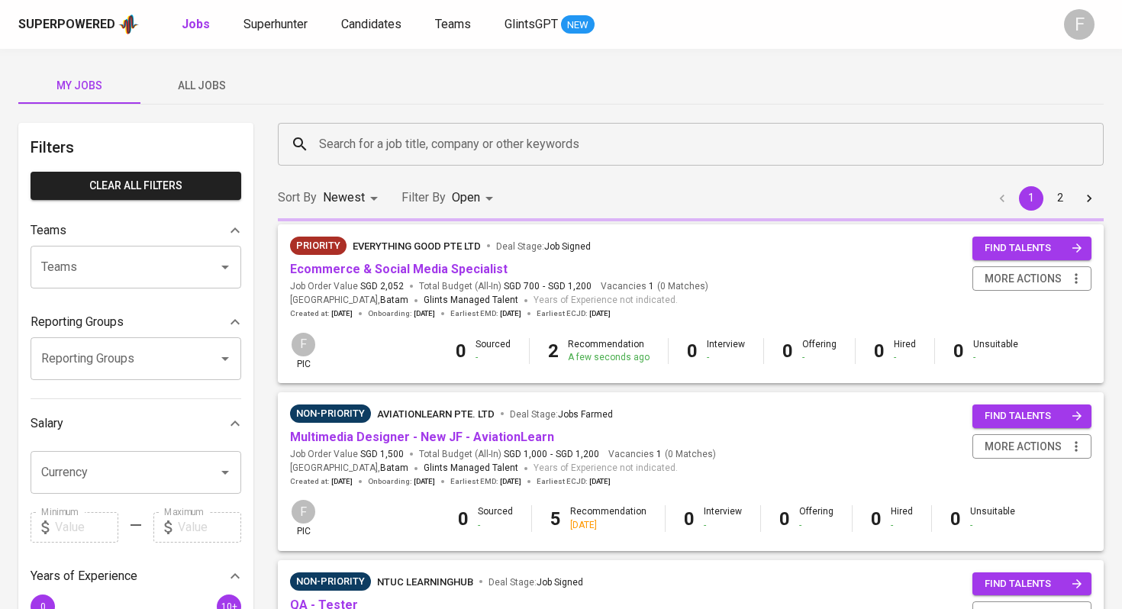
click at [483, 540] on div "Non-Priority NTUC LearningHub Deal Stage : Job Signed QA - Tester Job Order Val…" at bounding box center [691, 613] width 826 height 107
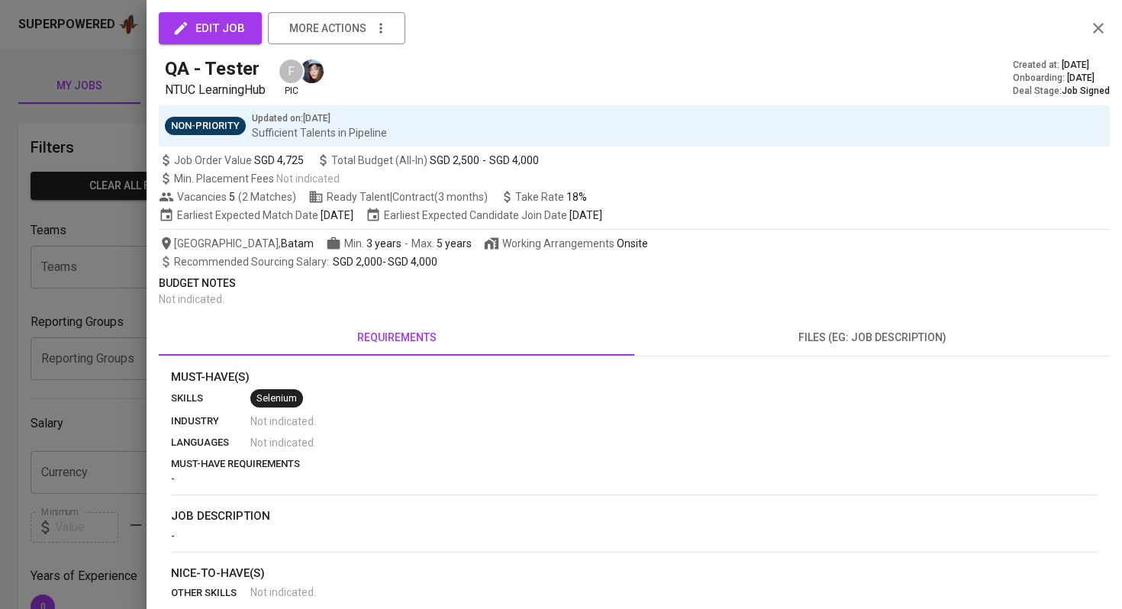
scroll to position [365, 0]
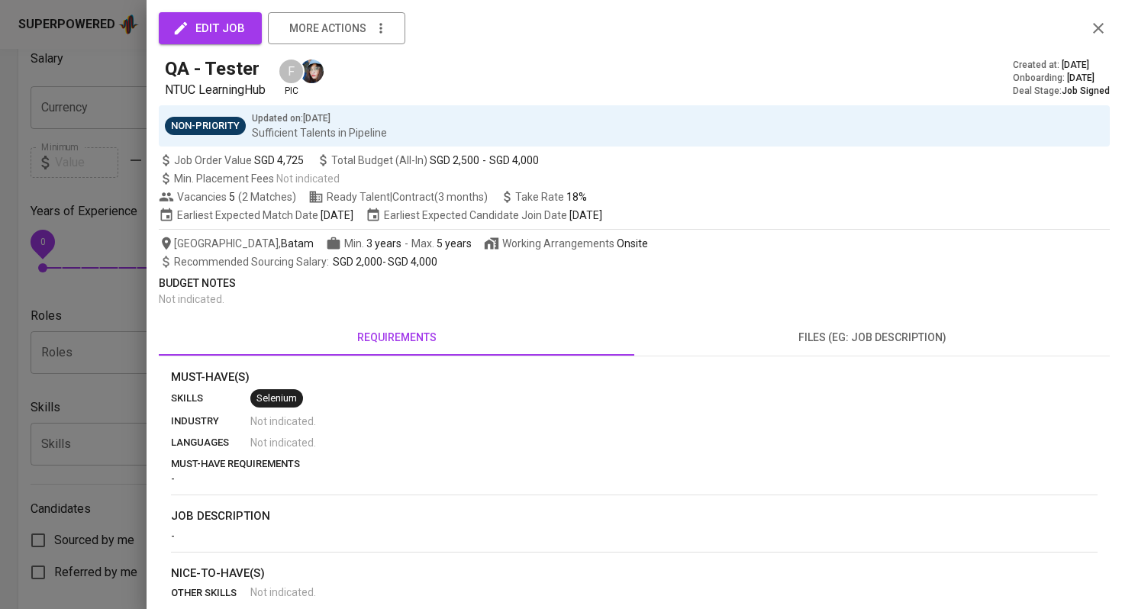
click at [121, 274] on div at bounding box center [561, 304] width 1122 height 609
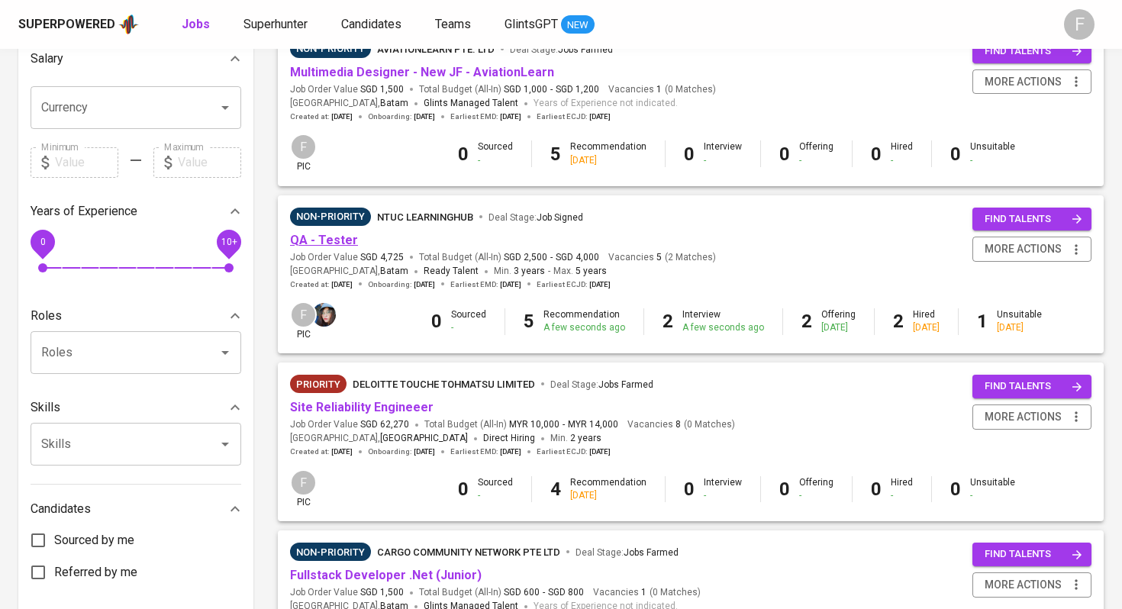
click at [328, 243] on link "QA - Tester" at bounding box center [324, 240] width 68 height 14
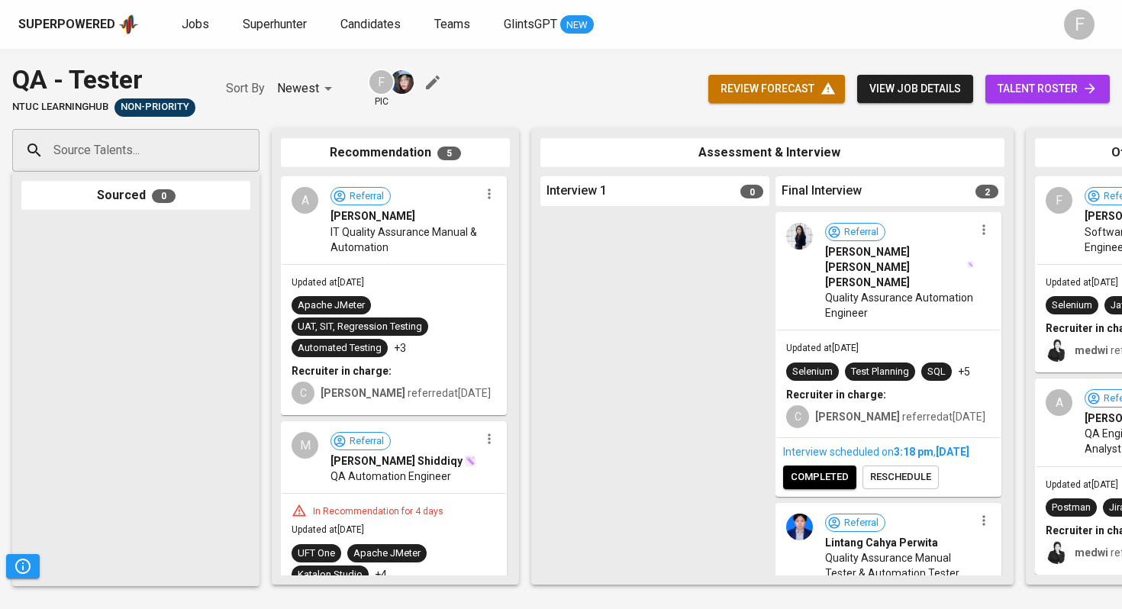
click at [481, 201] on icon "button" at bounding box center [488, 193] width 15 height 15
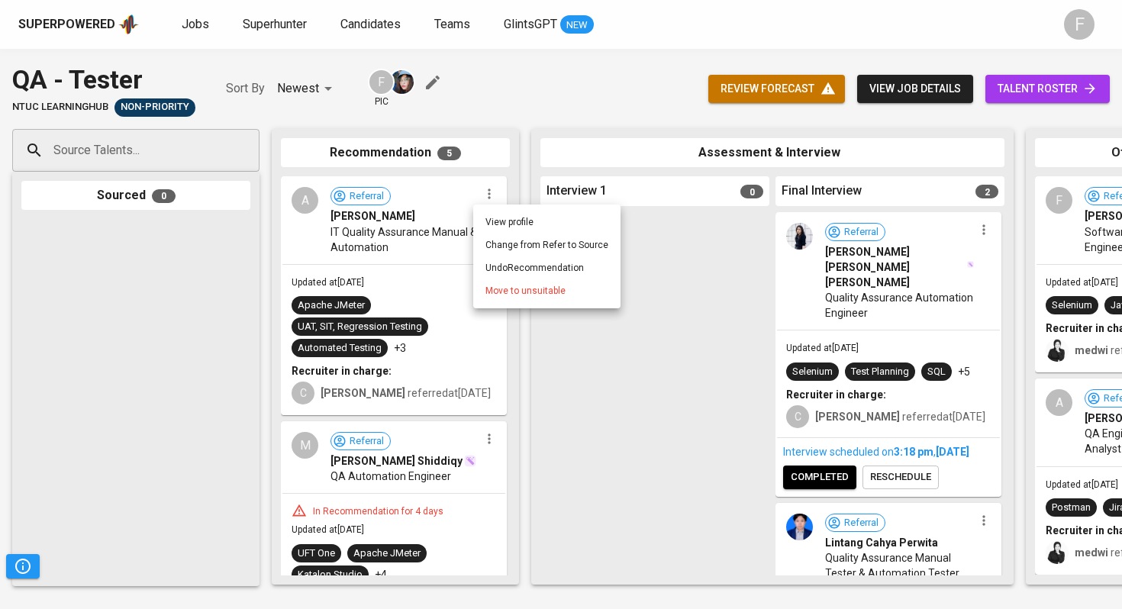
click at [487, 282] on li "Move to unsuitable" at bounding box center [546, 290] width 147 height 23
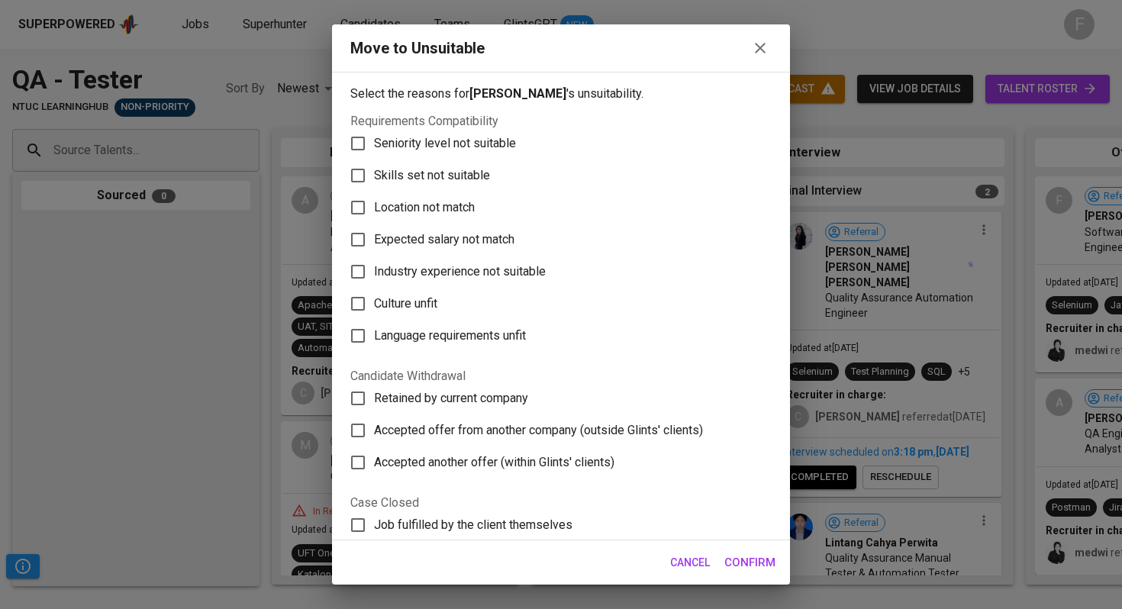
scroll to position [175, 0]
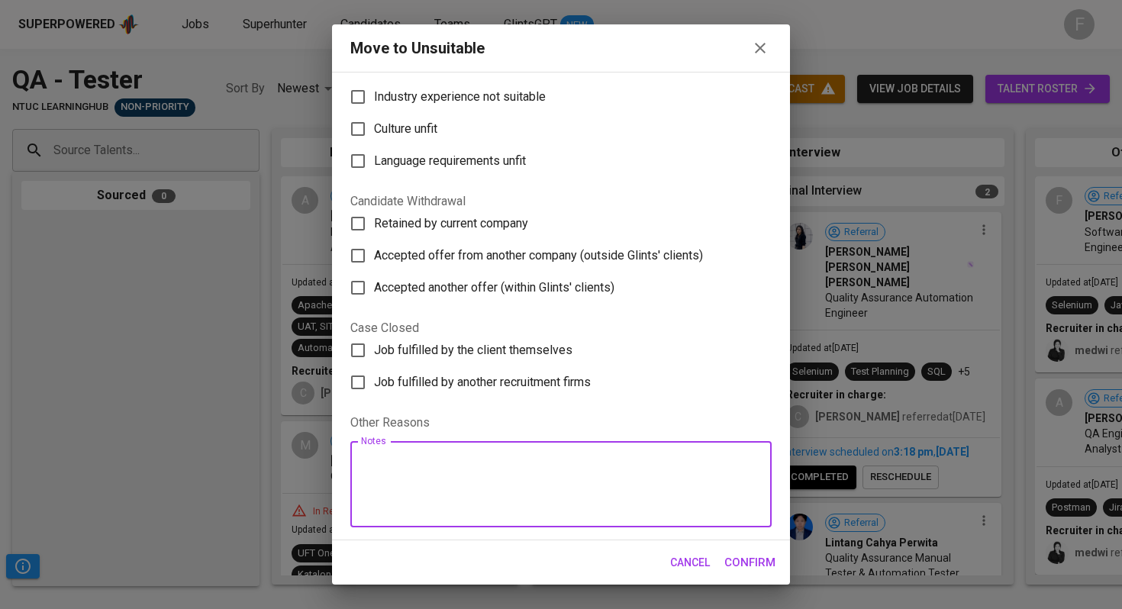
click at [436, 467] on textarea at bounding box center [561, 485] width 400 height 58
type textarea "withdraw"
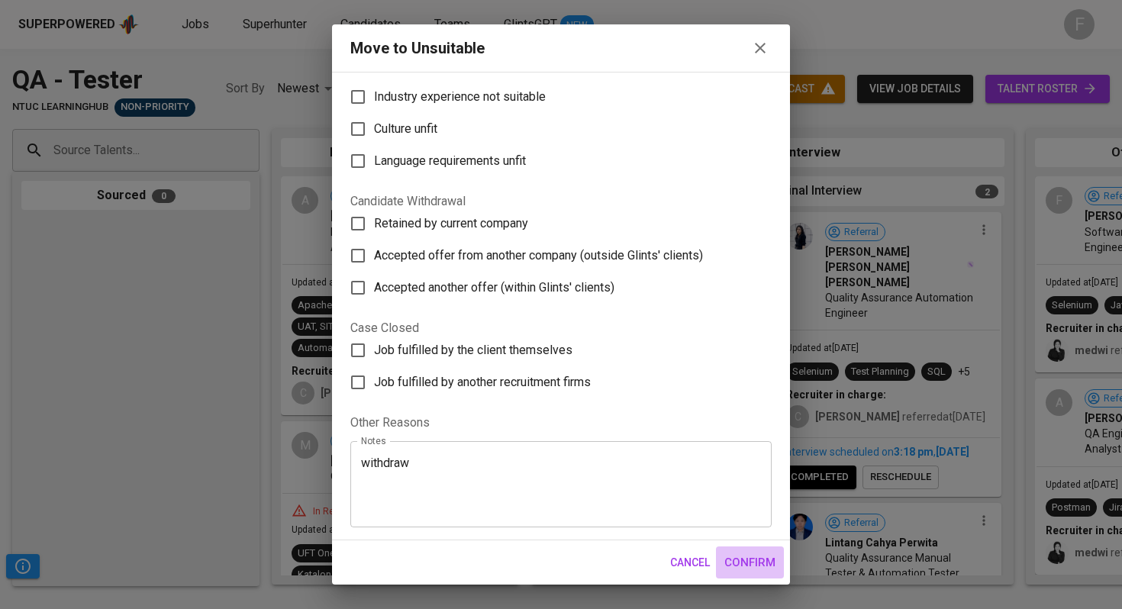
click at [752, 540] on span "Confirm" at bounding box center [749, 562] width 51 height 20
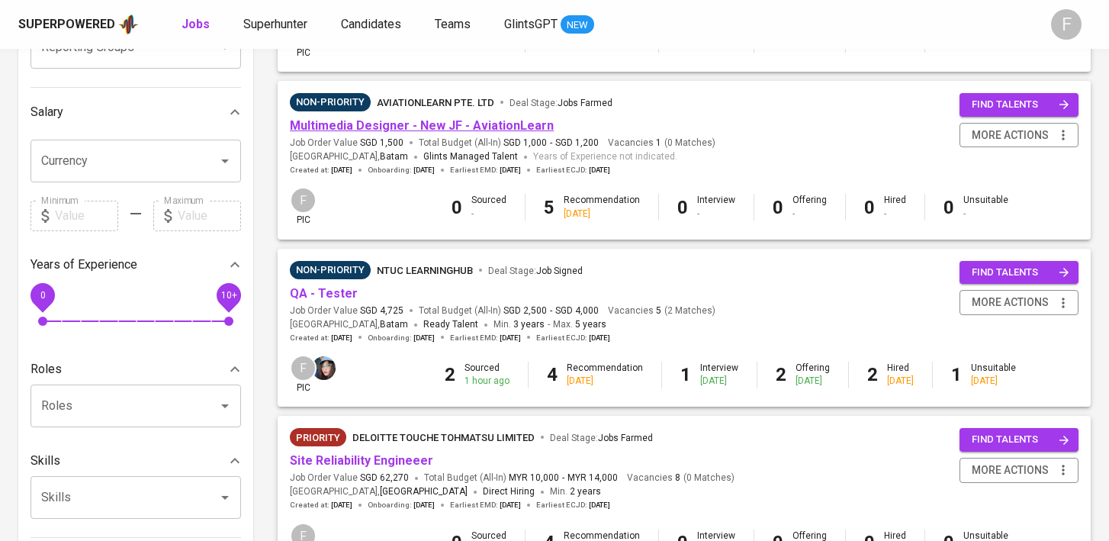
scroll to position [325, 0]
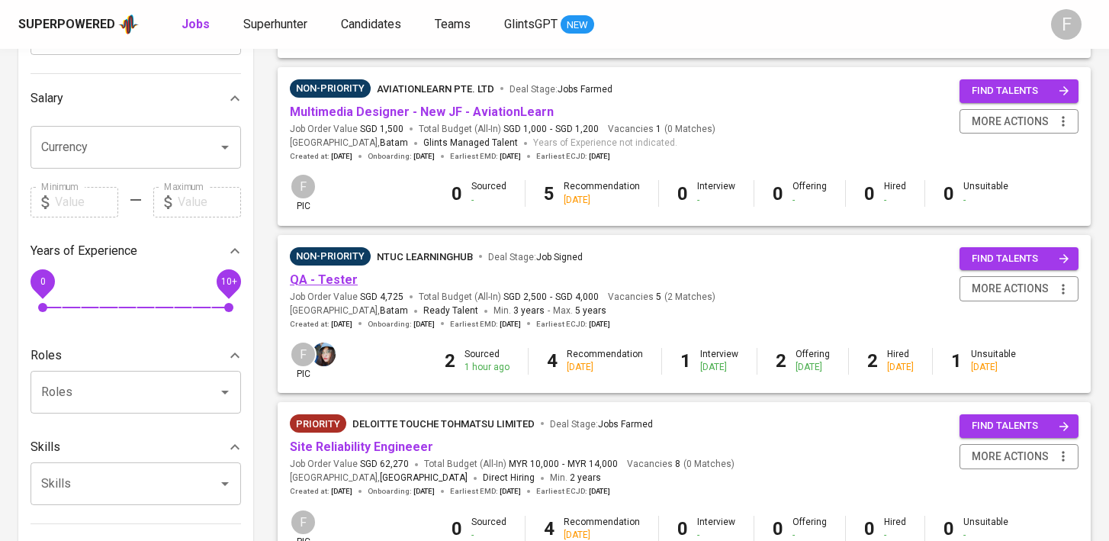
click at [330, 285] on link "QA - Tester" at bounding box center [324, 279] width 68 height 14
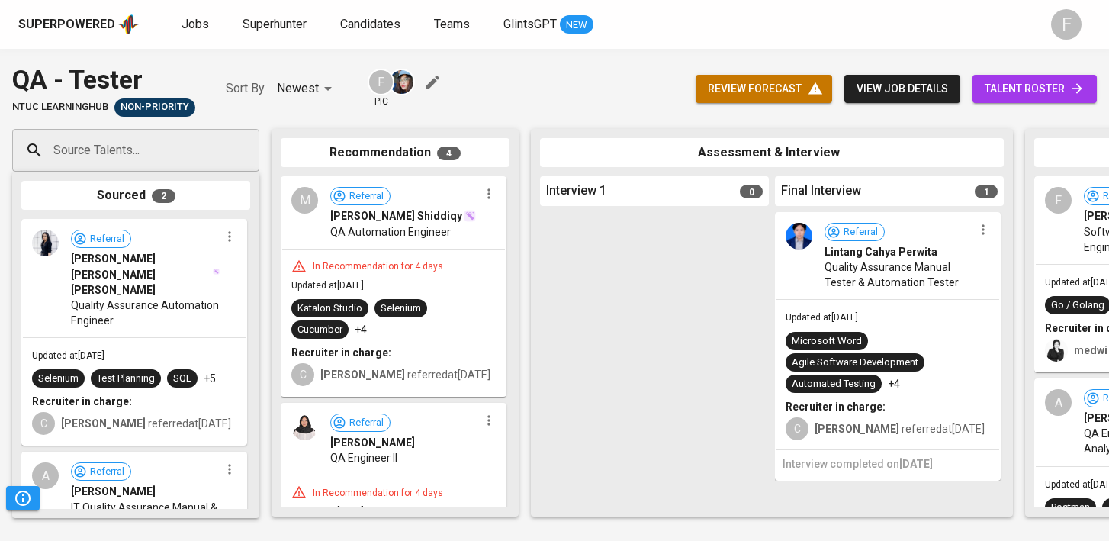
click at [1051, 85] on span "talent roster" at bounding box center [1035, 88] width 100 height 19
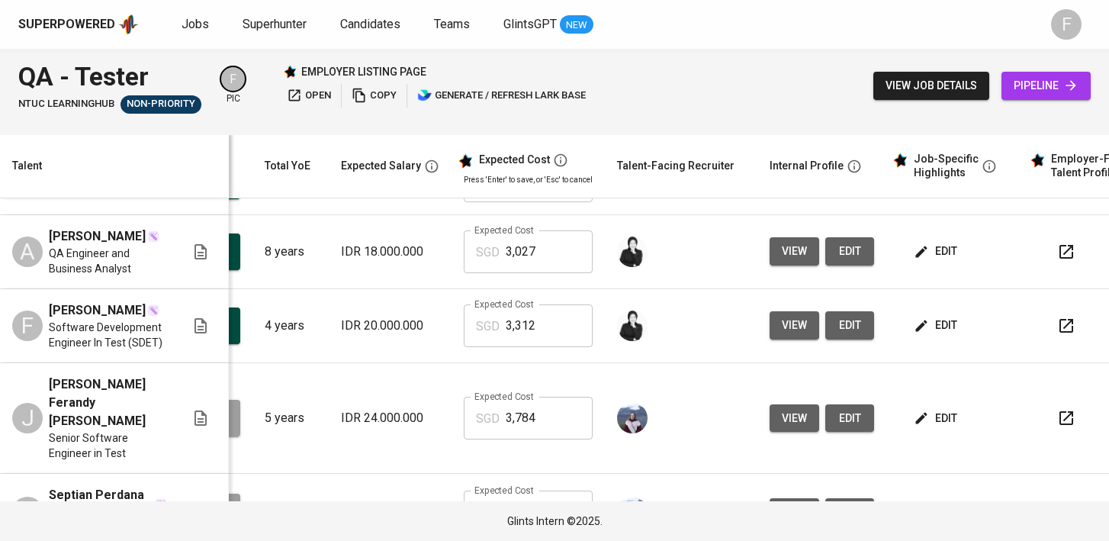
scroll to position [0, 197]
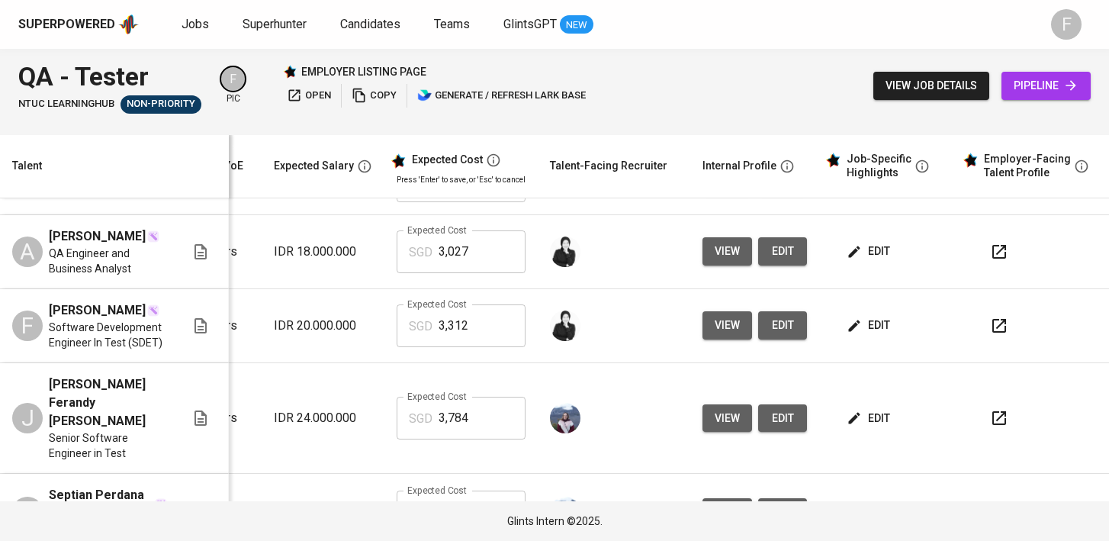
click at [1000, 308] on button "button" at bounding box center [999, 326] width 37 height 37
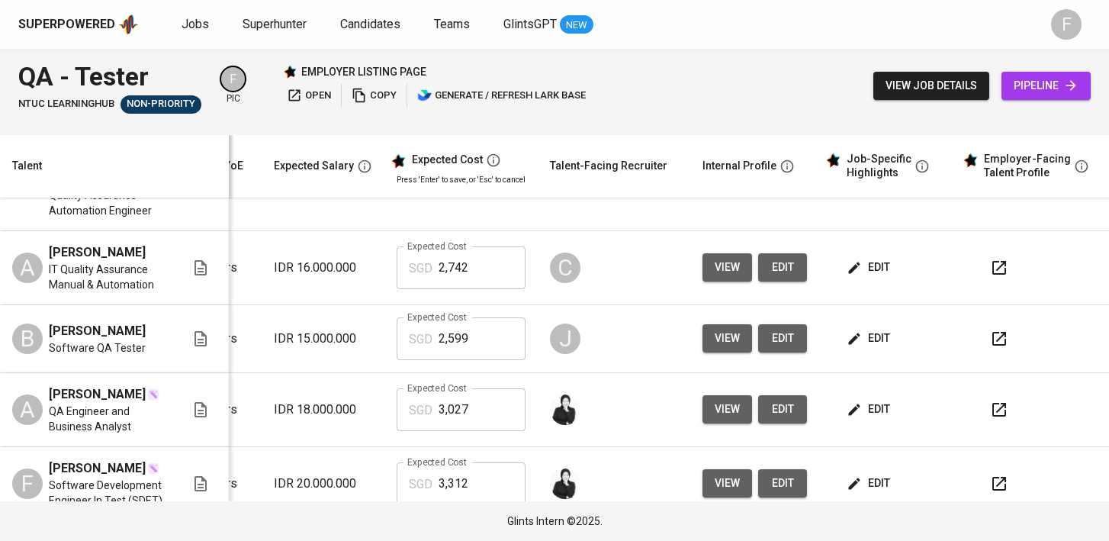
scroll to position [64, 220]
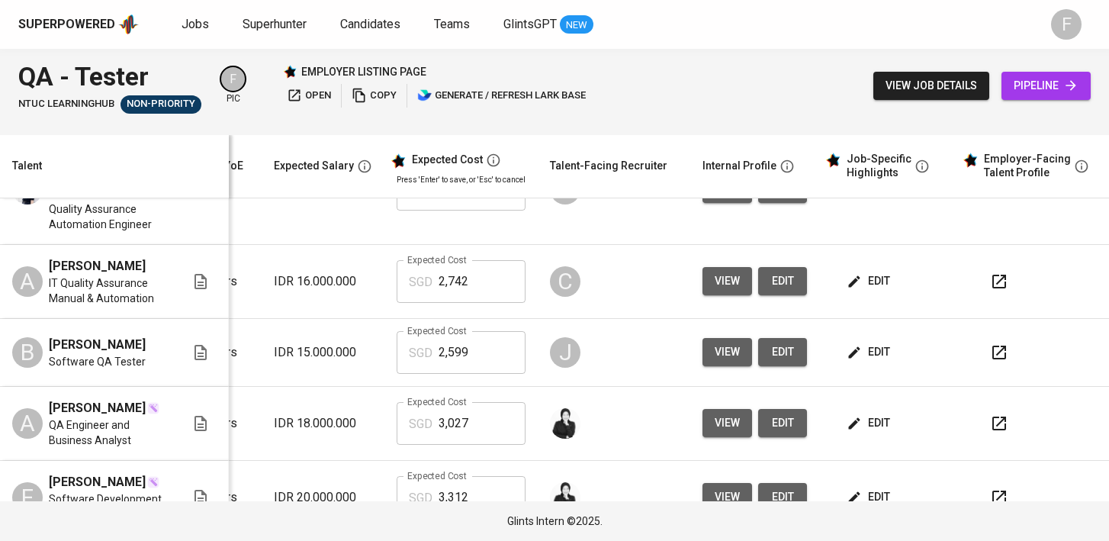
click at [1000, 406] on button "button" at bounding box center [999, 423] width 37 height 37
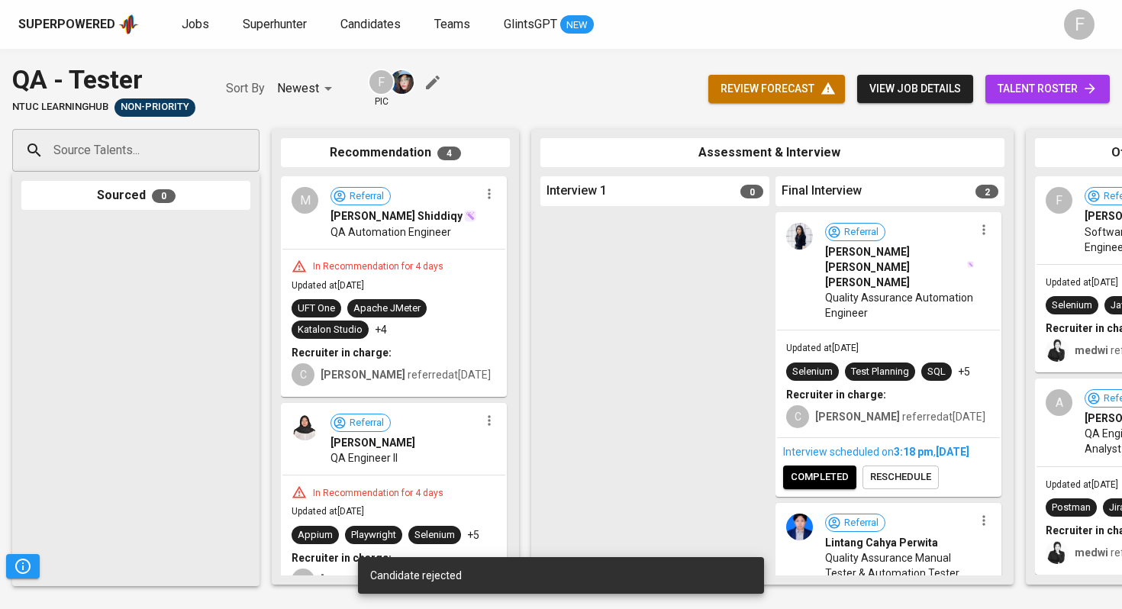
click at [192, 13] on div "Superpowered Jobs Superhunter Candidates Teams GlintsGPT NEW" at bounding box center [536, 24] width 1036 height 23
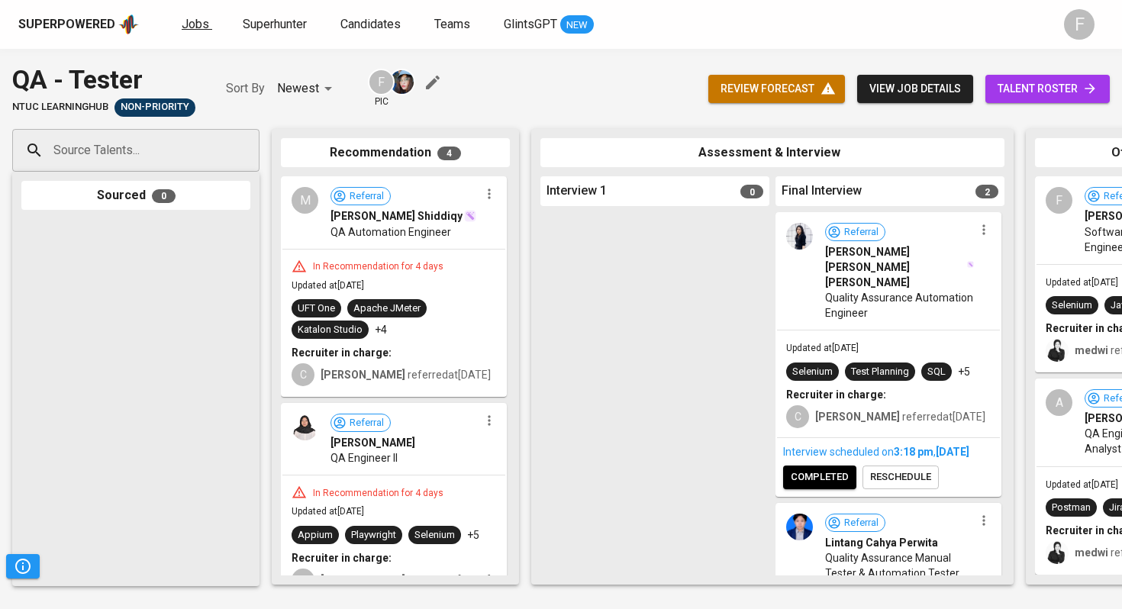
click at [192, 21] on span "Jobs" at bounding box center [195, 24] width 27 height 14
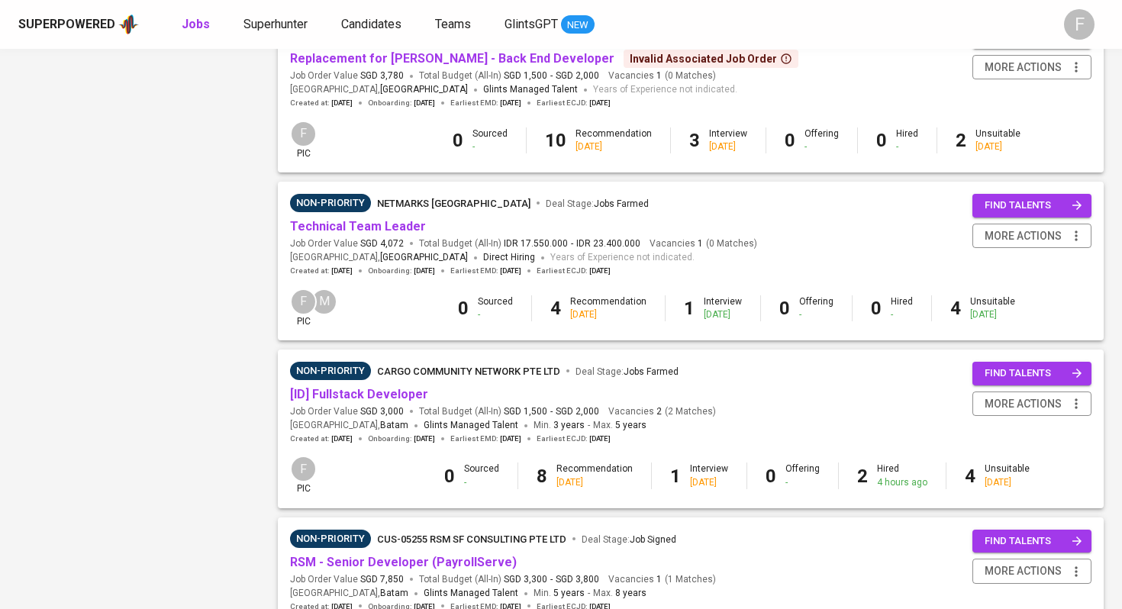
scroll to position [1058, 0]
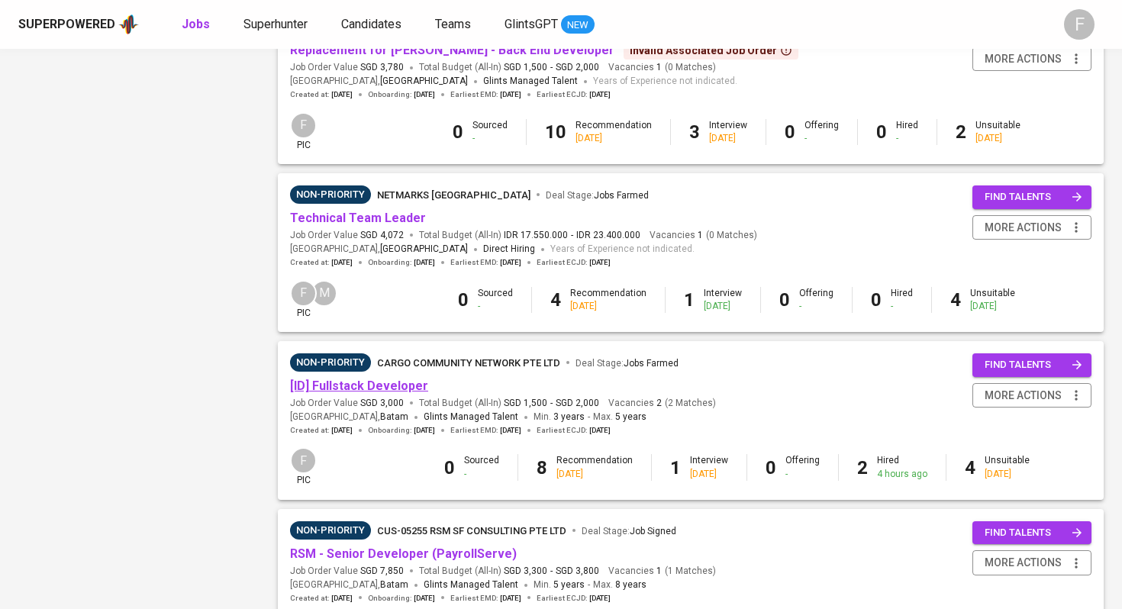
click at [404, 388] on link "[ID] Fullstack Developer" at bounding box center [359, 385] width 138 height 14
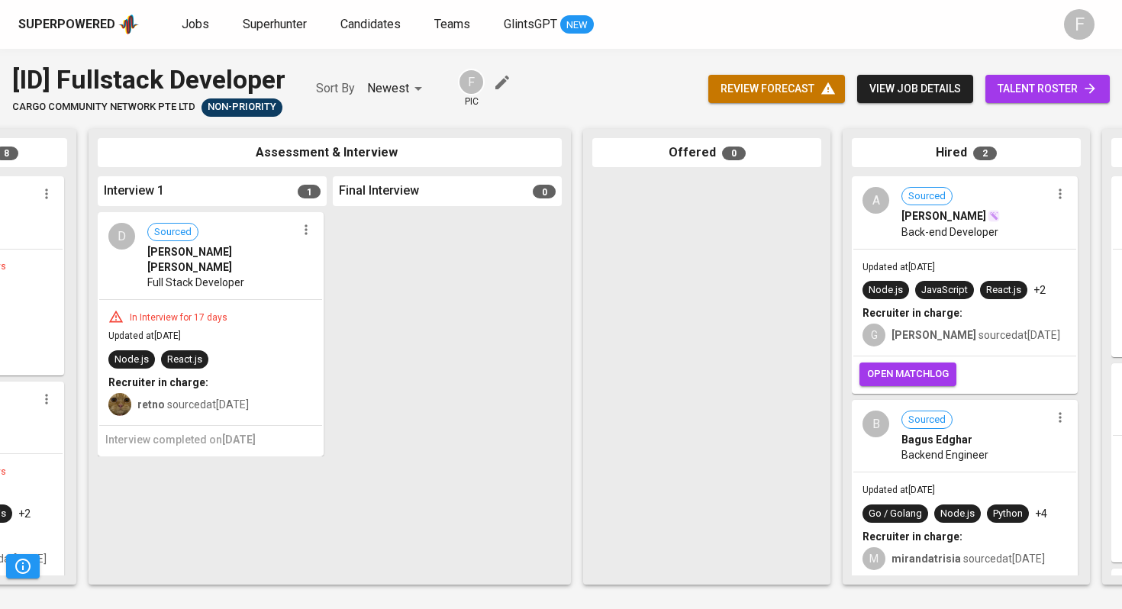
scroll to position [0, 695]
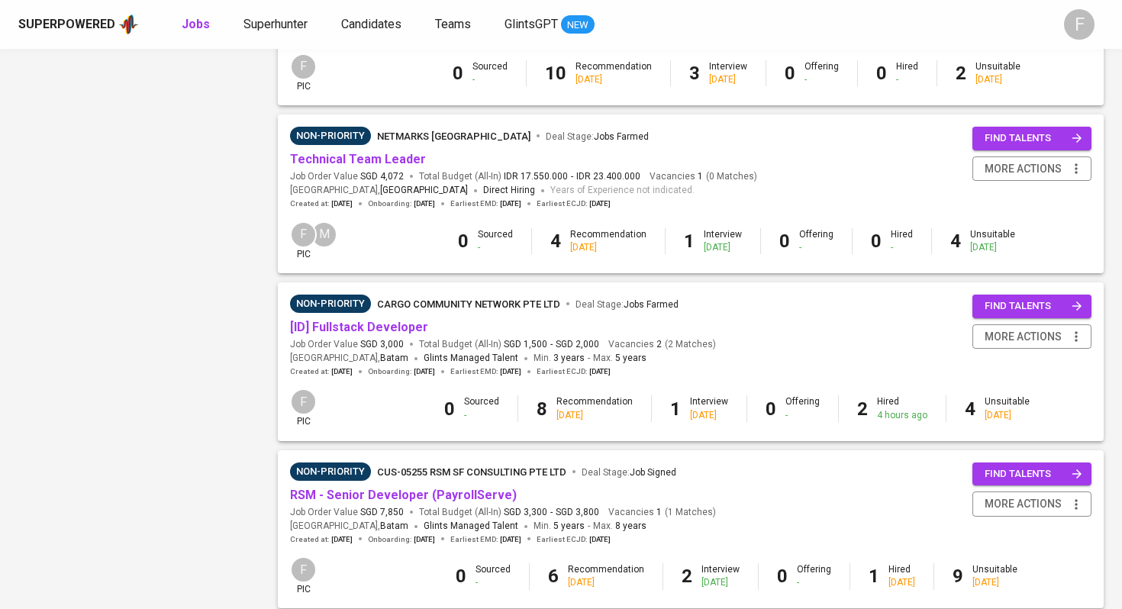
scroll to position [1119, 0]
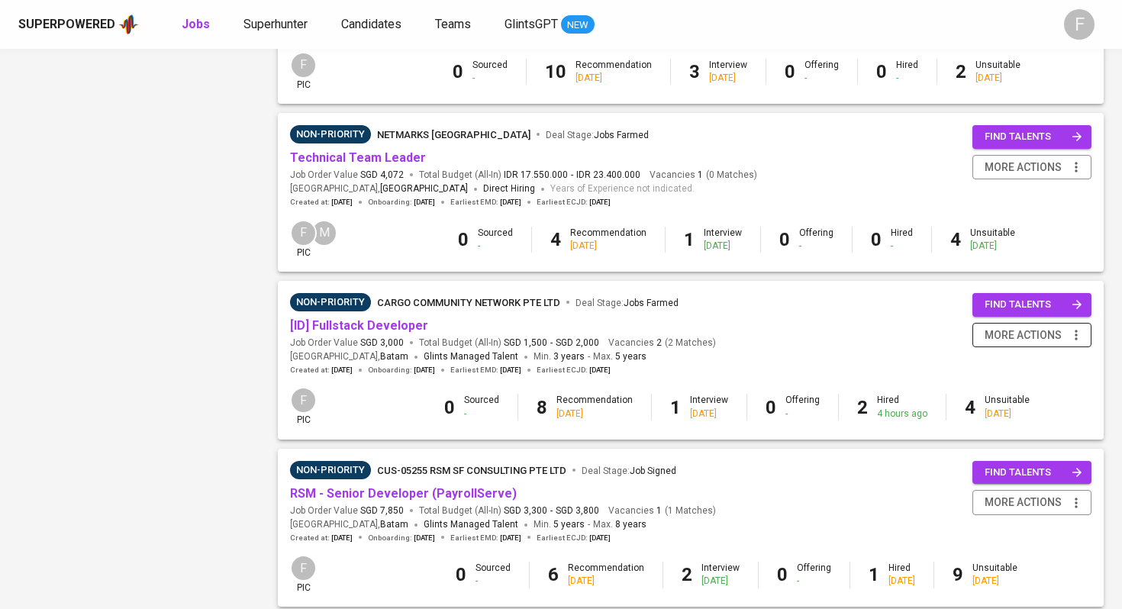
click at [1074, 343] on icon "button" at bounding box center [1075, 334] width 15 height 15
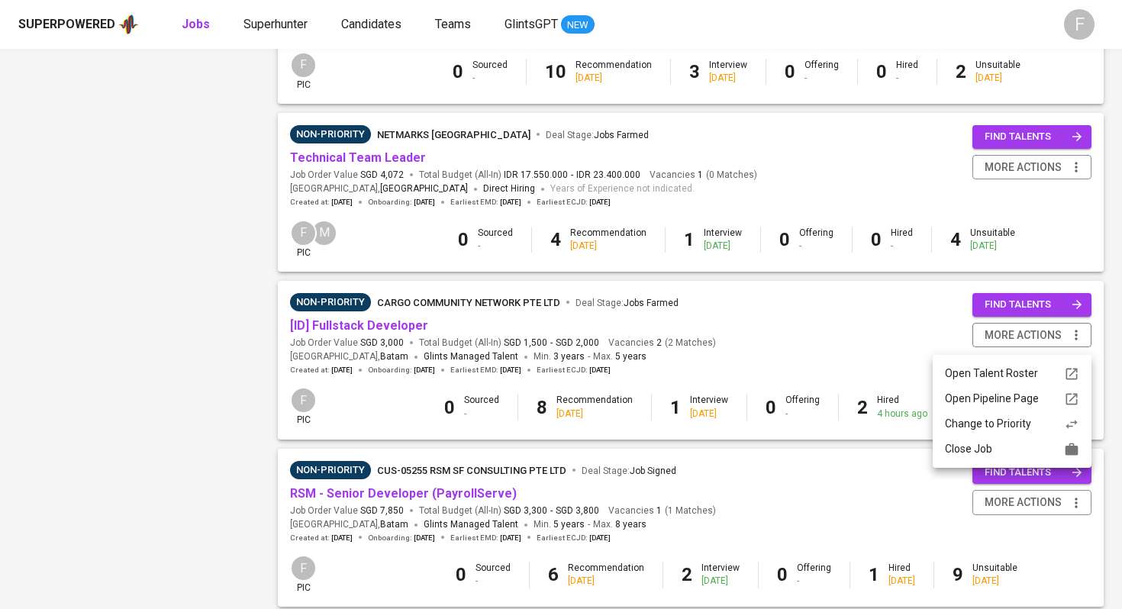
click at [984, 450] on div "Close Job" at bounding box center [1012, 449] width 134 height 16
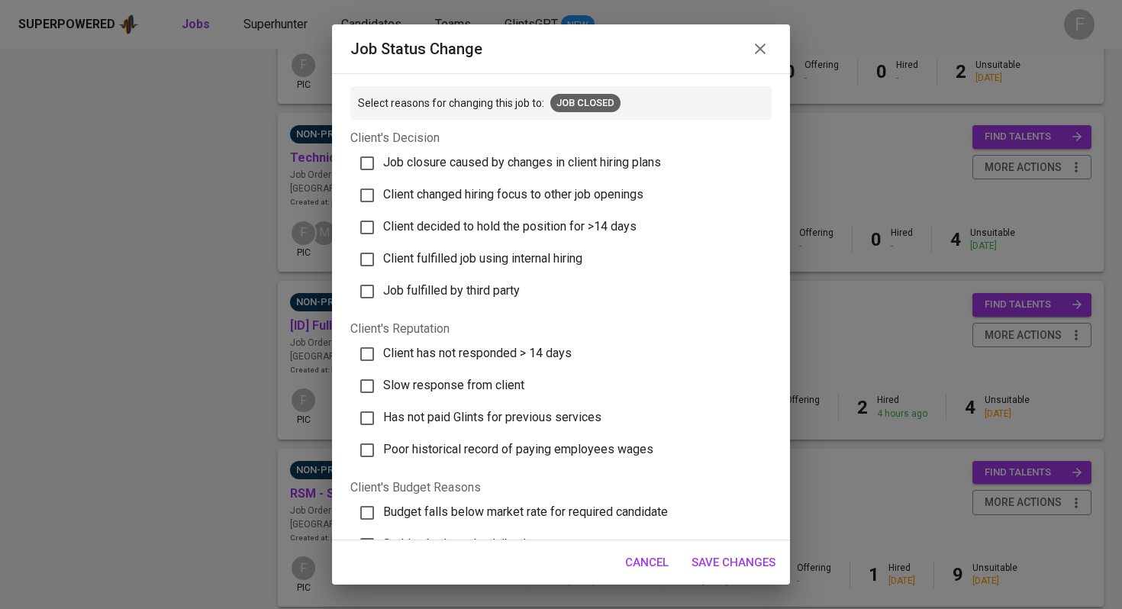
scroll to position [403, 0]
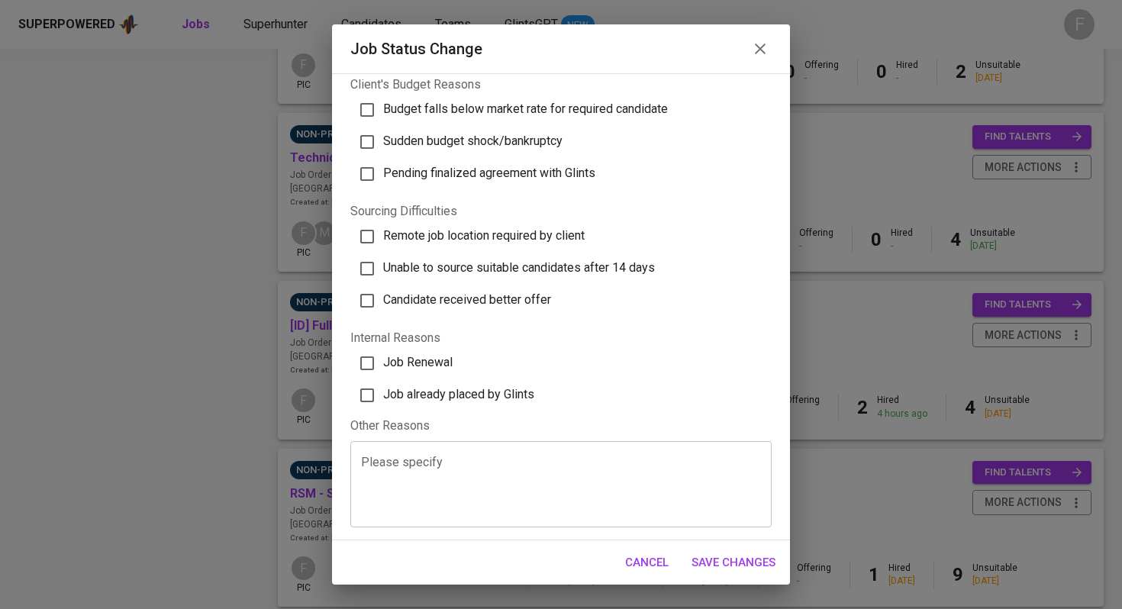
click at [486, 384] on label "Job already placed by Glints" at bounding box center [553, 395] width 411 height 32
click at [383, 384] on input "Job already placed by Glints" at bounding box center [367, 395] width 32 height 32
checkbox input "true"
click at [720, 553] on span "Save Changes" at bounding box center [733, 562] width 84 height 20
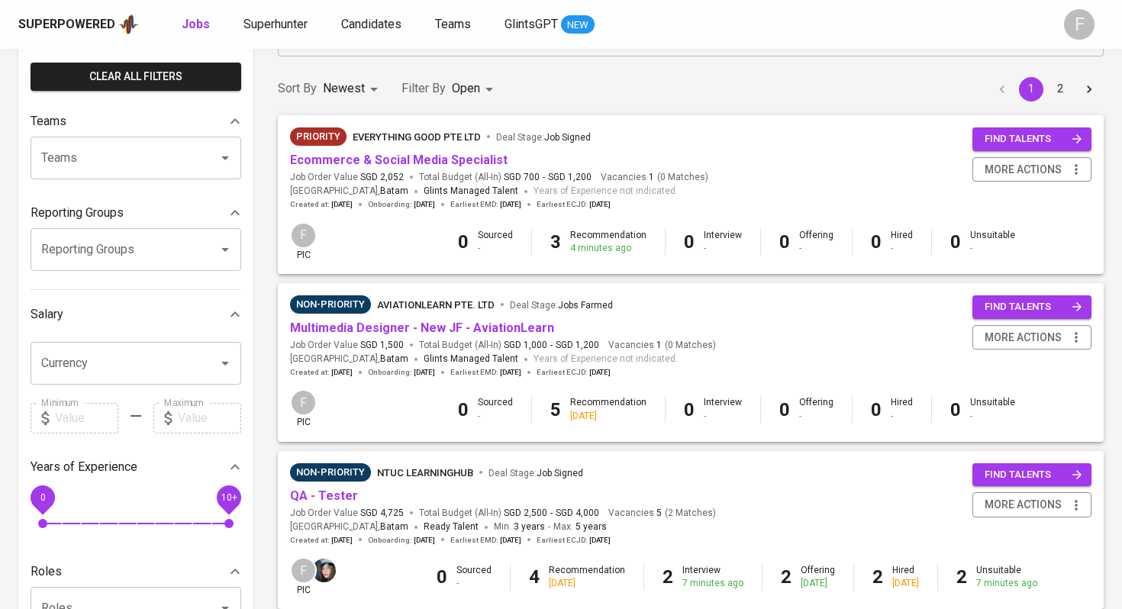
scroll to position [0, 0]
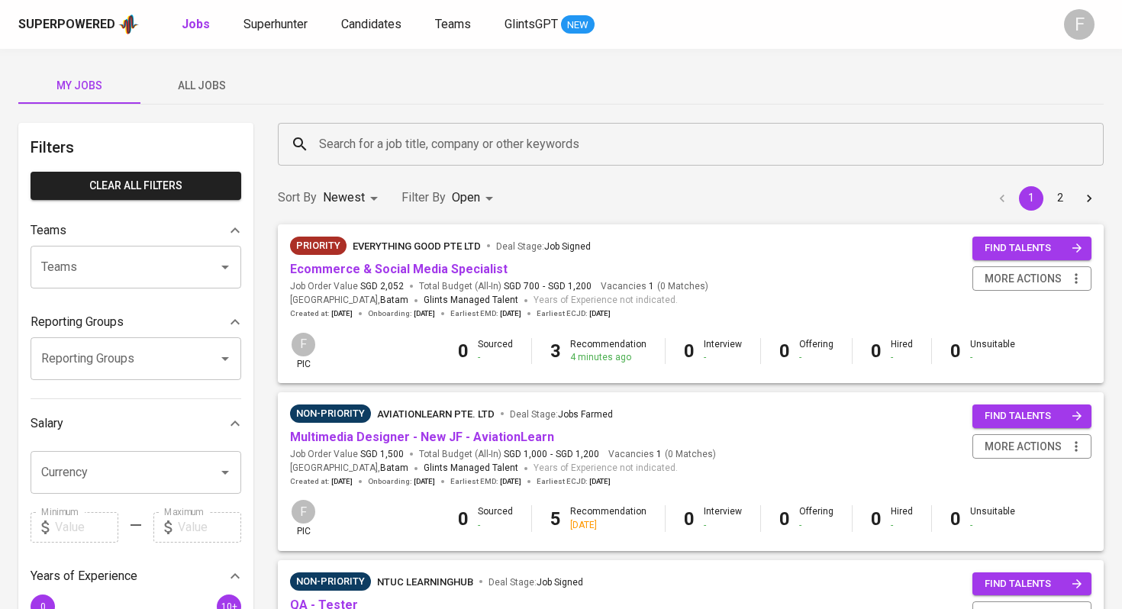
click at [417, 148] on input "Search for a job title, company or other keywords" at bounding box center [694, 144] width 758 height 29
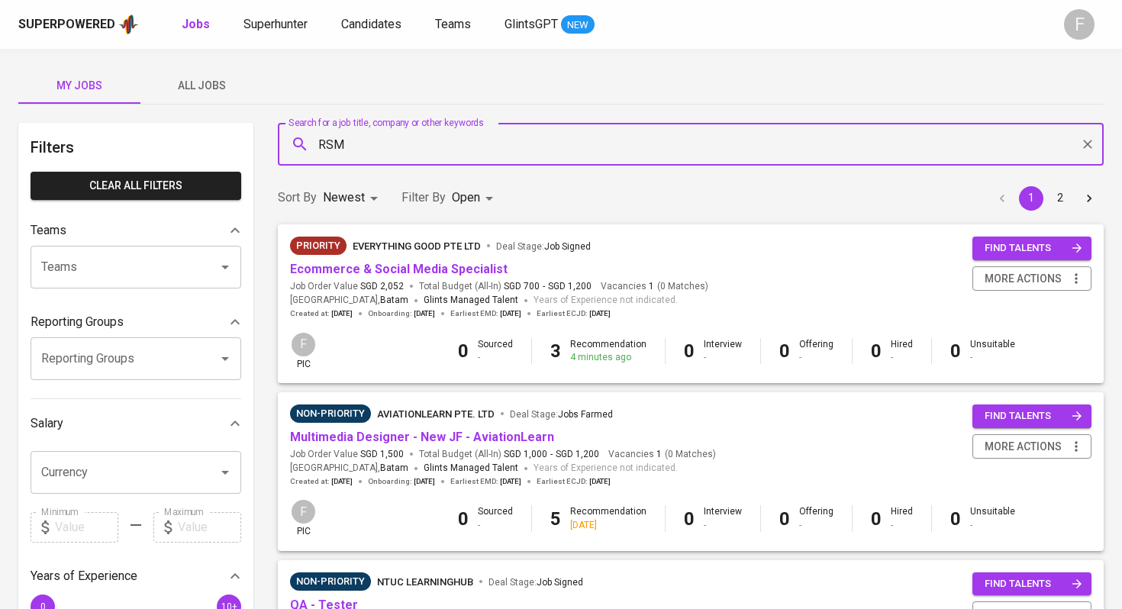
type input "RSM"
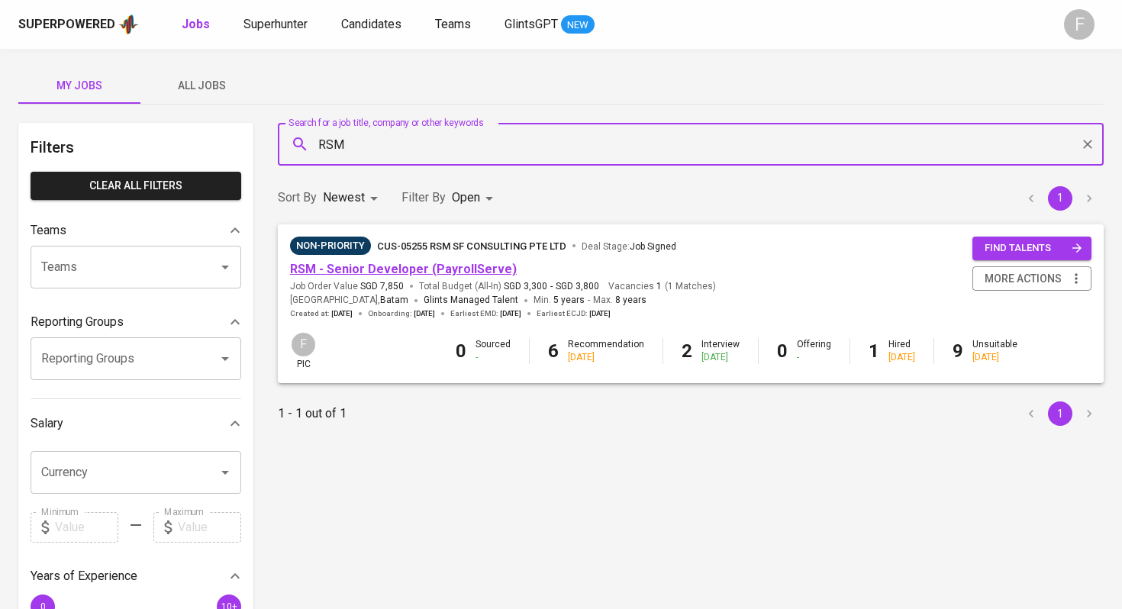
click at [404, 271] on link "RSM - Senior Developer (PayrollServe)" at bounding box center [403, 269] width 227 height 14
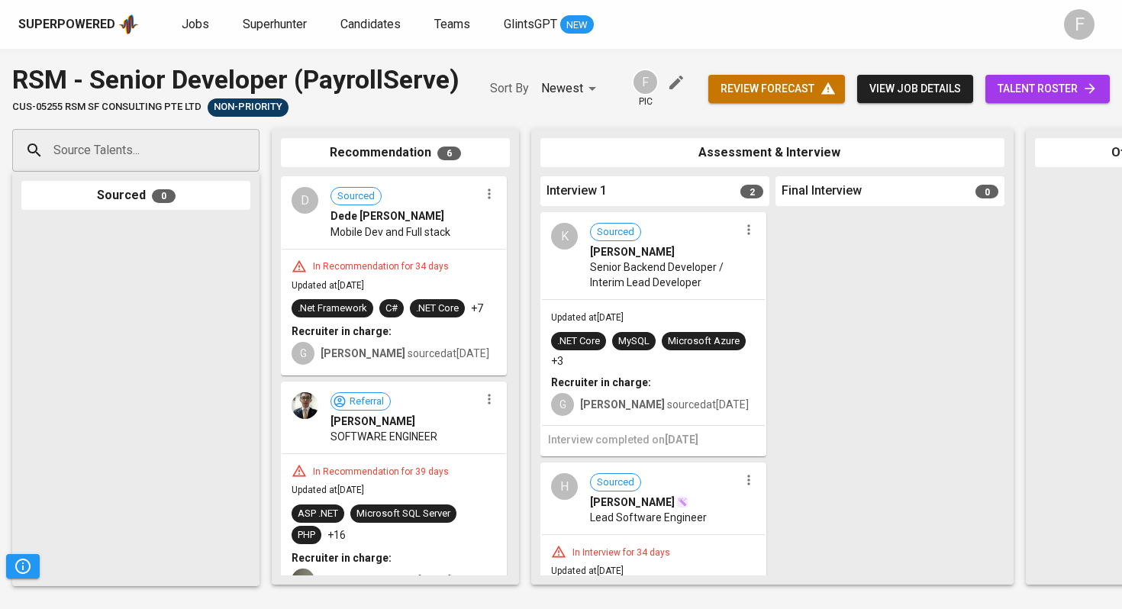
click at [1039, 92] on span "talent roster" at bounding box center [1047, 88] width 100 height 19
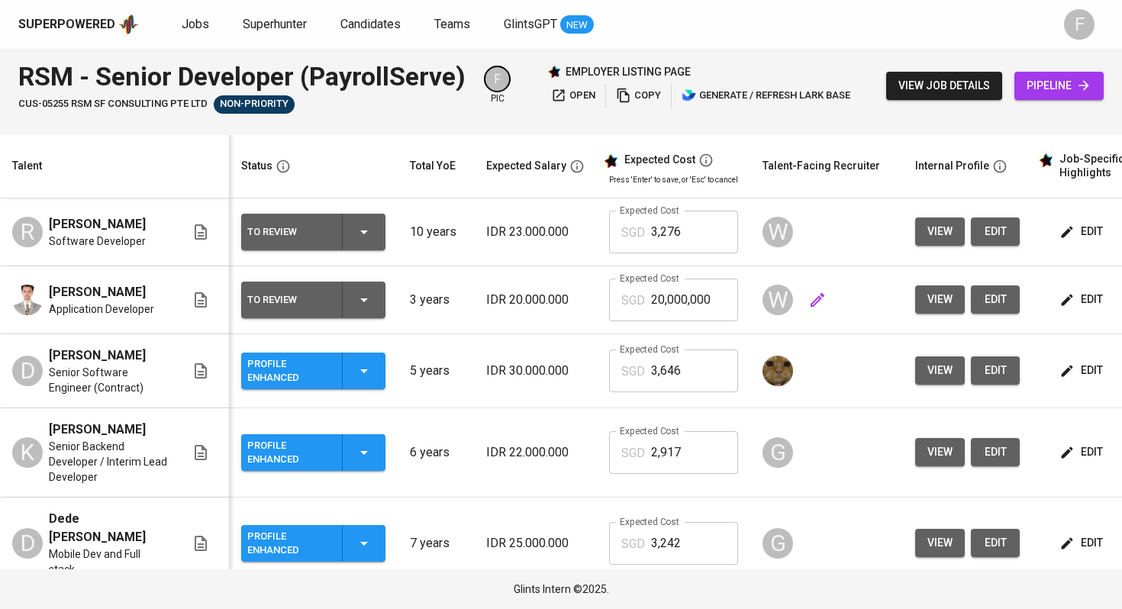
scroll to position [0, 185]
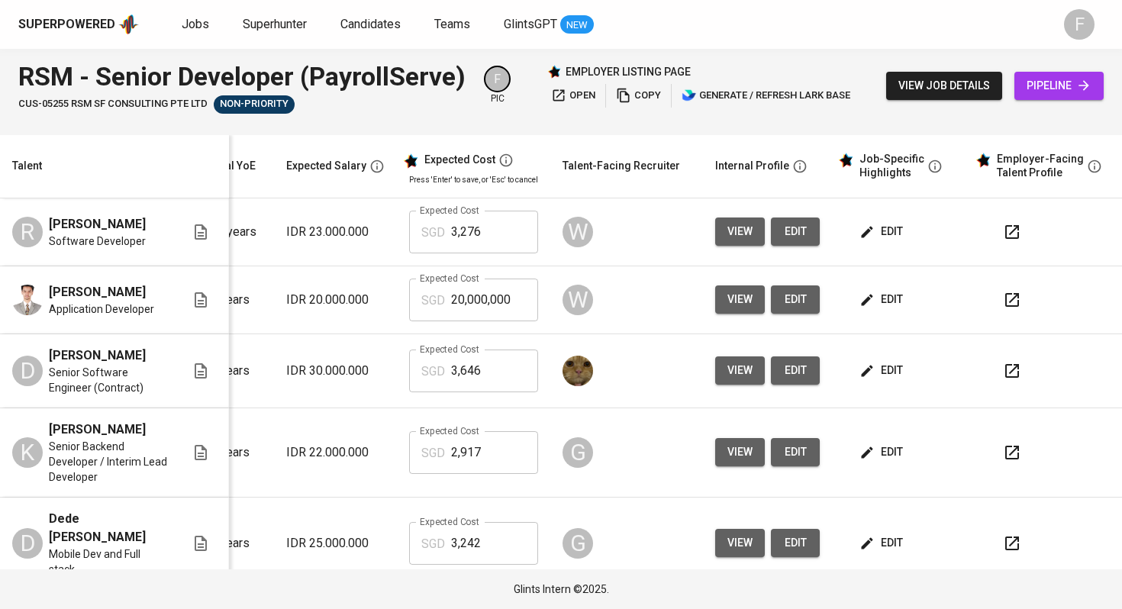
click at [1005, 297] on icon "button" at bounding box center [1012, 300] width 14 height 14
click at [1003, 366] on icon "button" at bounding box center [1012, 371] width 18 height 18
click at [192, 27] on span "Jobs" at bounding box center [195, 24] width 27 height 14
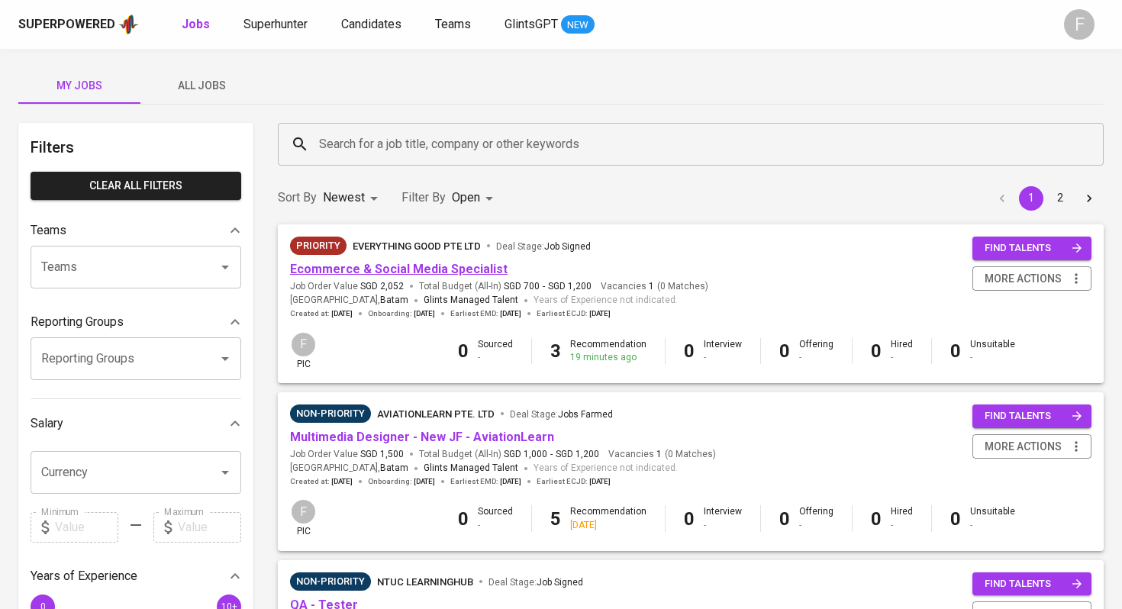
click at [352, 271] on link "Ecommerce & Social Media Specialist" at bounding box center [398, 269] width 217 height 14
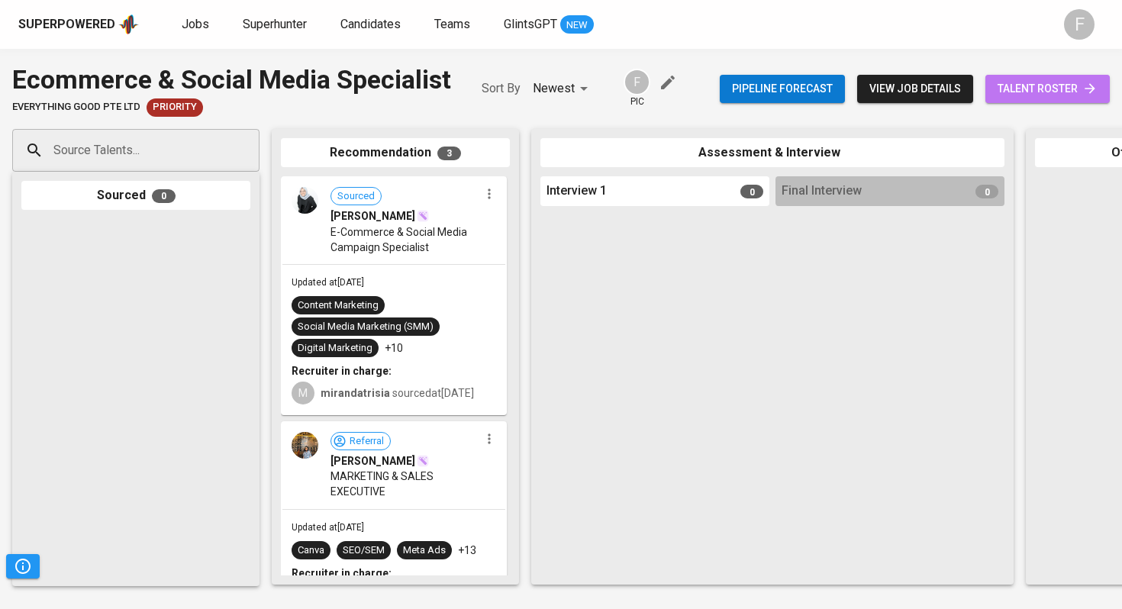
click at [1019, 89] on span "talent roster" at bounding box center [1047, 88] width 100 height 19
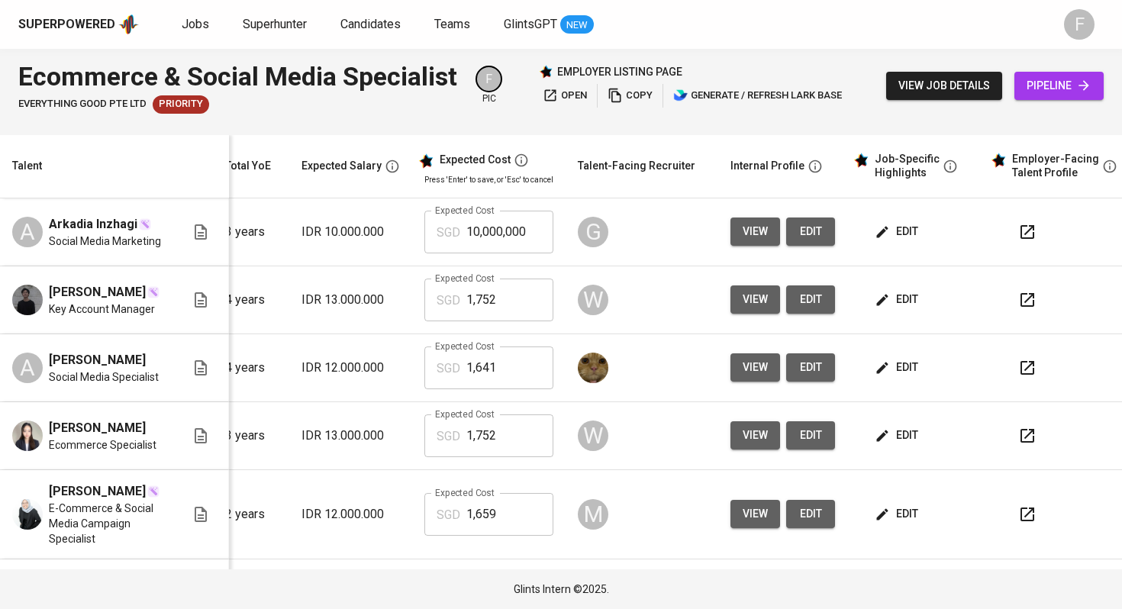
scroll to position [0, 208]
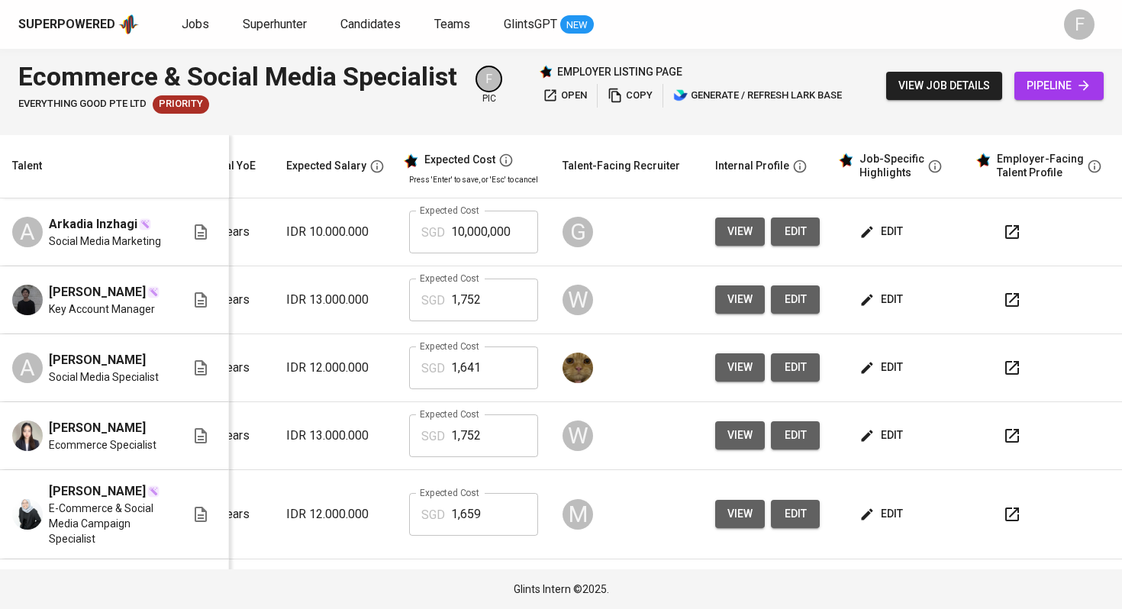
click at [1009, 230] on button "button" at bounding box center [1011, 232] width 37 height 37
click at [877, 235] on span "edit" at bounding box center [882, 231] width 40 height 19
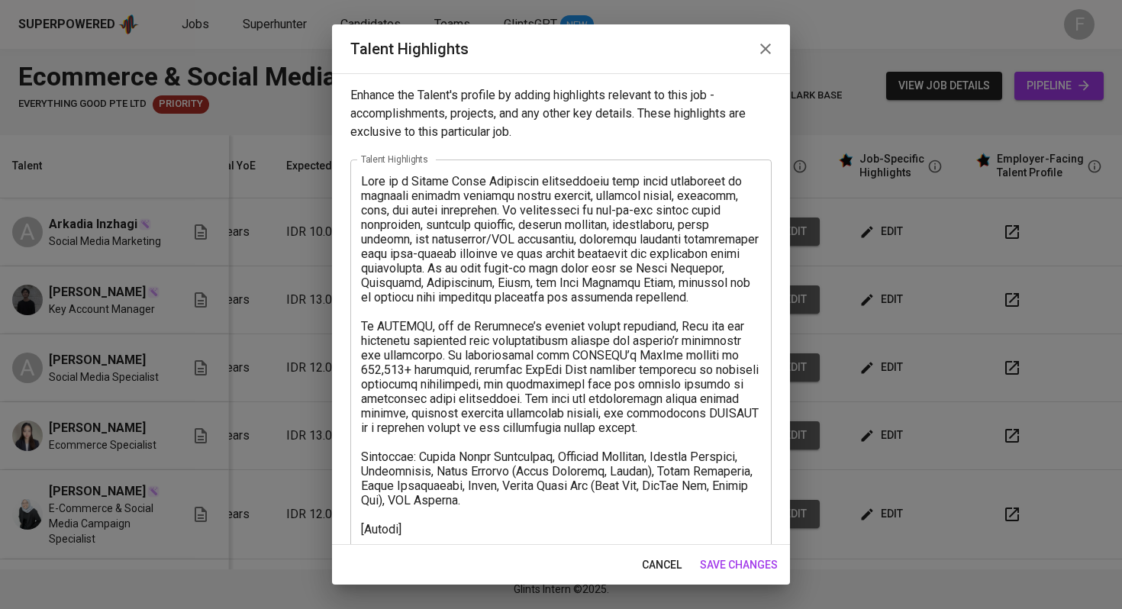
scroll to position [62, 0]
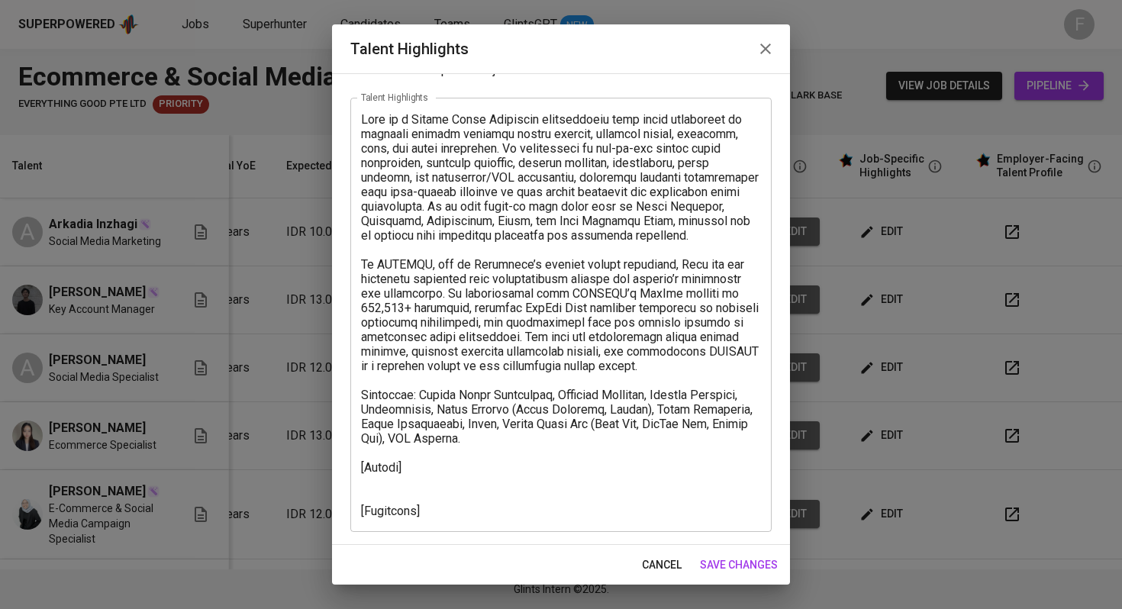
click at [664, 559] on span "cancel" at bounding box center [662, 564] width 40 height 19
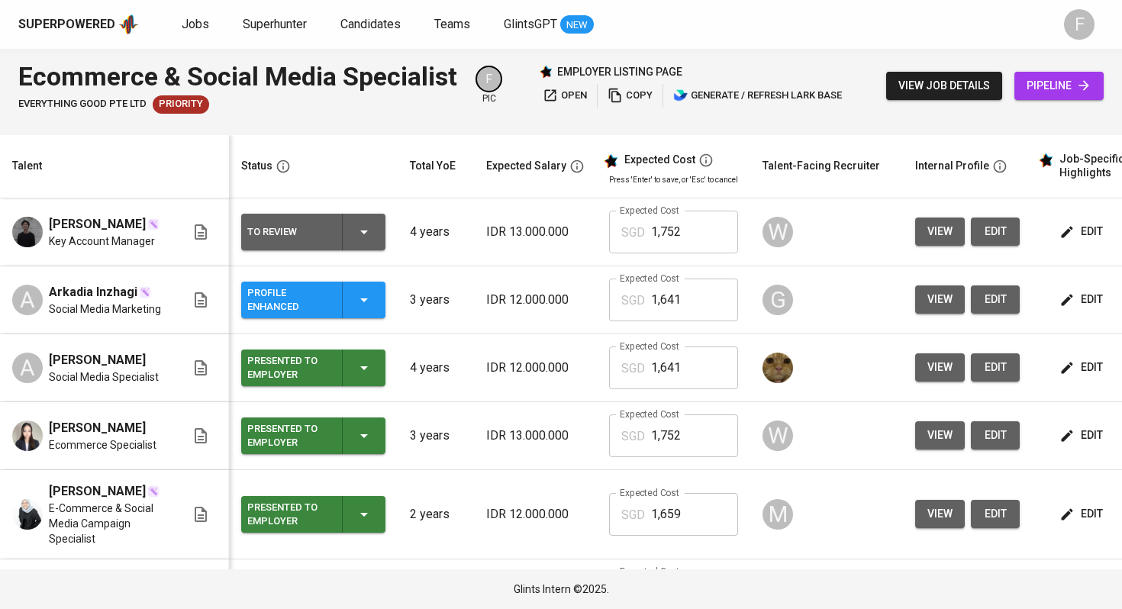
scroll to position [0, 185]
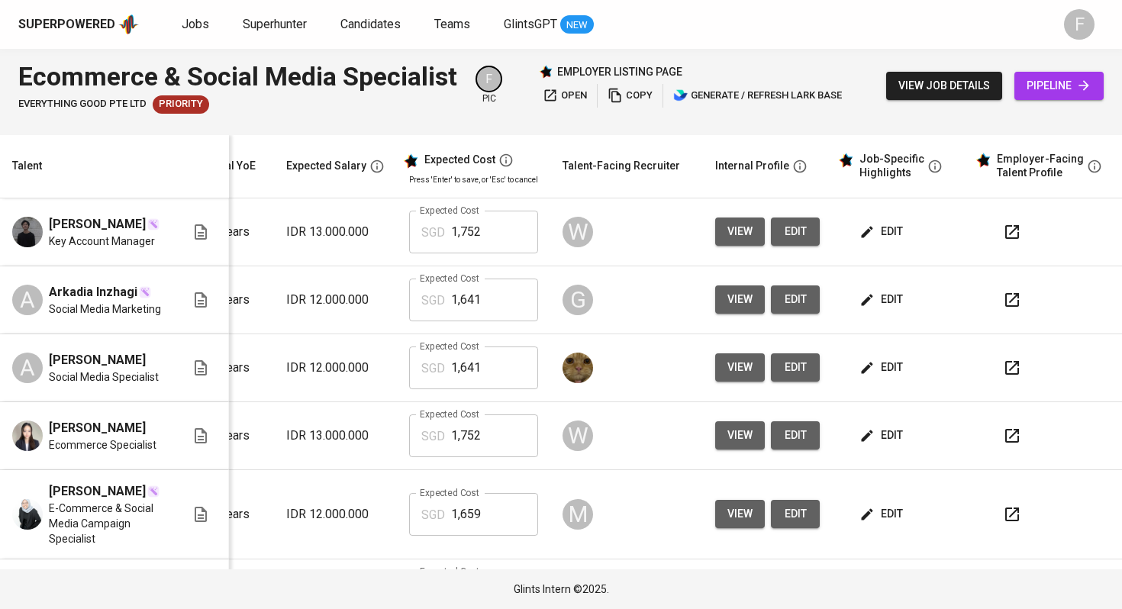
click at [877, 309] on span "edit" at bounding box center [882, 299] width 40 height 19
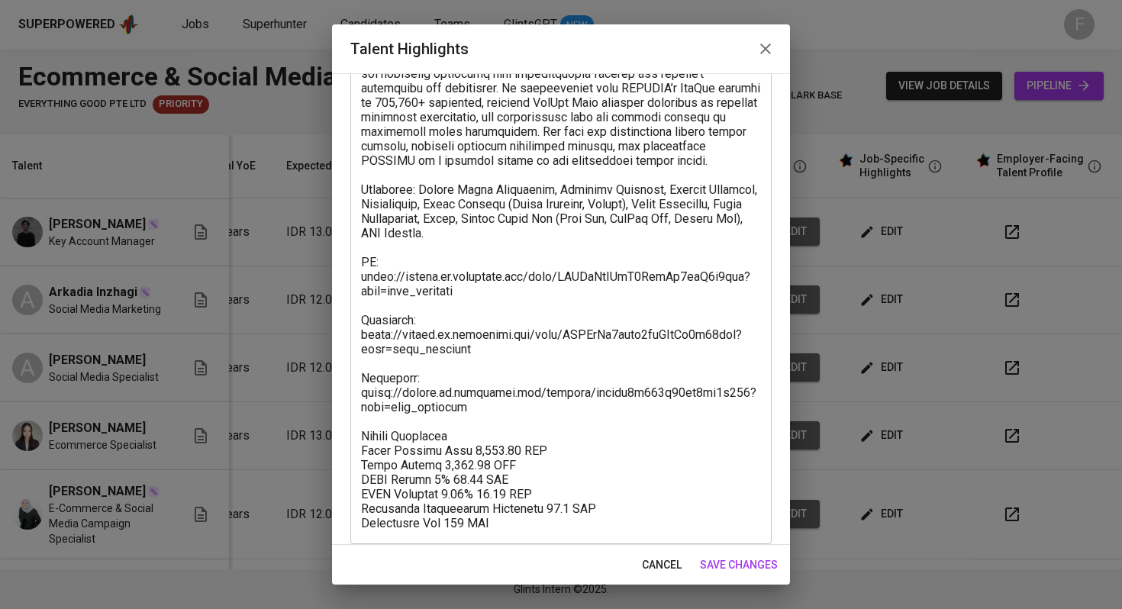
scroll to position [250, 0]
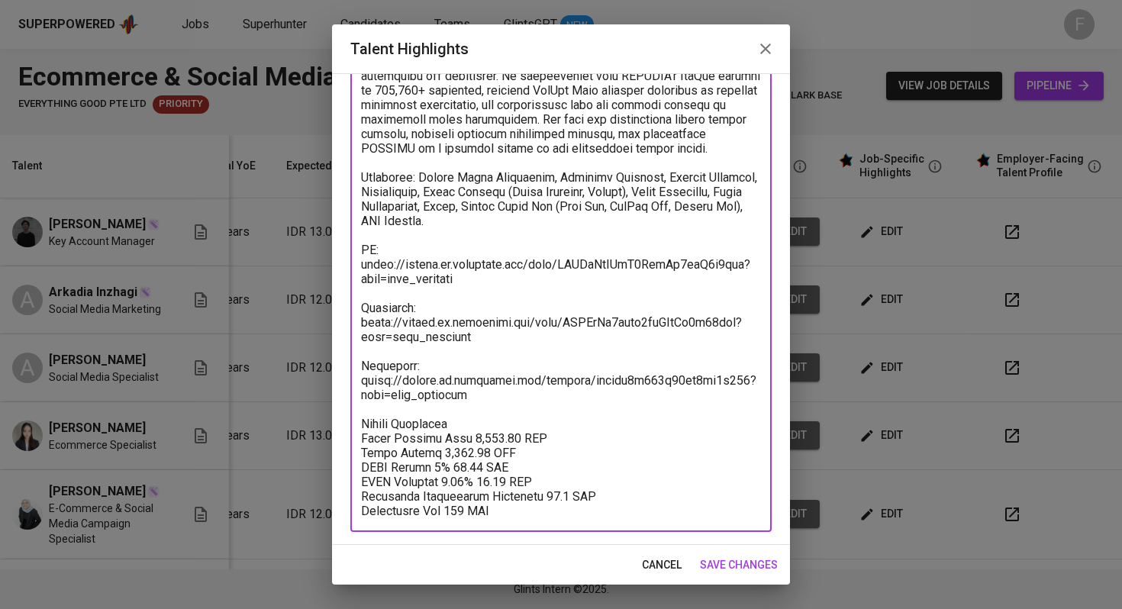
drag, startPoint x: 487, startPoint y: 388, endPoint x: 359, endPoint y: 357, distance: 132.0
click at [359, 357] on div "x Talent Highlights" at bounding box center [560, 220] width 421 height 623
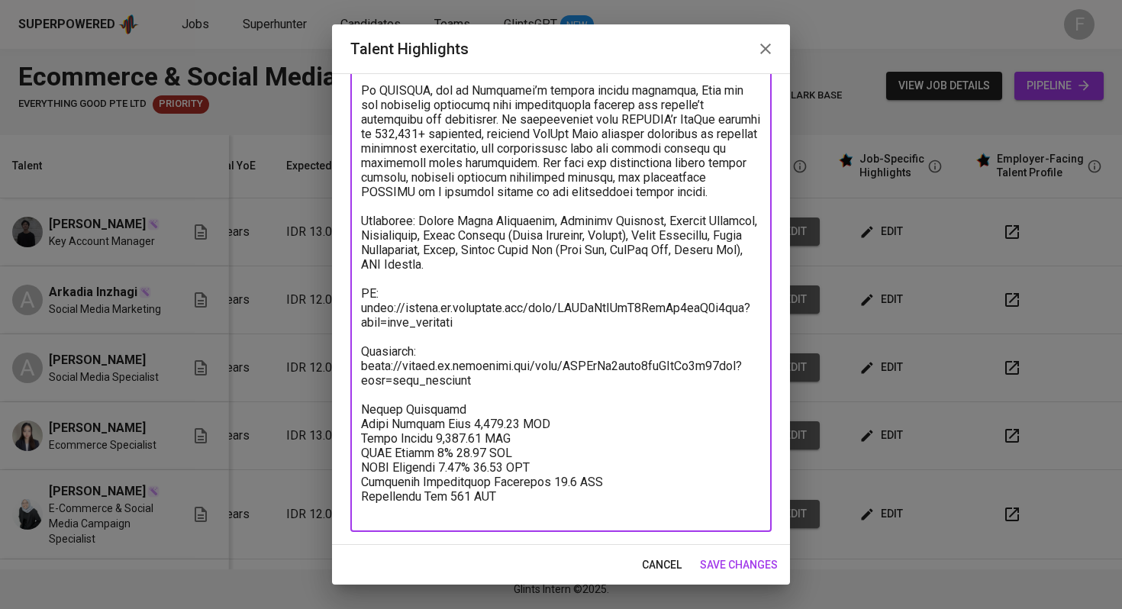
scroll to position [192, 0]
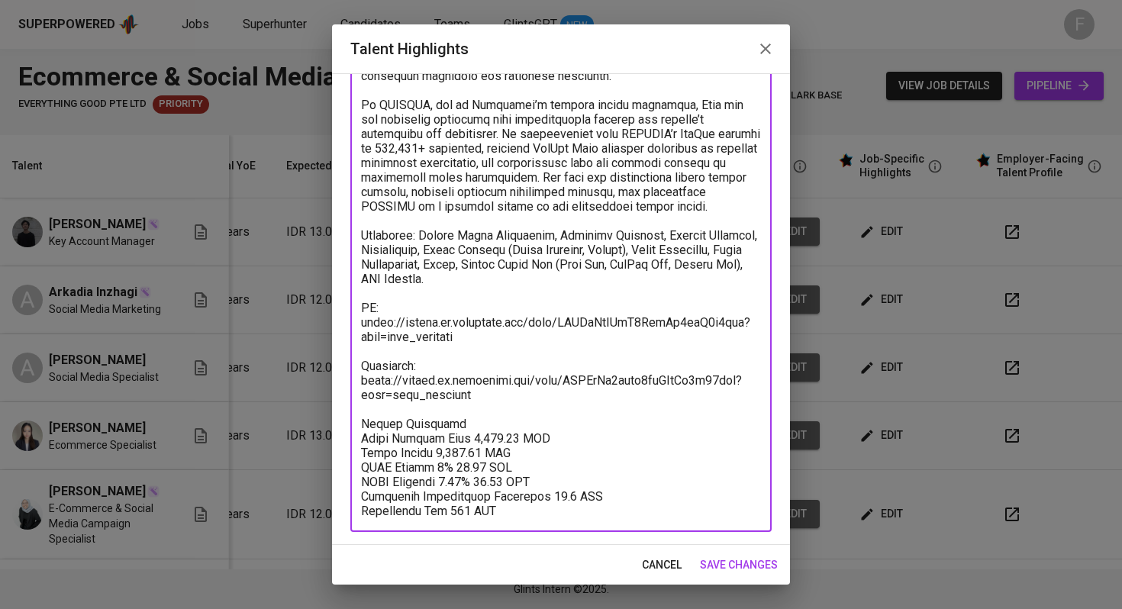
type textarea "Lore ip d Sitame Conse Adipiscin elitseddoeiu temp incid utlaboreet do magnaali…"
click at [739, 562] on span "save changes" at bounding box center [739, 564] width 78 height 19
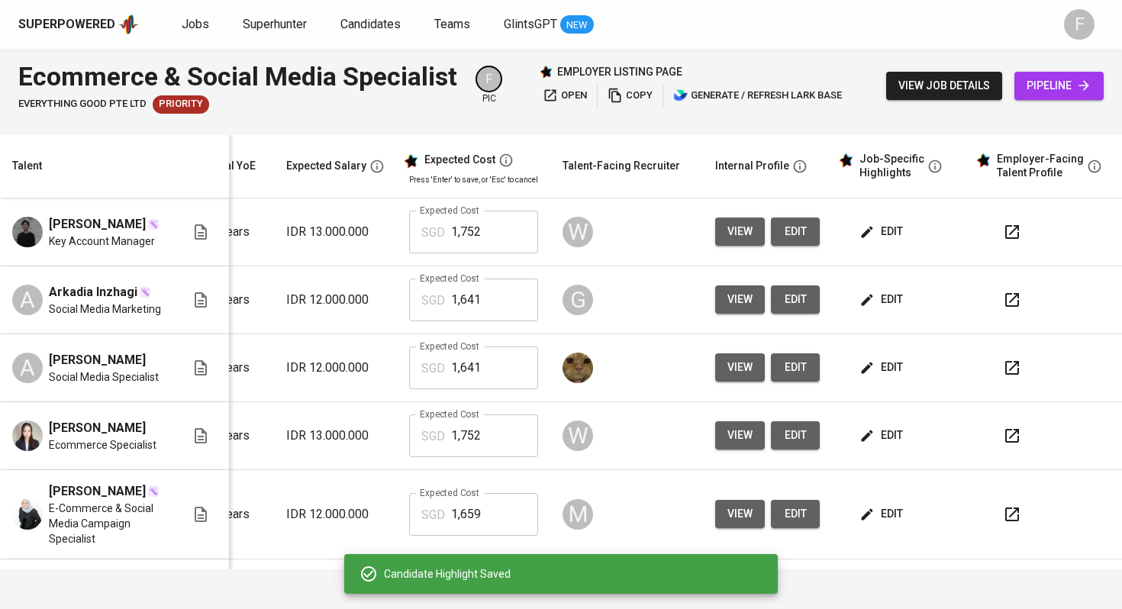
scroll to position [0, 0]
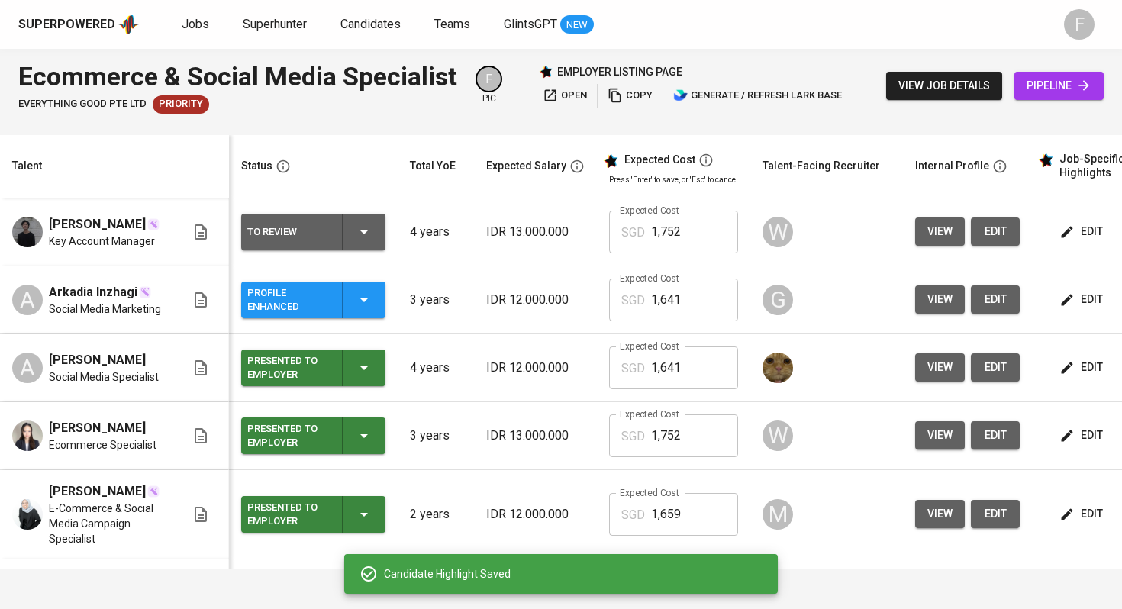
click at [369, 238] on icon "button" at bounding box center [364, 232] width 18 height 18
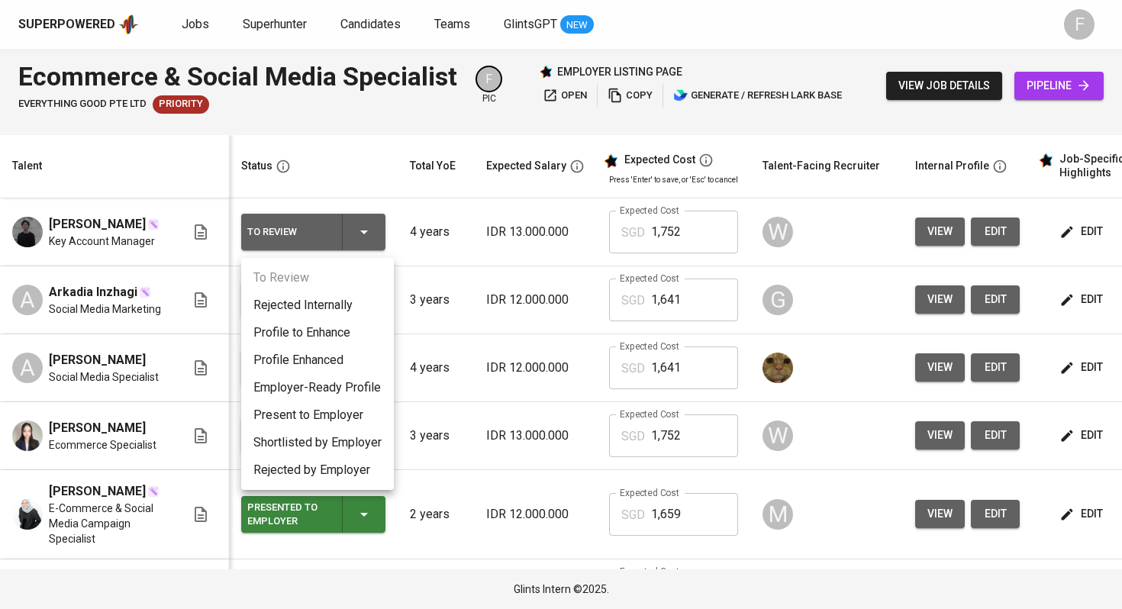
click at [325, 416] on li "Present to Employer" at bounding box center [317, 414] width 153 height 27
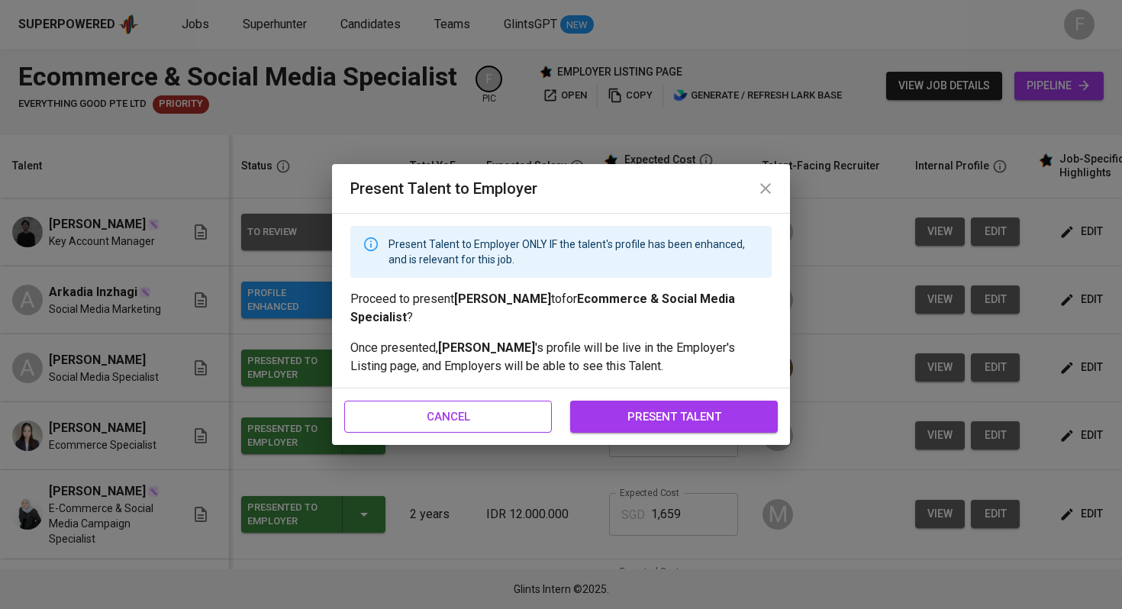
click at [492, 415] on span "cancel" at bounding box center [448, 417] width 174 height 20
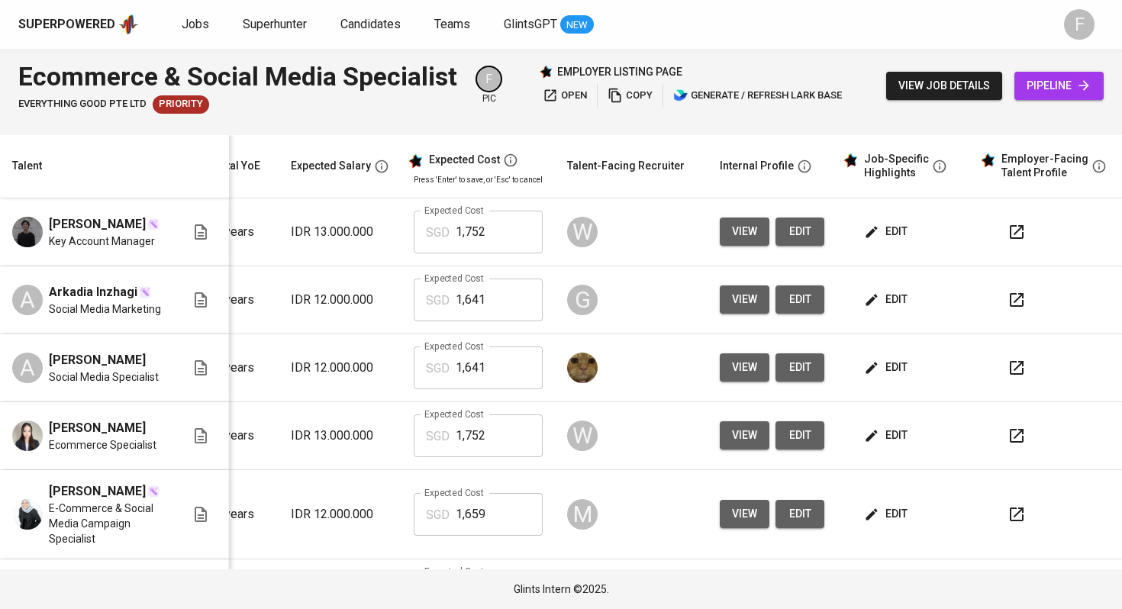
scroll to position [0, 208]
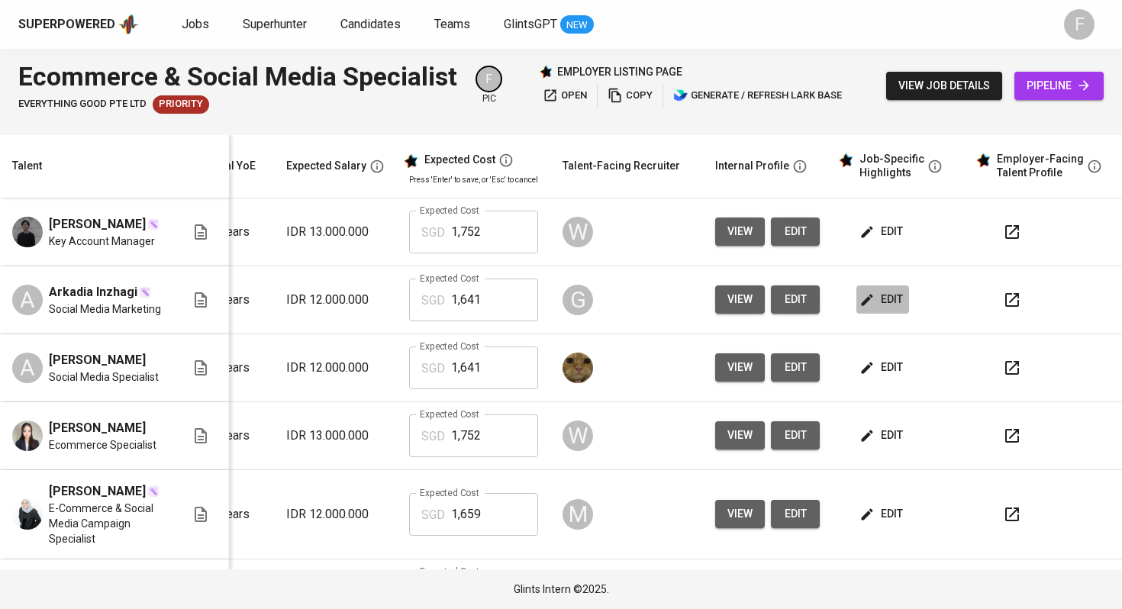
click at [876, 314] on button "edit" at bounding box center [882, 299] width 53 height 28
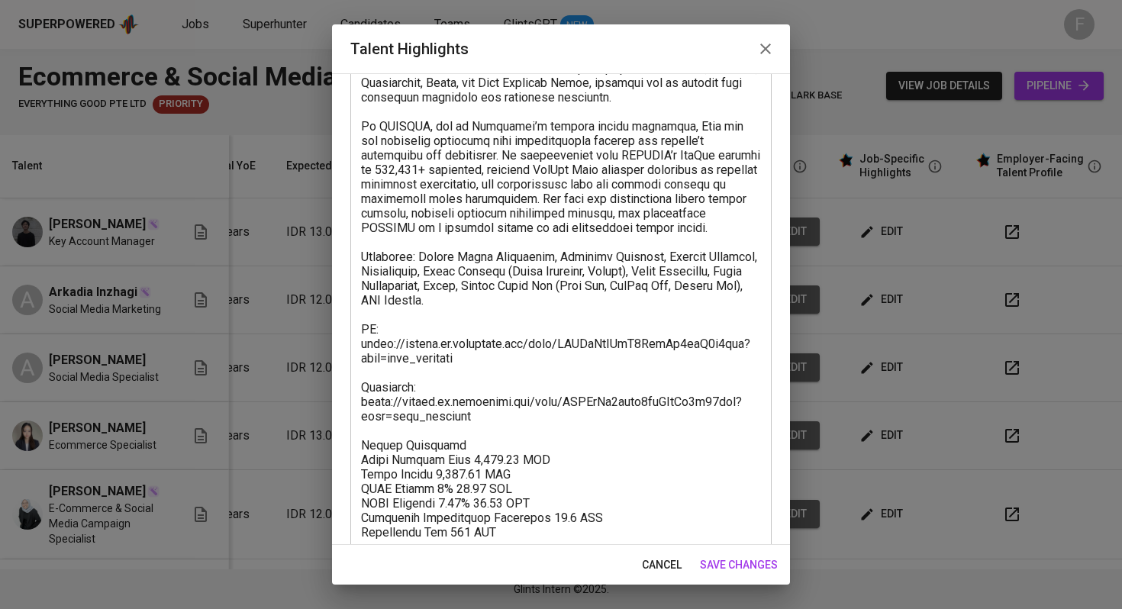
scroll to position [192, 0]
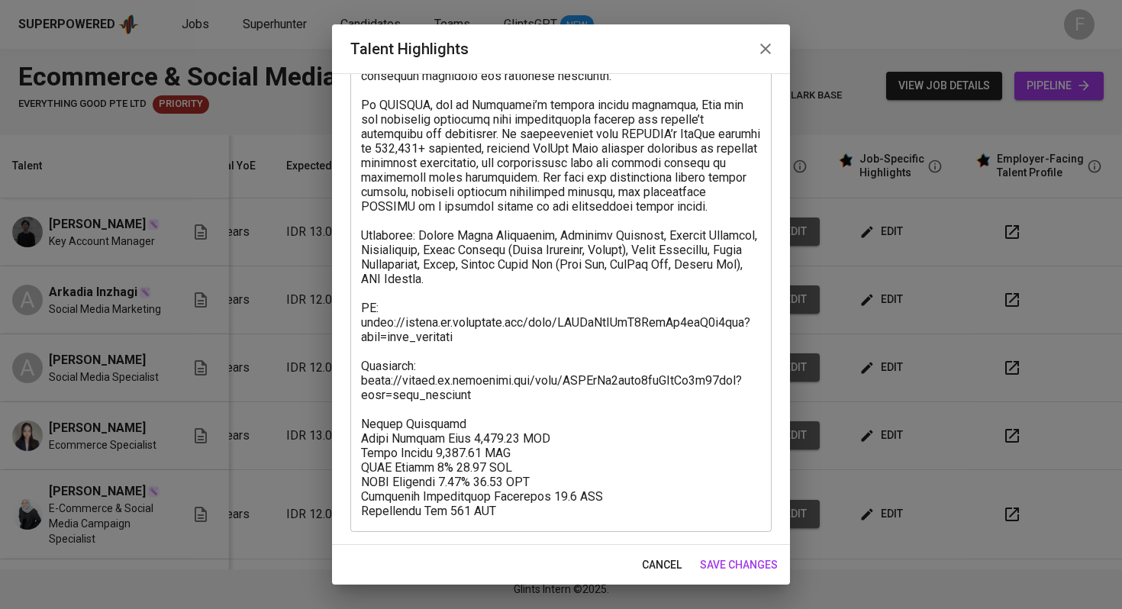
click at [729, 563] on span "save changes" at bounding box center [739, 564] width 78 height 19
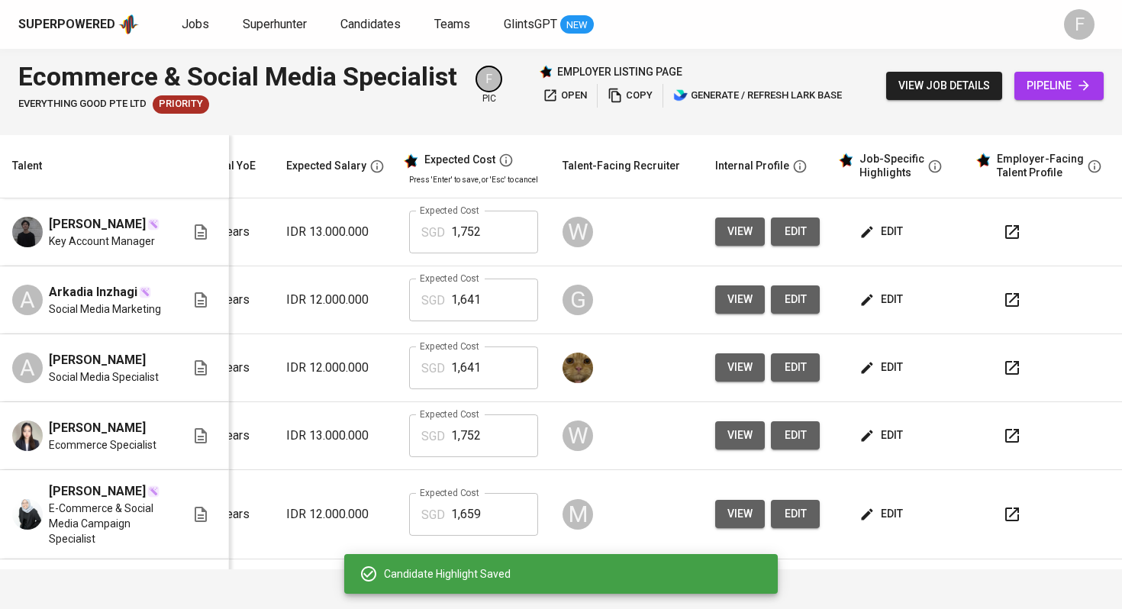
scroll to position [0, 0]
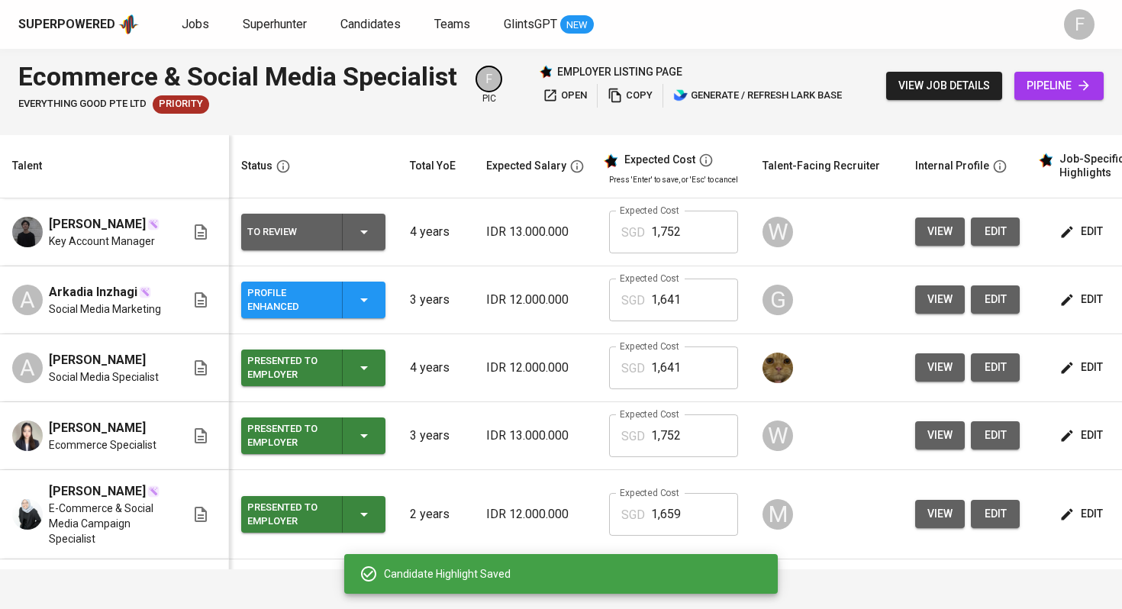
click at [383, 318] on button "Profile Enhanced" at bounding box center [313, 300] width 144 height 37
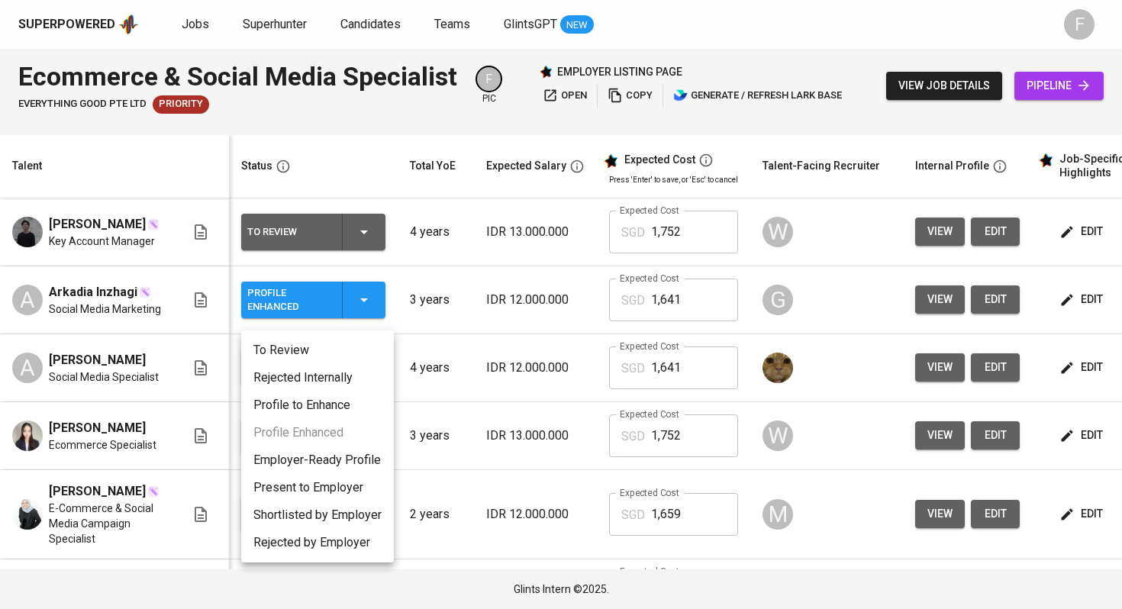
click at [304, 489] on li "Present to Employer" at bounding box center [317, 487] width 153 height 27
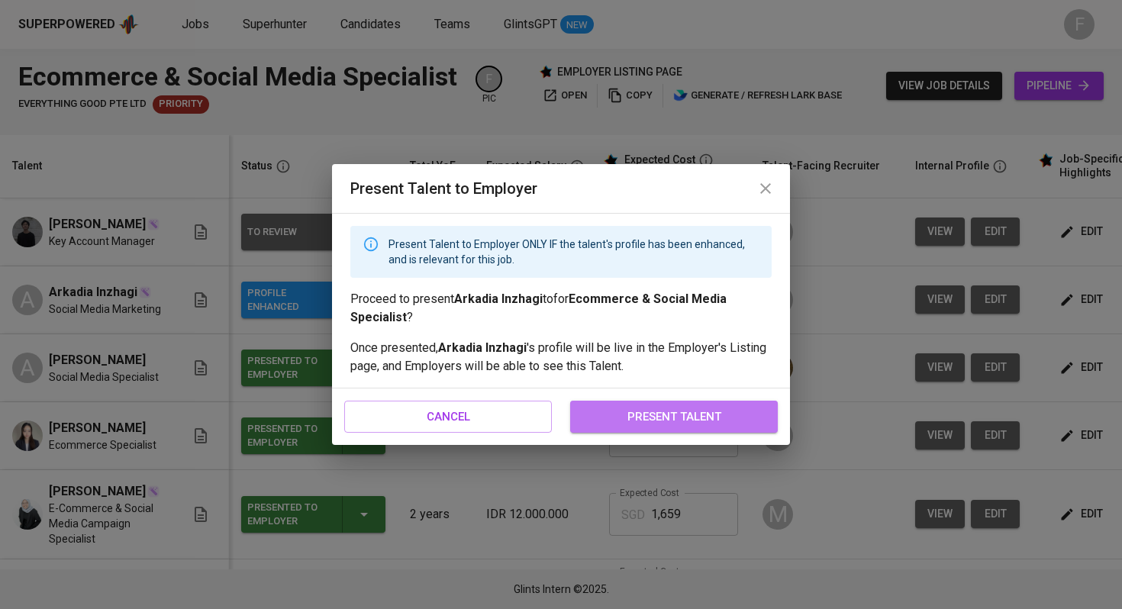
click at [704, 420] on span "present talent" at bounding box center [674, 417] width 174 height 20
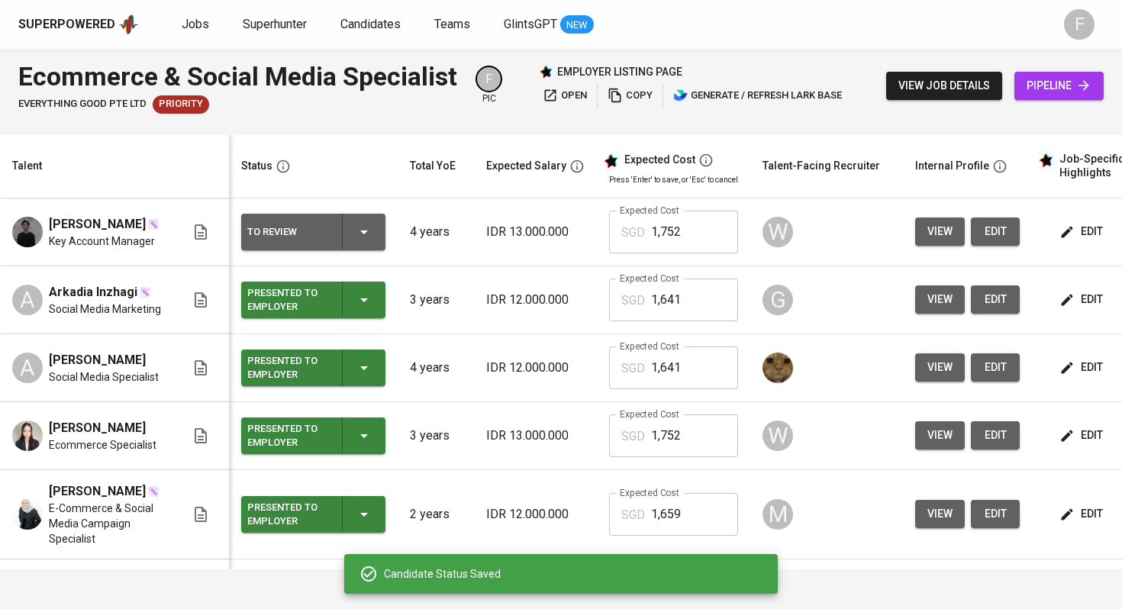
scroll to position [0, 195]
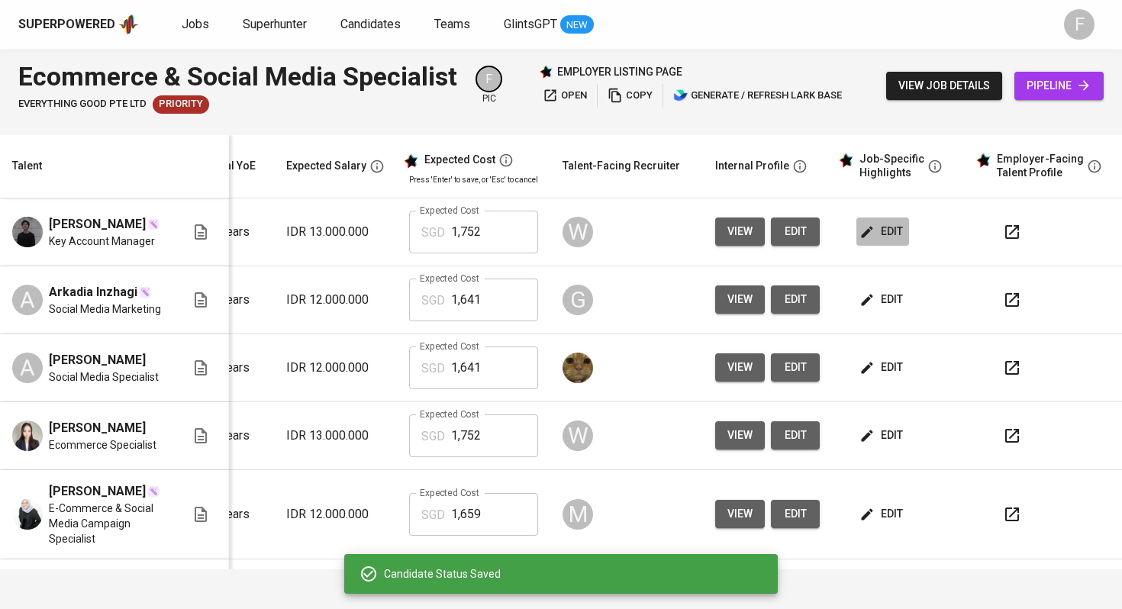
click at [887, 237] on span "edit" at bounding box center [882, 231] width 40 height 19
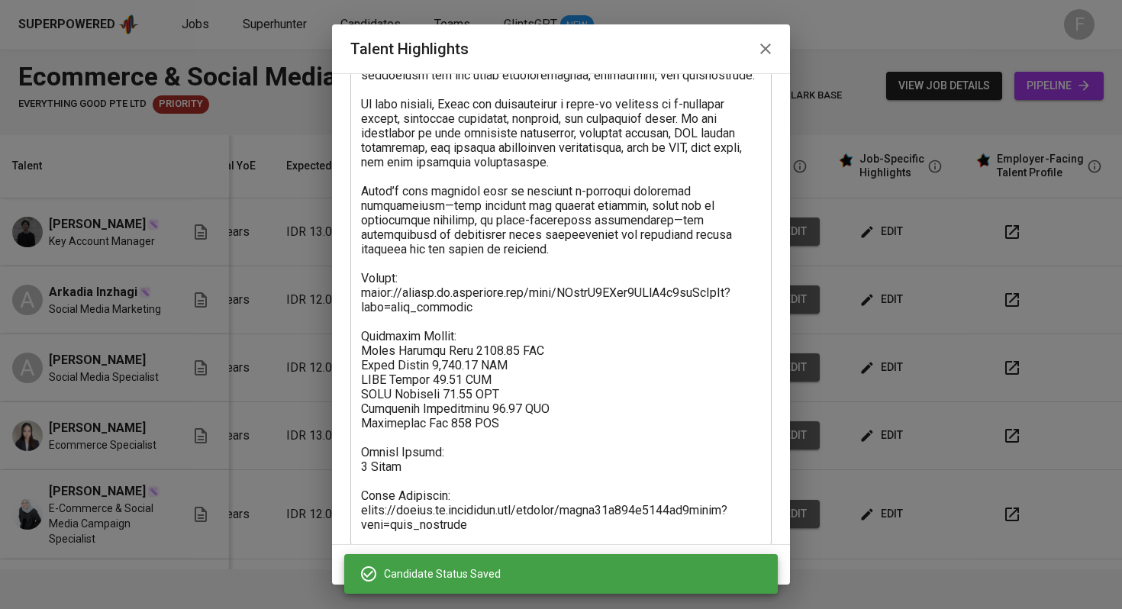
scroll to position [598, 0]
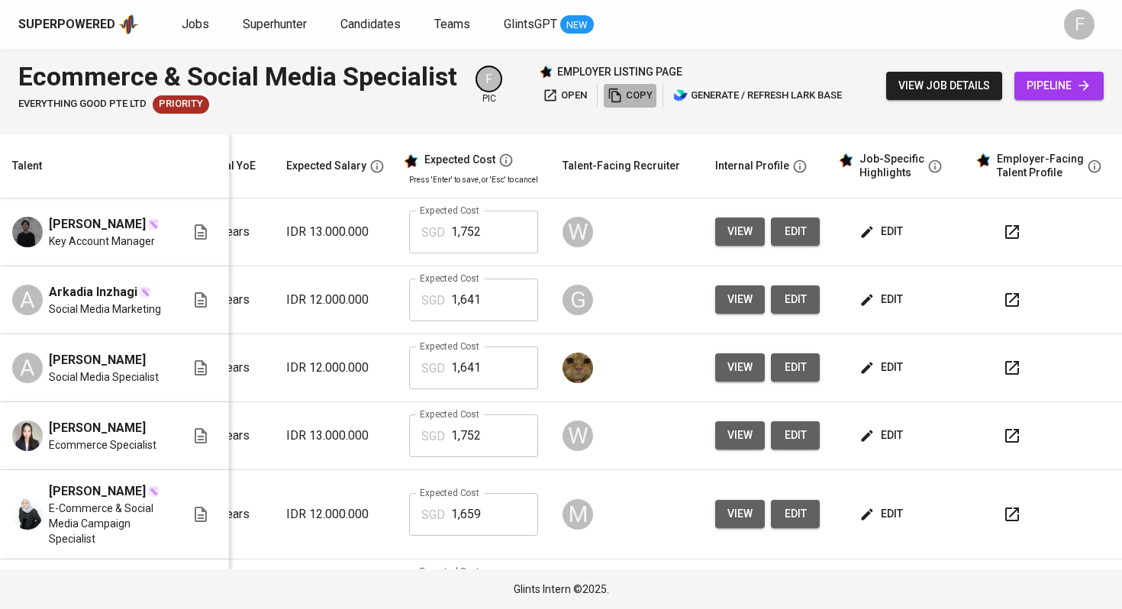
click at [626, 97] on span "copy" at bounding box center [629, 96] width 45 height 18
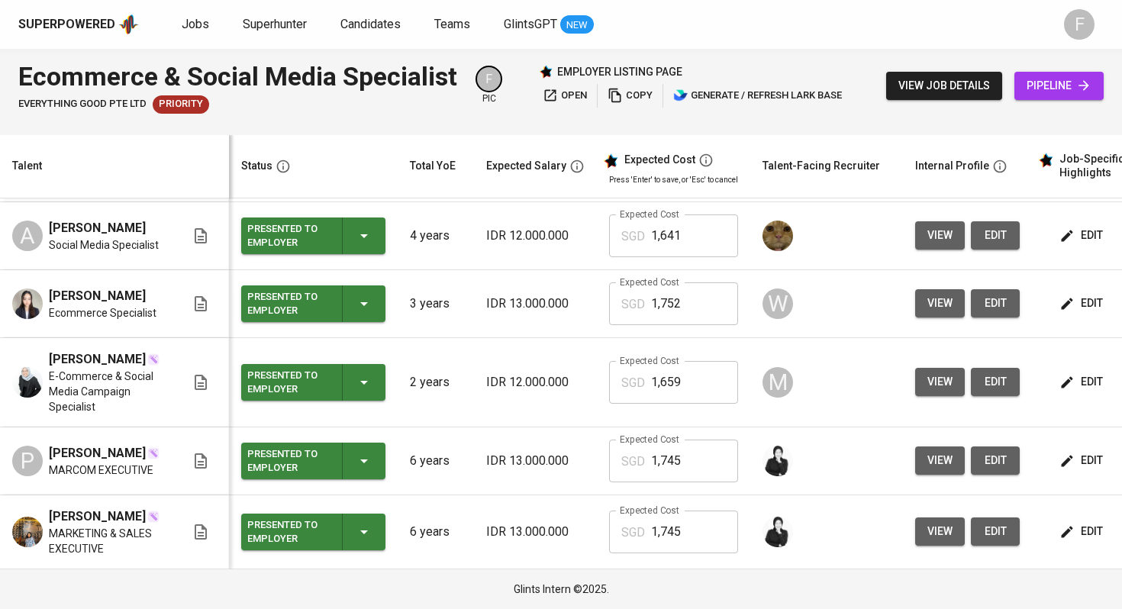
scroll to position [137, 0]
